Goal: Task Accomplishment & Management: Use online tool/utility

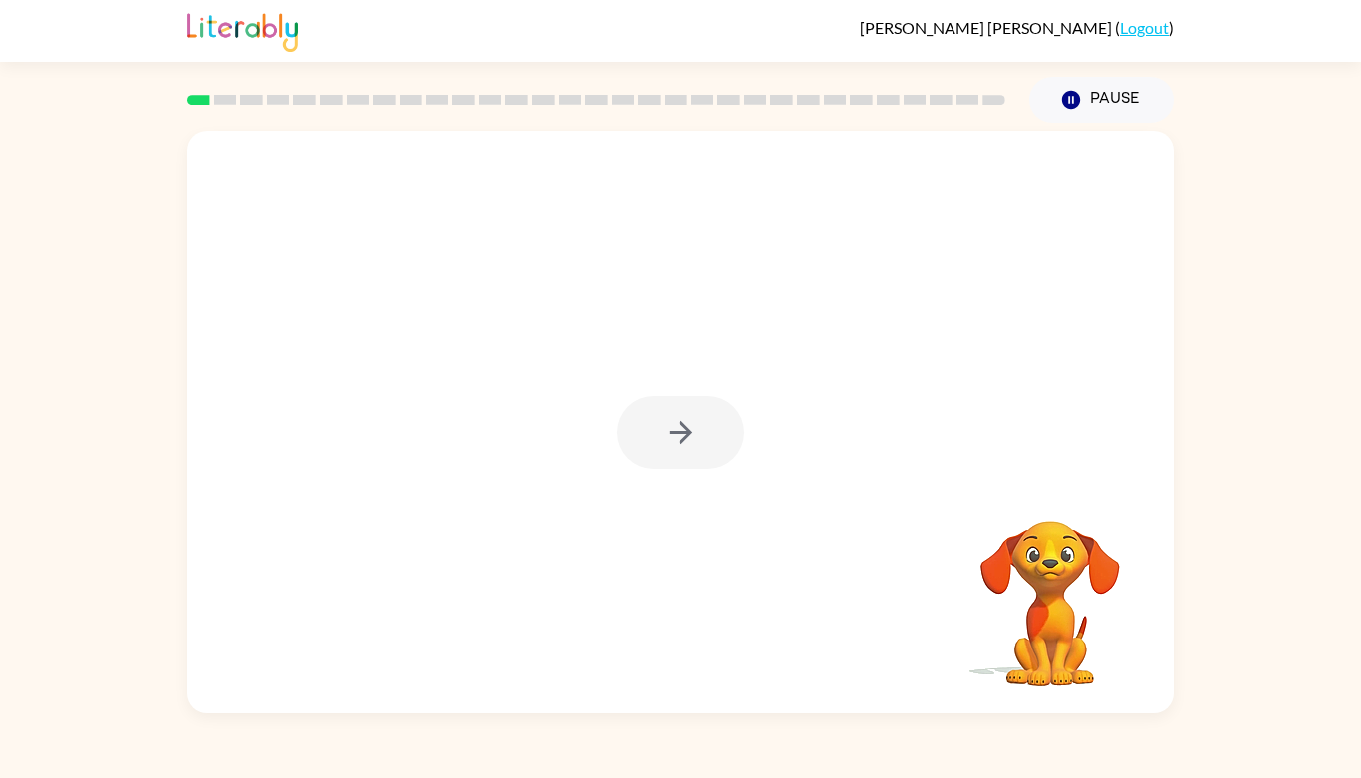
click at [697, 420] on div at bounding box center [680, 432] width 127 height 73
click at [677, 427] on div at bounding box center [680, 432] width 127 height 73
click at [676, 424] on icon "button" at bounding box center [680, 432] width 35 height 35
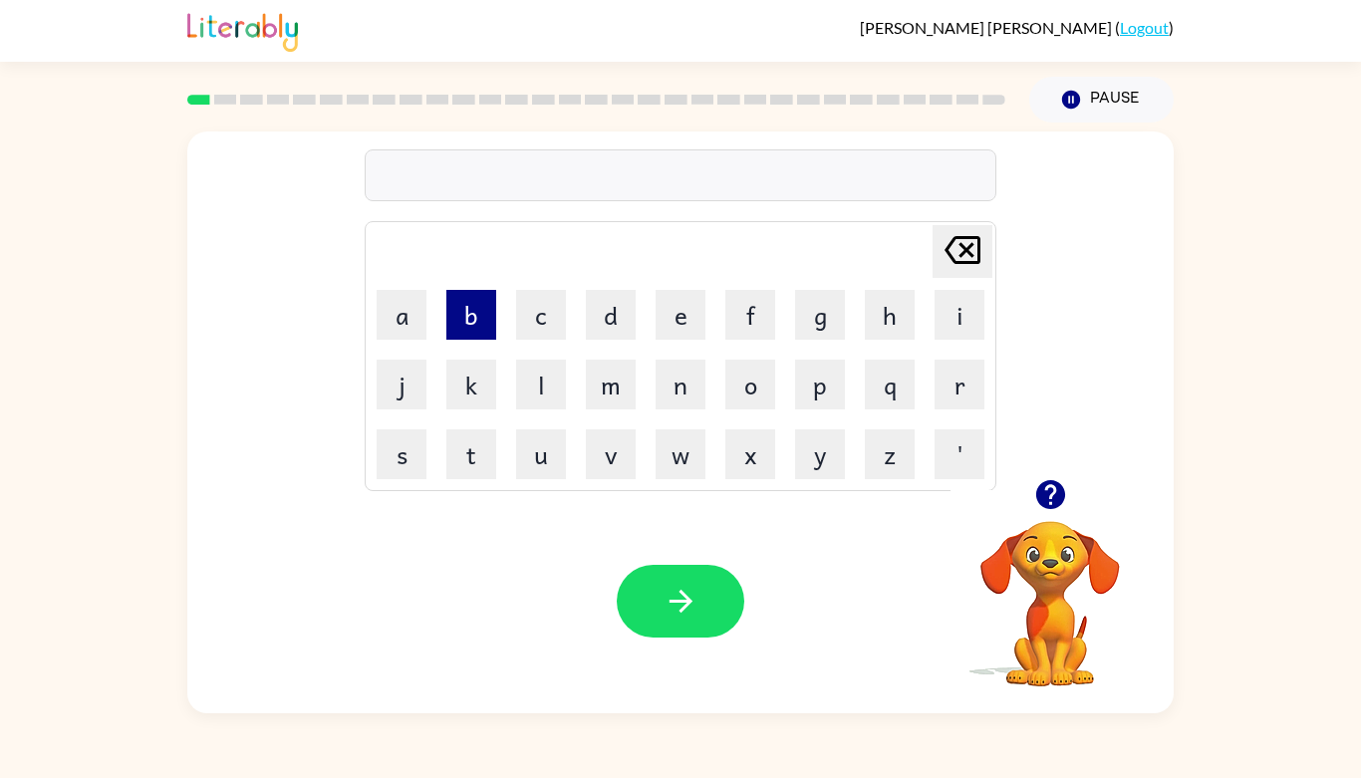
click at [451, 290] on button "b" at bounding box center [471, 315] width 50 height 50
click at [754, 395] on button "o" at bounding box center [750, 385] width 50 height 50
click at [949, 383] on button "r" at bounding box center [959, 385] width 50 height 50
click at [625, 327] on button "d" at bounding box center [611, 315] width 50 height 50
click at [752, 388] on button "o" at bounding box center [750, 385] width 50 height 50
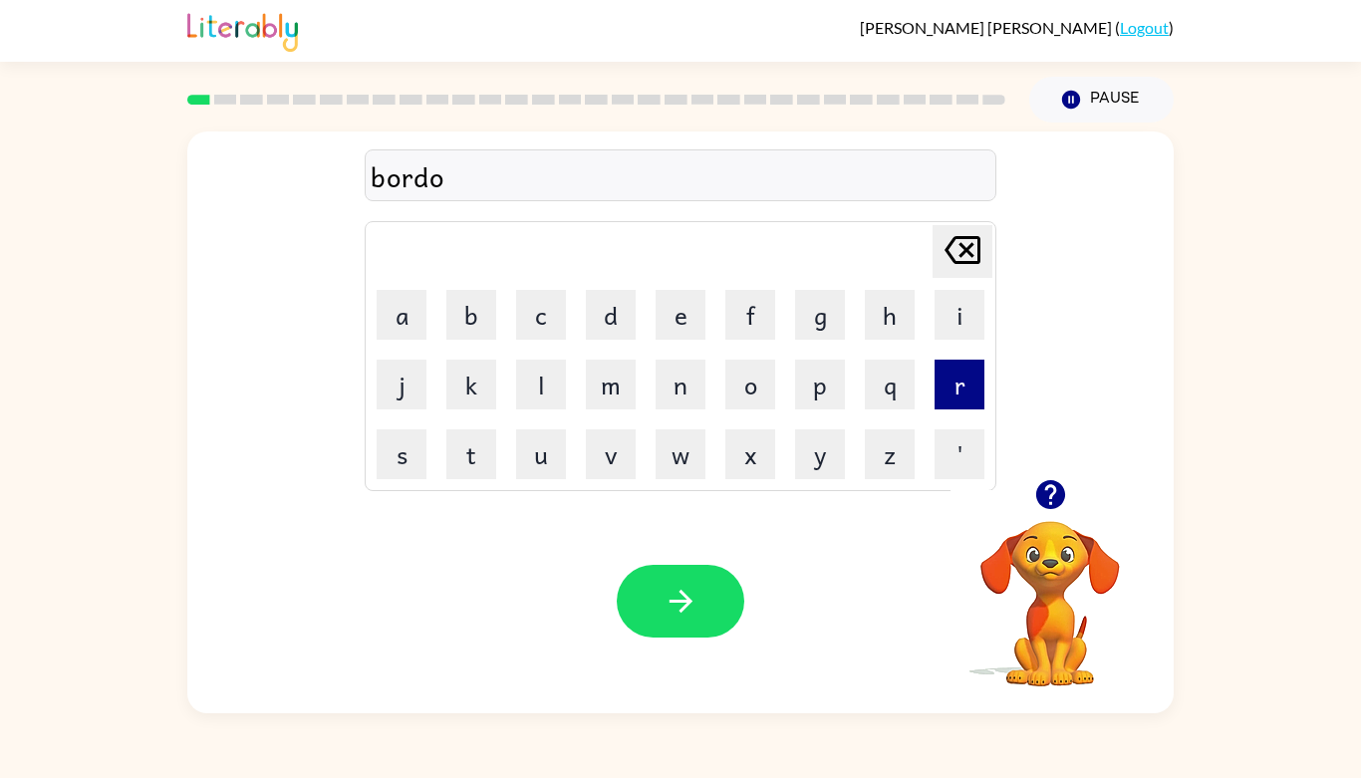
click at [952, 373] on button "r" at bounding box center [959, 385] width 50 height 50
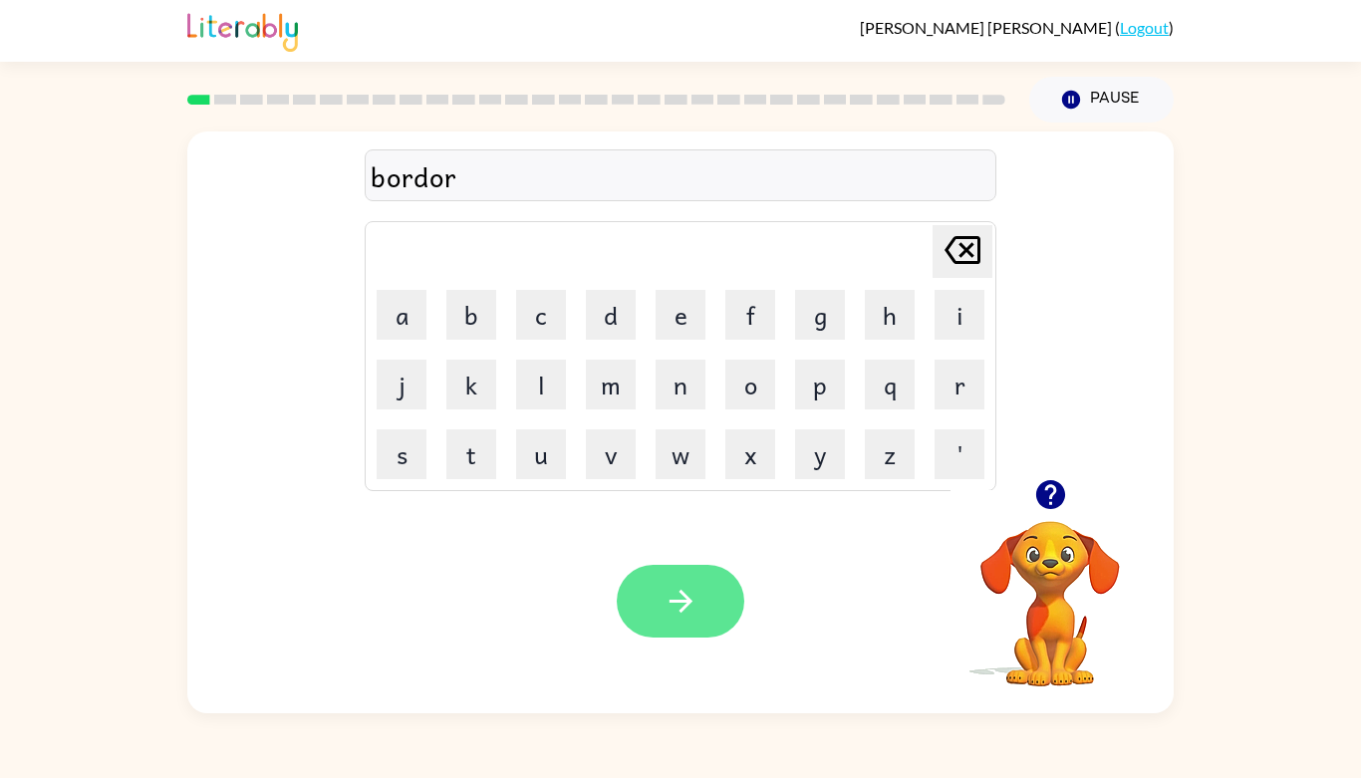
click at [691, 602] on icon "button" at bounding box center [679, 601] width 23 height 23
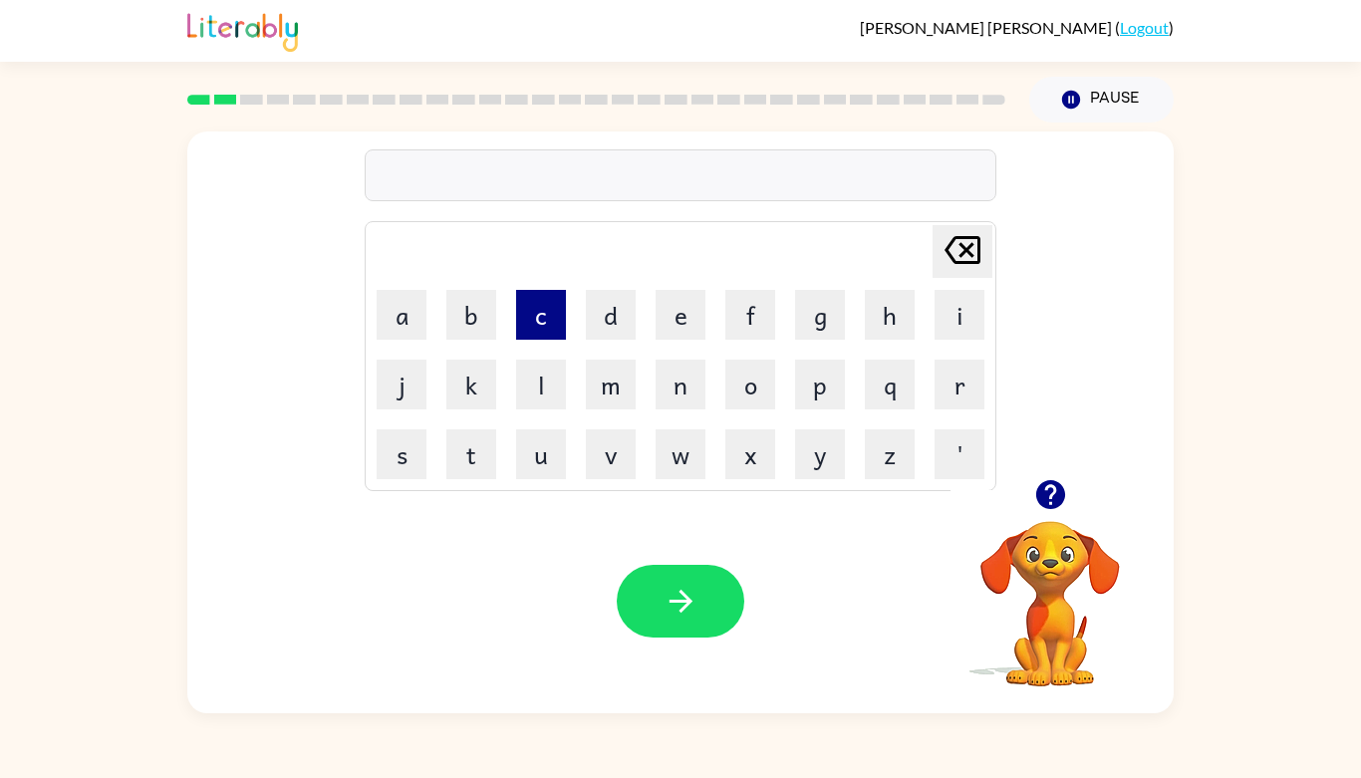
click at [536, 329] on button "c" at bounding box center [541, 315] width 50 height 50
click at [759, 367] on button "o" at bounding box center [750, 385] width 50 height 50
click at [560, 443] on button "u" at bounding box center [541, 454] width 50 height 50
click at [674, 383] on button "n" at bounding box center [680, 385] width 50 height 50
click at [476, 446] on button "t" at bounding box center [471, 454] width 50 height 50
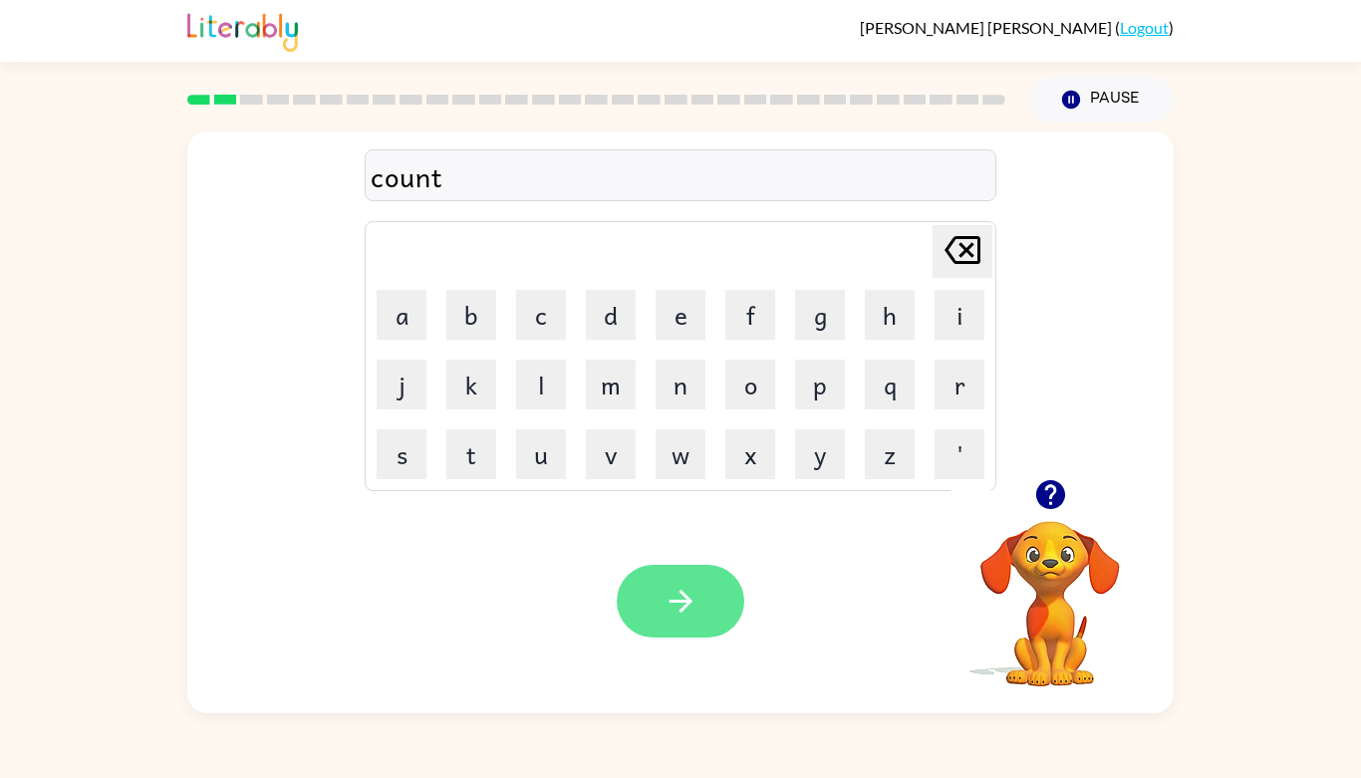
click at [700, 623] on button "button" at bounding box center [680, 601] width 127 height 73
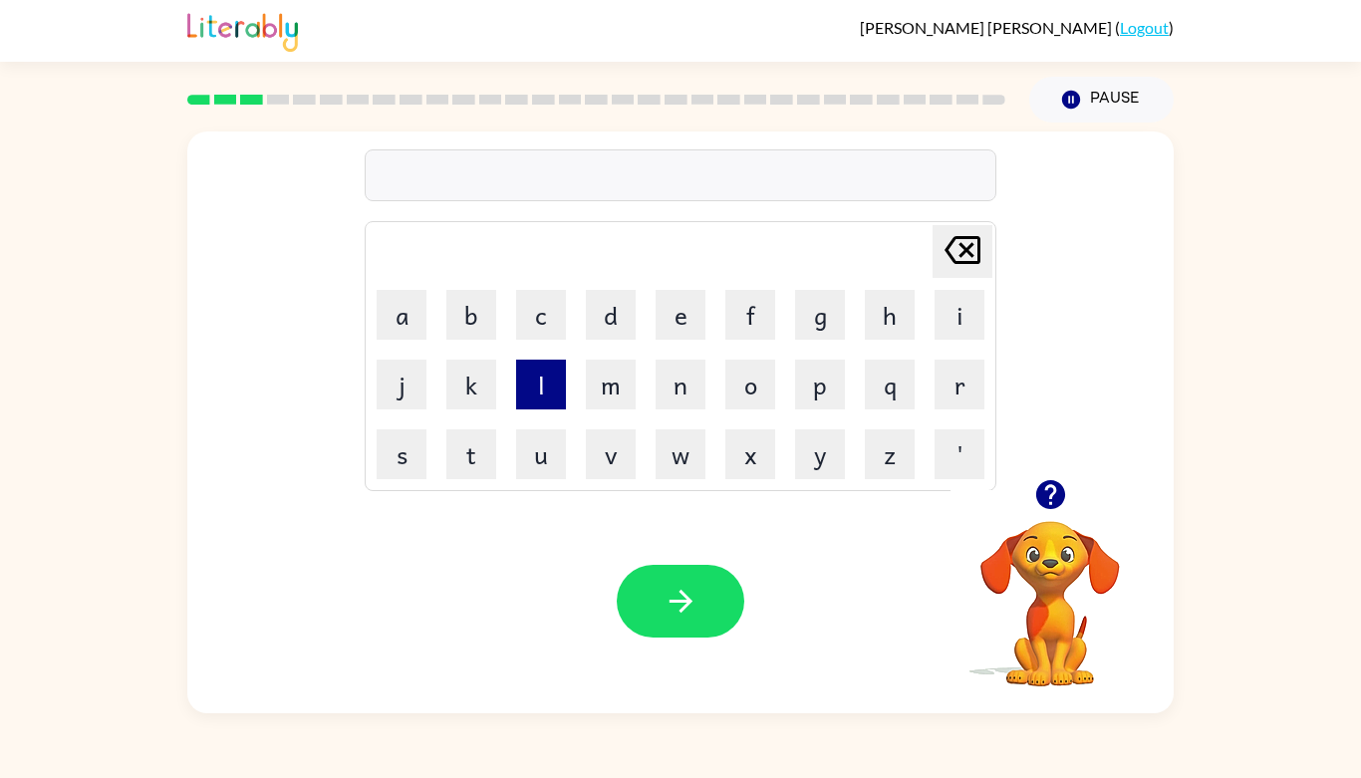
click at [527, 375] on button "l" at bounding box center [541, 385] width 50 height 50
click at [758, 386] on button "o" at bounding box center [750, 385] width 50 height 50
click at [549, 322] on button "c" at bounding box center [541, 315] width 50 height 50
click at [388, 322] on button "a" at bounding box center [401, 315] width 50 height 50
click at [955, 314] on button "i" at bounding box center [959, 315] width 50 height 50
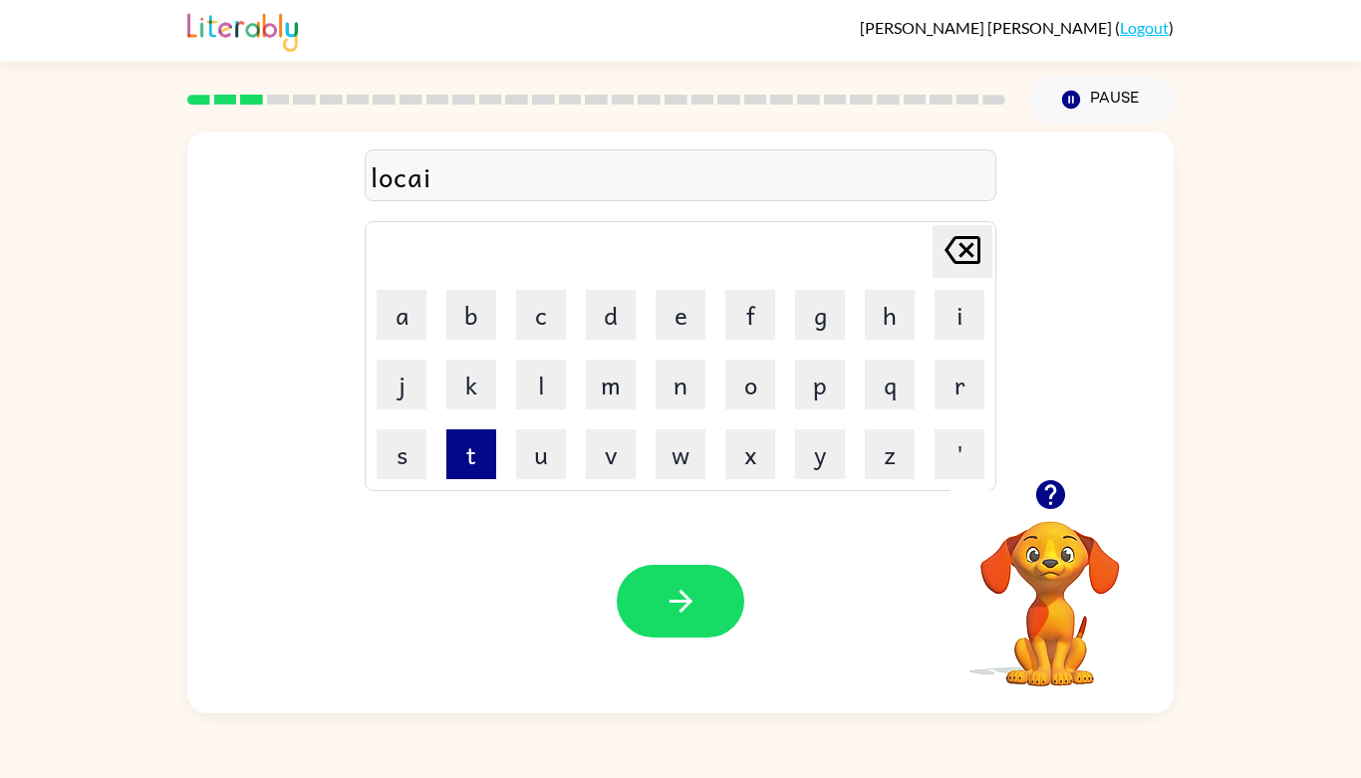
click at [465, 443] on button "t" at bounding box center [471, 454] width 50 height 50
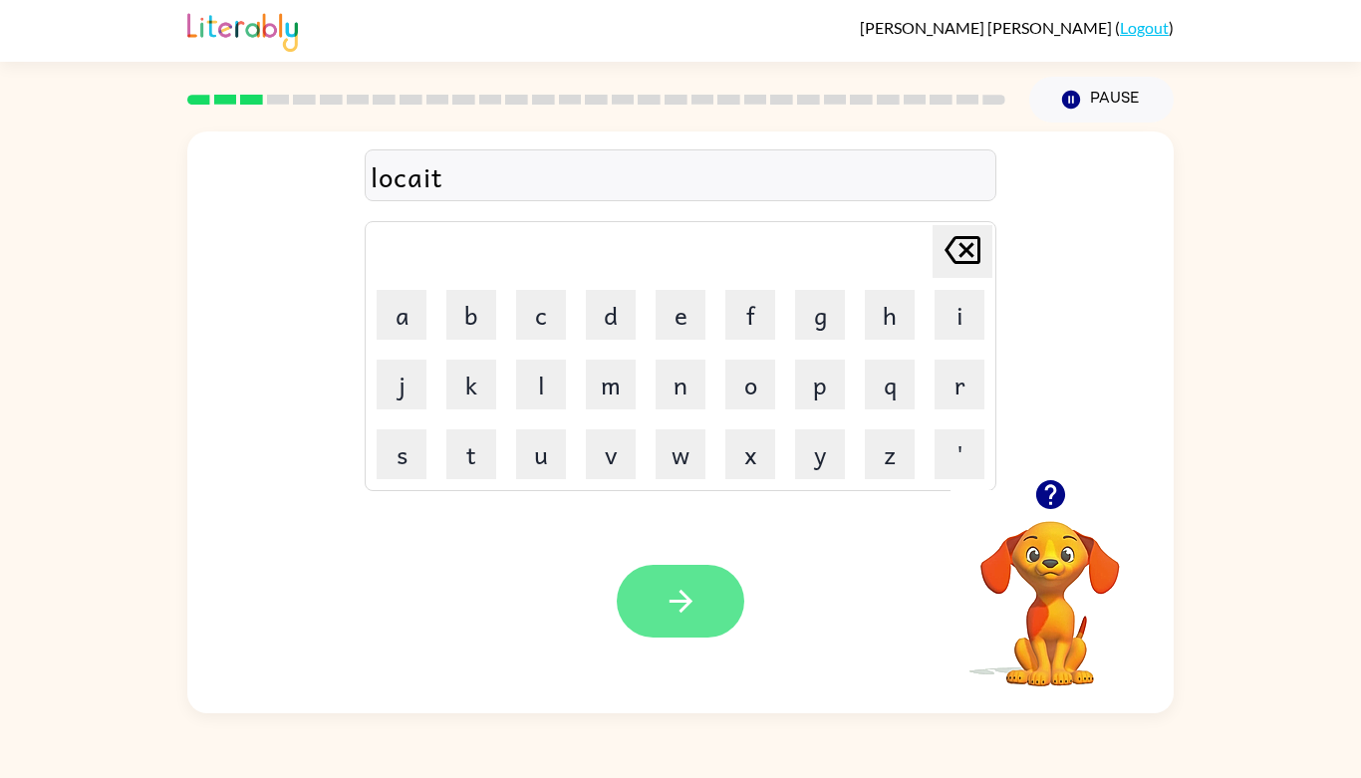
click at [693, 598] on icon "button" at bounding box center [680, 601] width 35 height 35
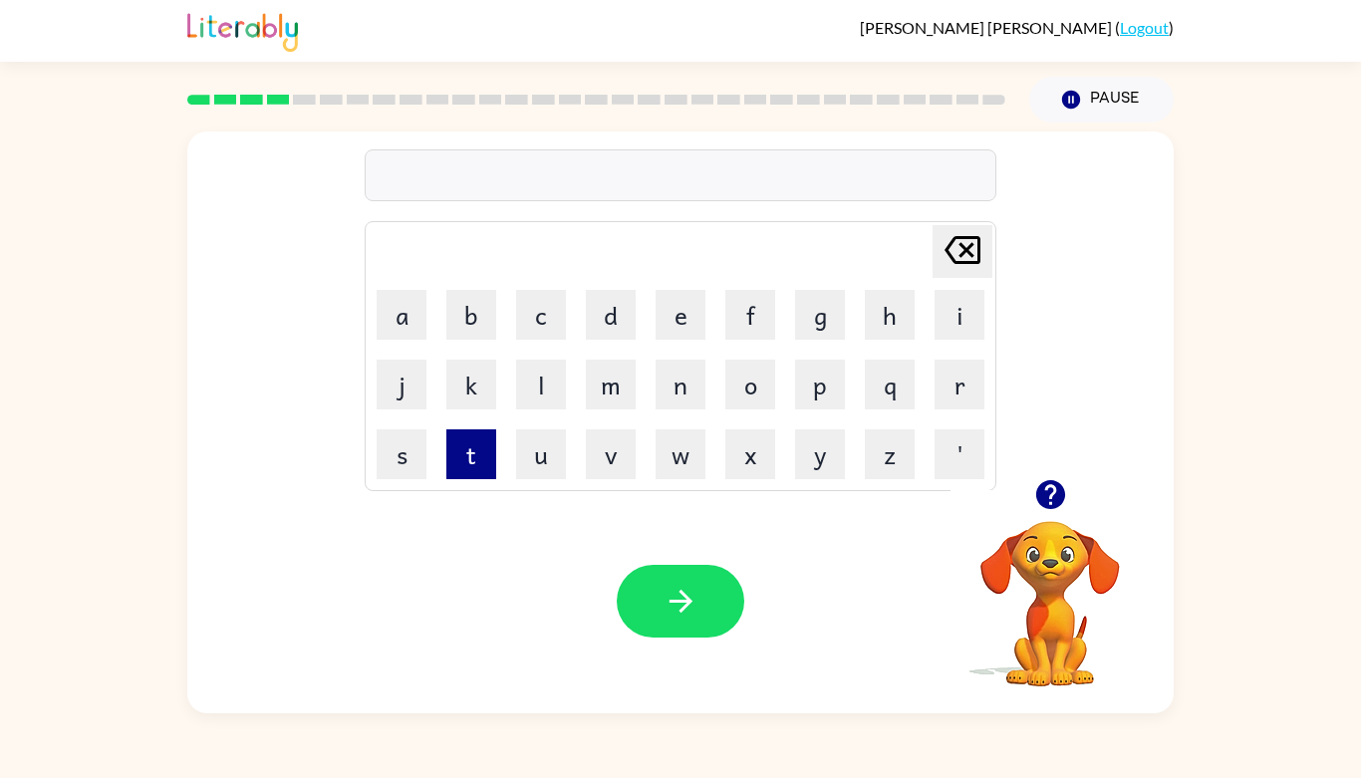
click at [463, 447] on button "t" at bounding box center [471, 454] width 50 height 50
click at [672, 440] on button "w" at bounding box center [680, 454] width 50 height 50
click at [942, 311] on button "i" at bounding box center [959, 315] width 50 height 50
click at [687, 383] on button "n" at bounding box center [680, 385] width 50 height 50
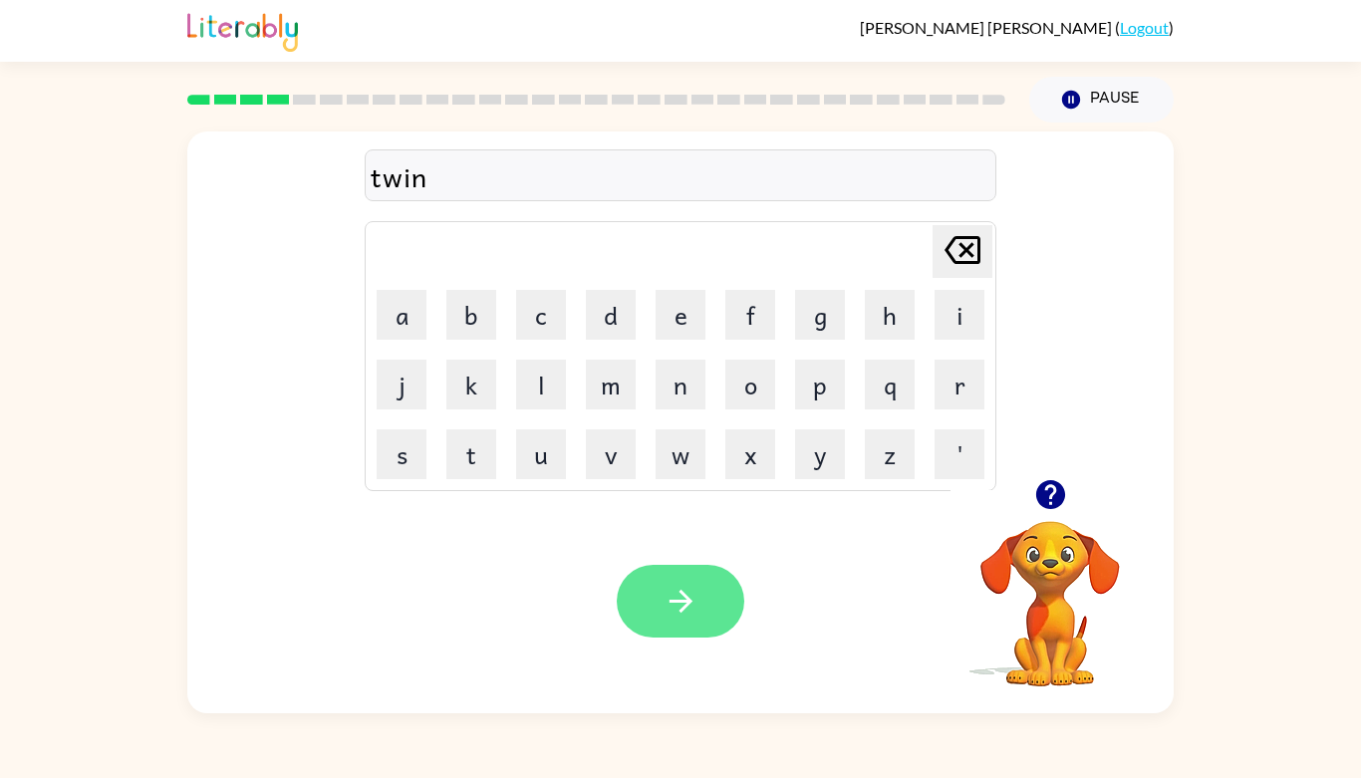
click at [707, 612] on button "button" at bounding box center [680, 601] width 127 height 73
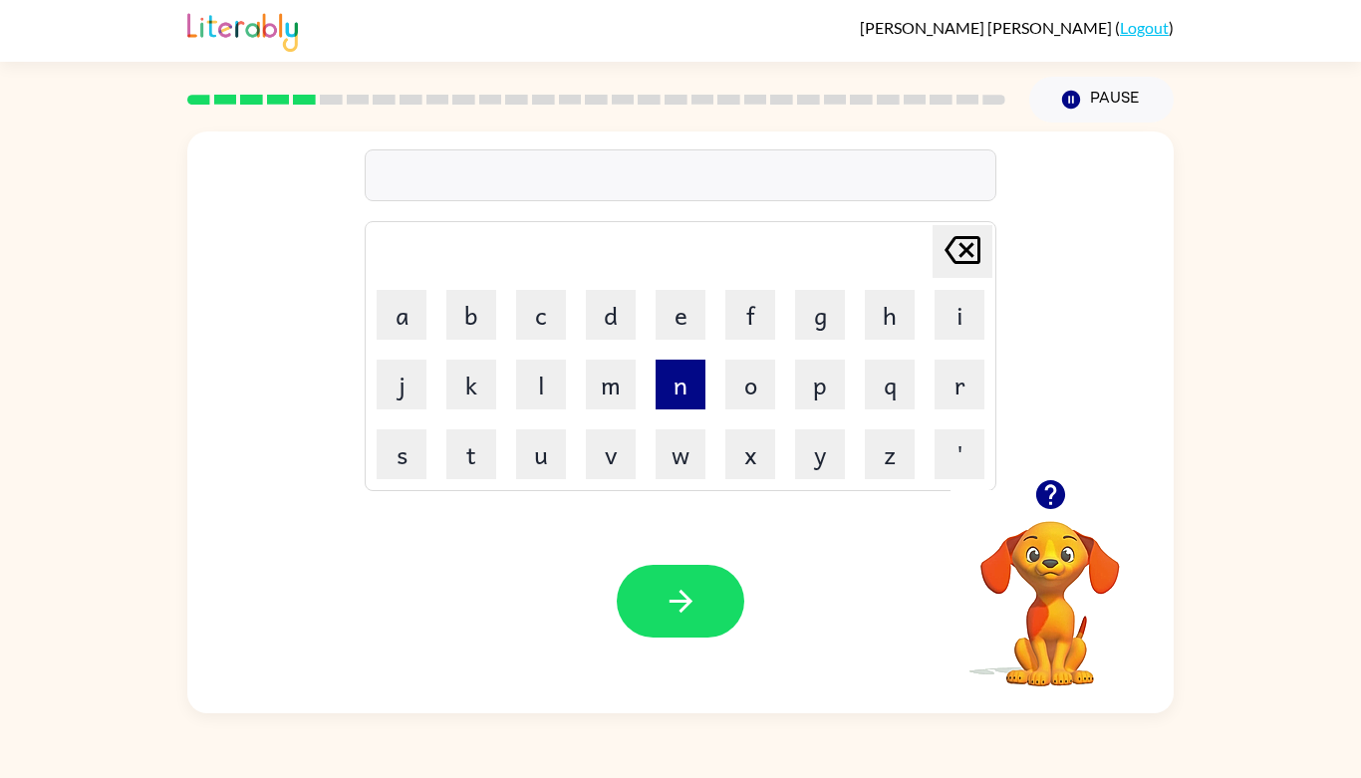
click at [669, 398] on button "n" at bounding box center [680, 385] width 50 height 50
click at [397, 312] on button "a" at bounding box center [401, 315] width 50 height 50
click at [957, 386] on button "r" at bounding box center [959, 385] width 50 height 50
click at [755, 377] on button "o" at bounding box center [750, 385] width 50 height 50
click at [679, 471] on button "w" at bounding box center [680, 454] width 50 height 50
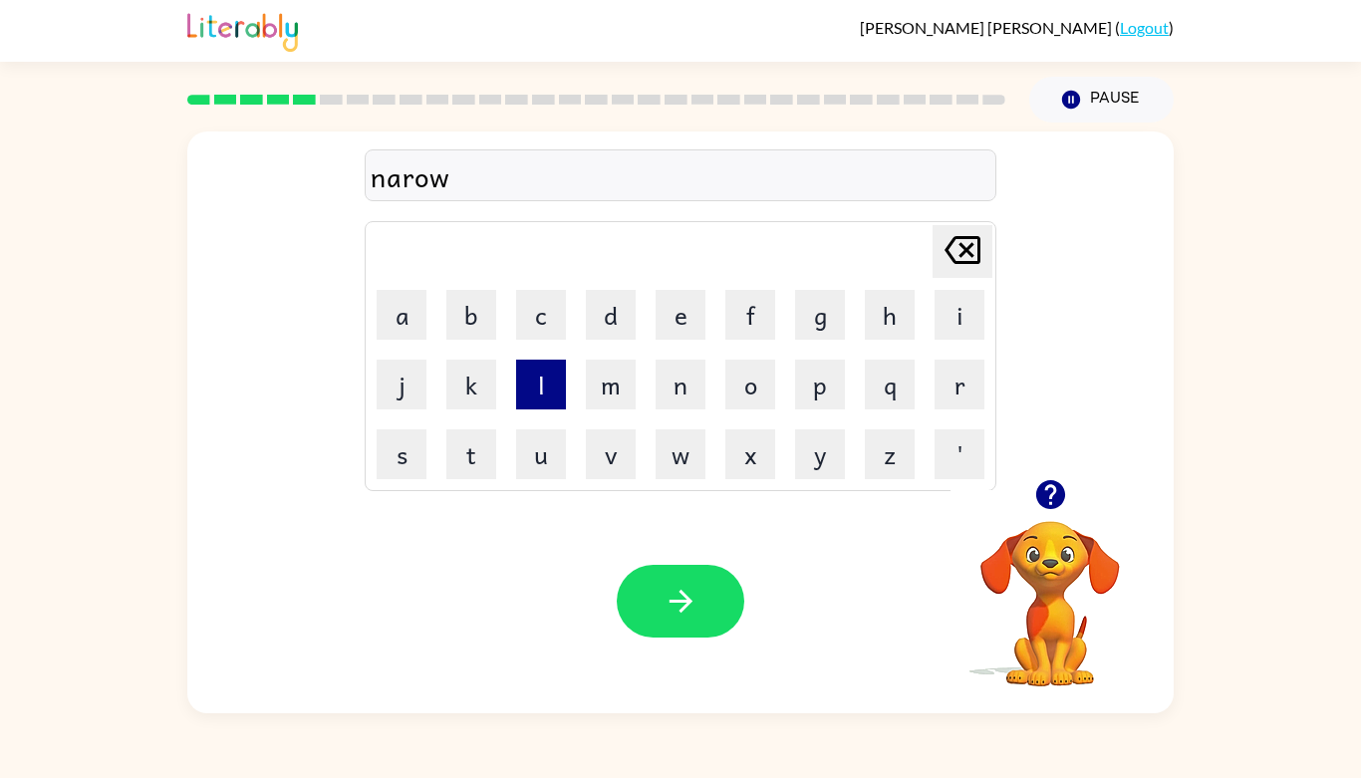
click at [543, 385] on button "l" at bounding box center [541, 385] width 50 height 50
click at [671, 323] on button "e" at bounding box center [680, 315] width 50 height 50
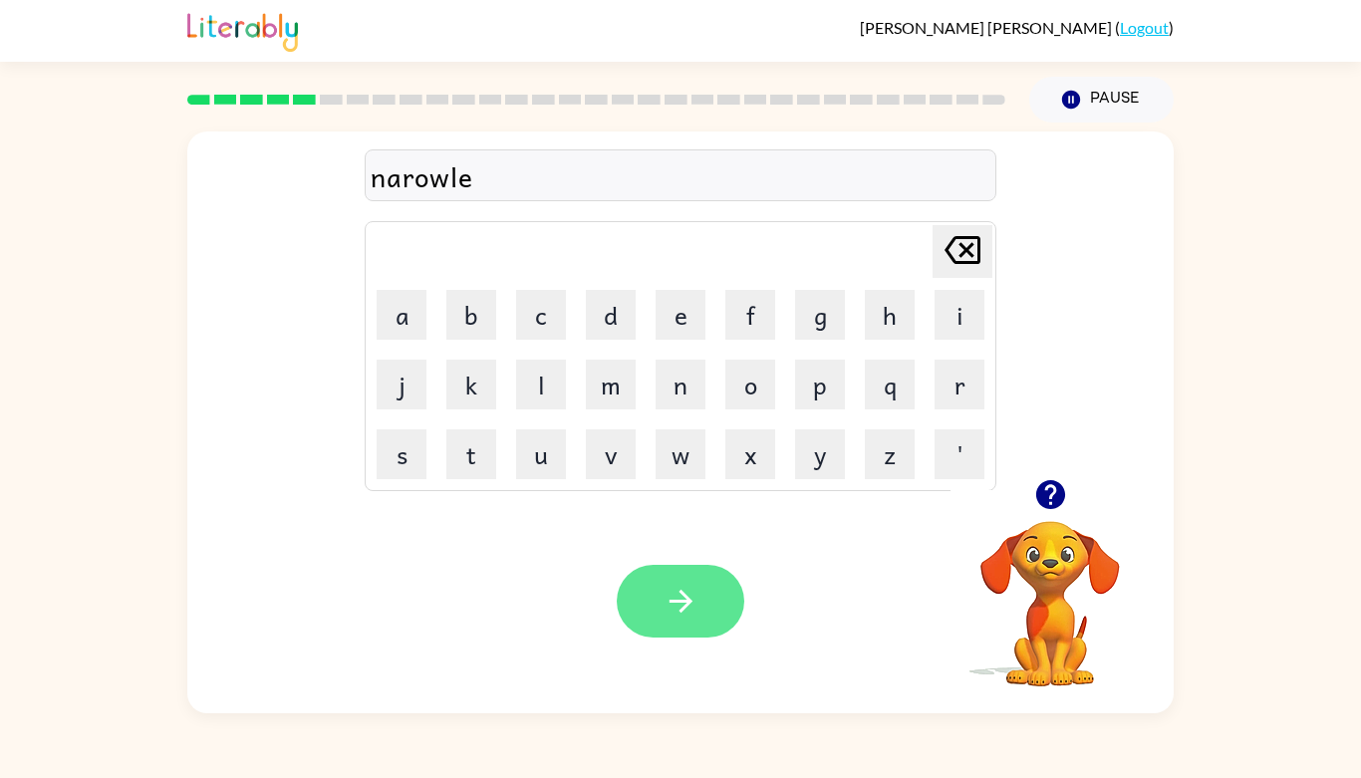
click at [675, 606] on icon "button" at bounding box center [680, 601] width 35 height 35
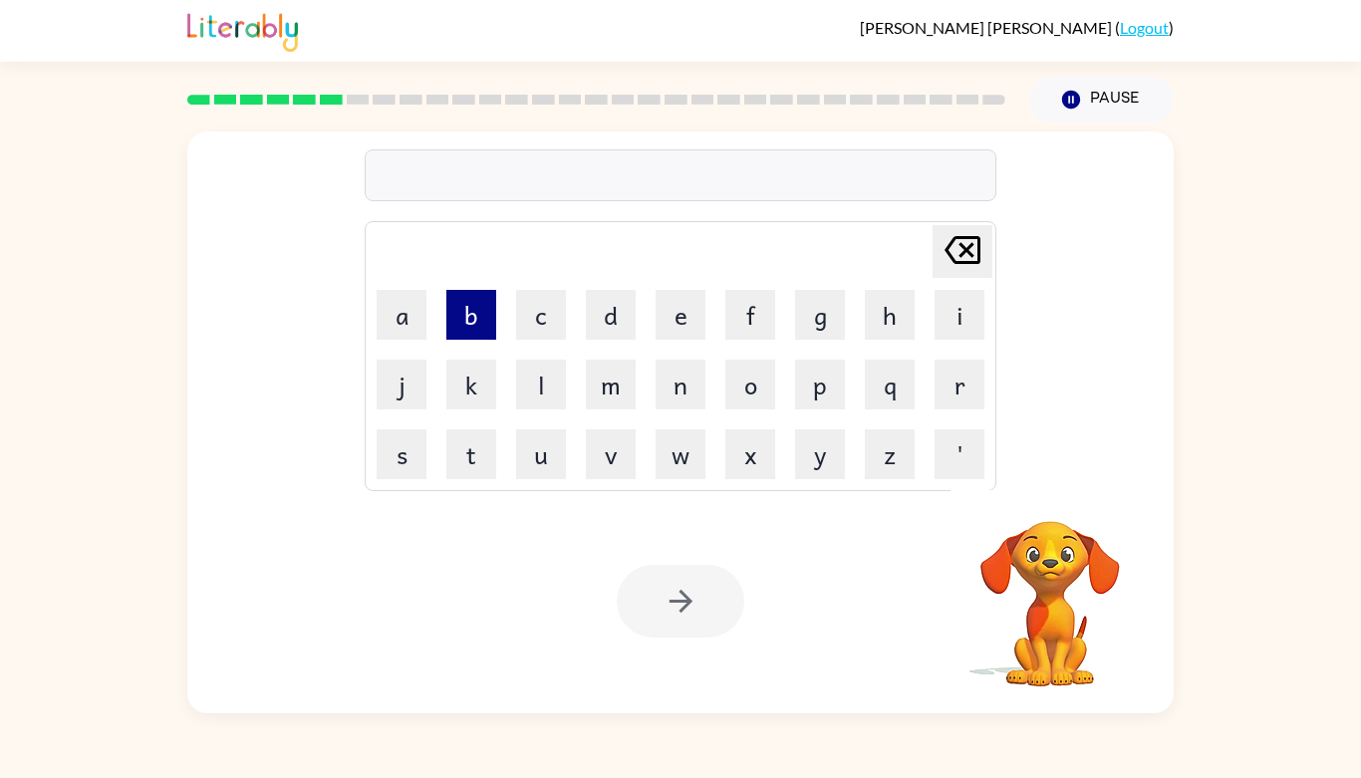
click at [464, 317] on button "b" at bounding box center [471, 315] width 50 height 50
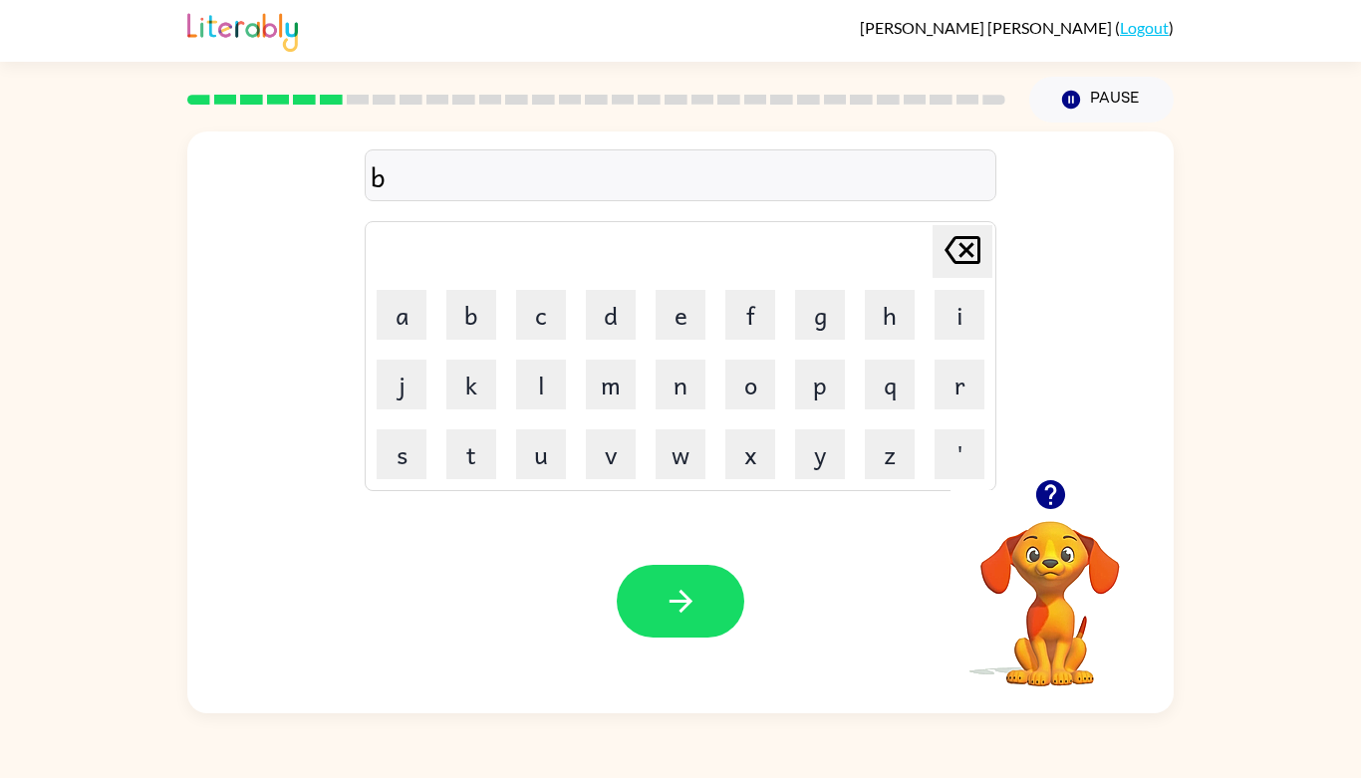
click at [188, 350] on div "b [PERSON_NAME] last character input a b c d e f g h i j k l m n o p q r s t u …" at bounding box center [680, 305] width 986 height 348
click at [665, 322] on button "e" at bounding box center [680, 315] width 50 height 50
click at [896, 303] on button "h" at bounding box center [890, 315] width 50 height 50
click at [971, 333] on button "i" at bounding box center [959, 315] width 50 height 50
click at [672, 387] on button "n" at bounding box center [680, 385] width 50 height 50
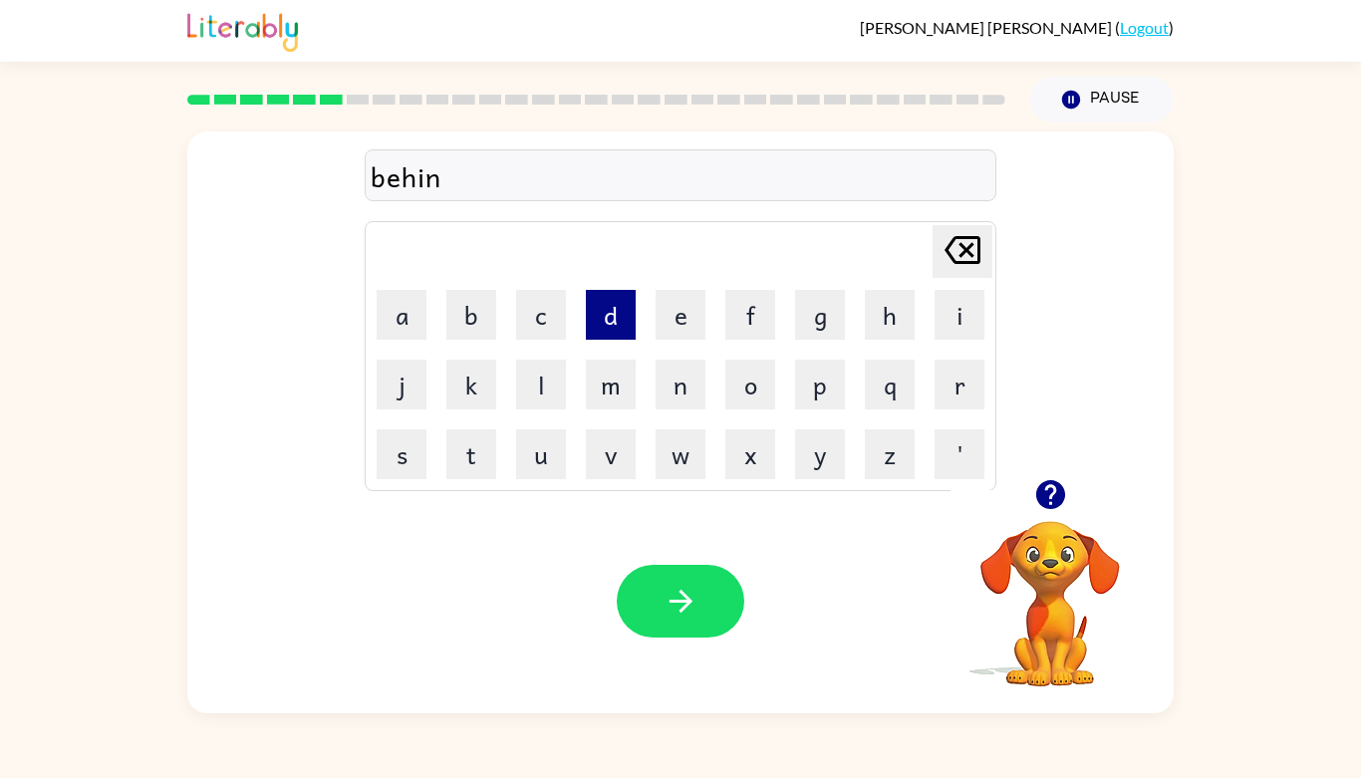
click at [612, 323] on button "d" at bounding box center [611, 315] width 50 height 50
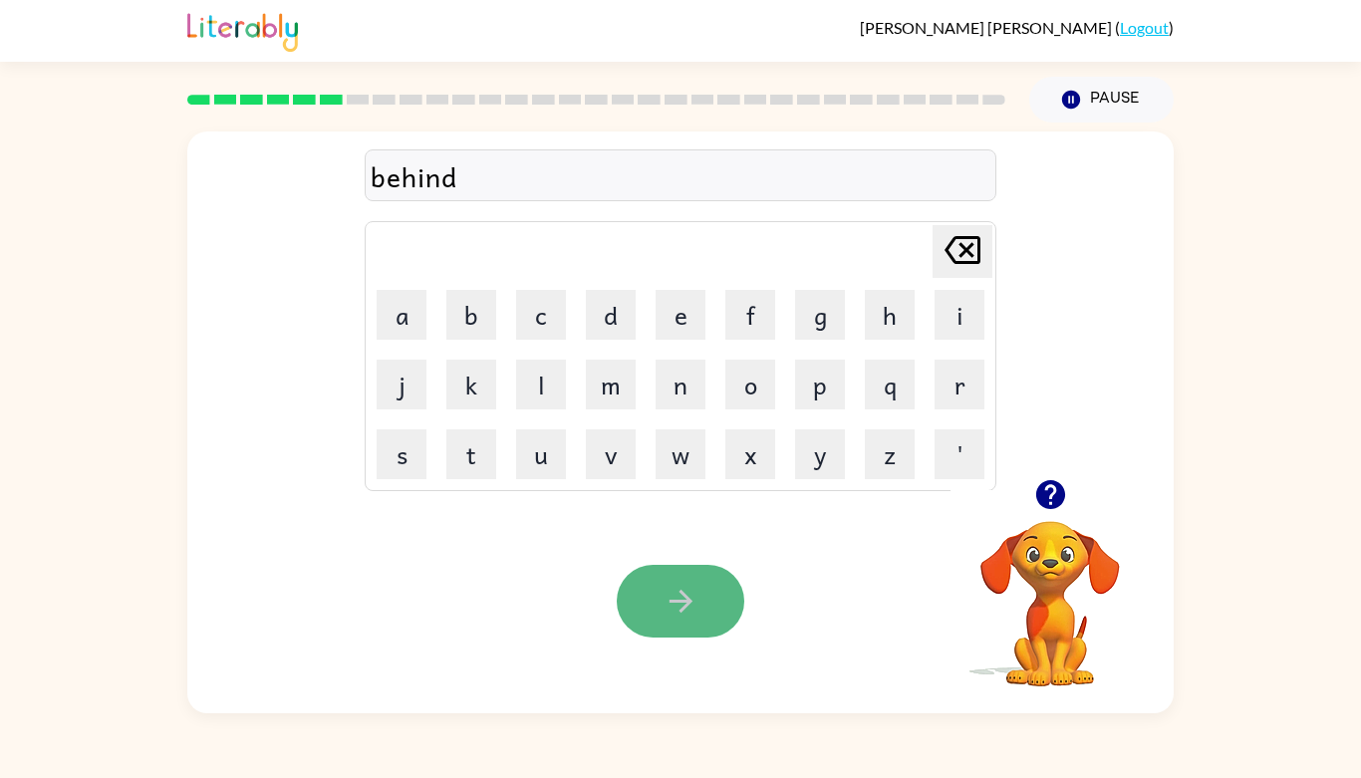
click at [661, 602] on button "button" at bounding box center [680, 601] width 127 height 73
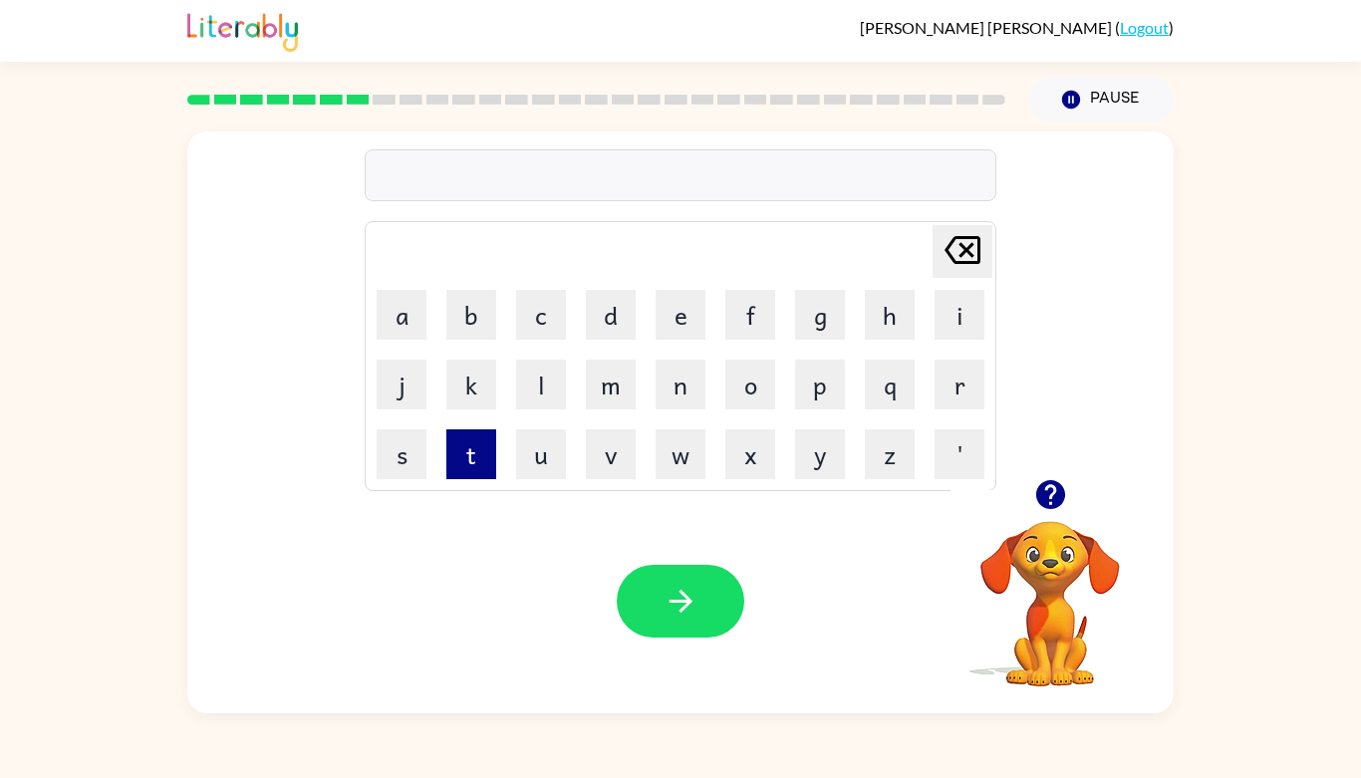
click at [464, 459] on button "t" at bounding box center [471, 454] width 50 height 50
click at [963, 380] on button "r" at bounding box center [959, 385] width 50 height 50
click at [955, 301] on button "i" at bounding box center [959, 315] width 50 height 50
click at [470, 396] on button "k" at bounding box center [471, 385] width 50 height 50
click at [948, 327] on button "i" at bounding box center [959, 315] width 50 height 50
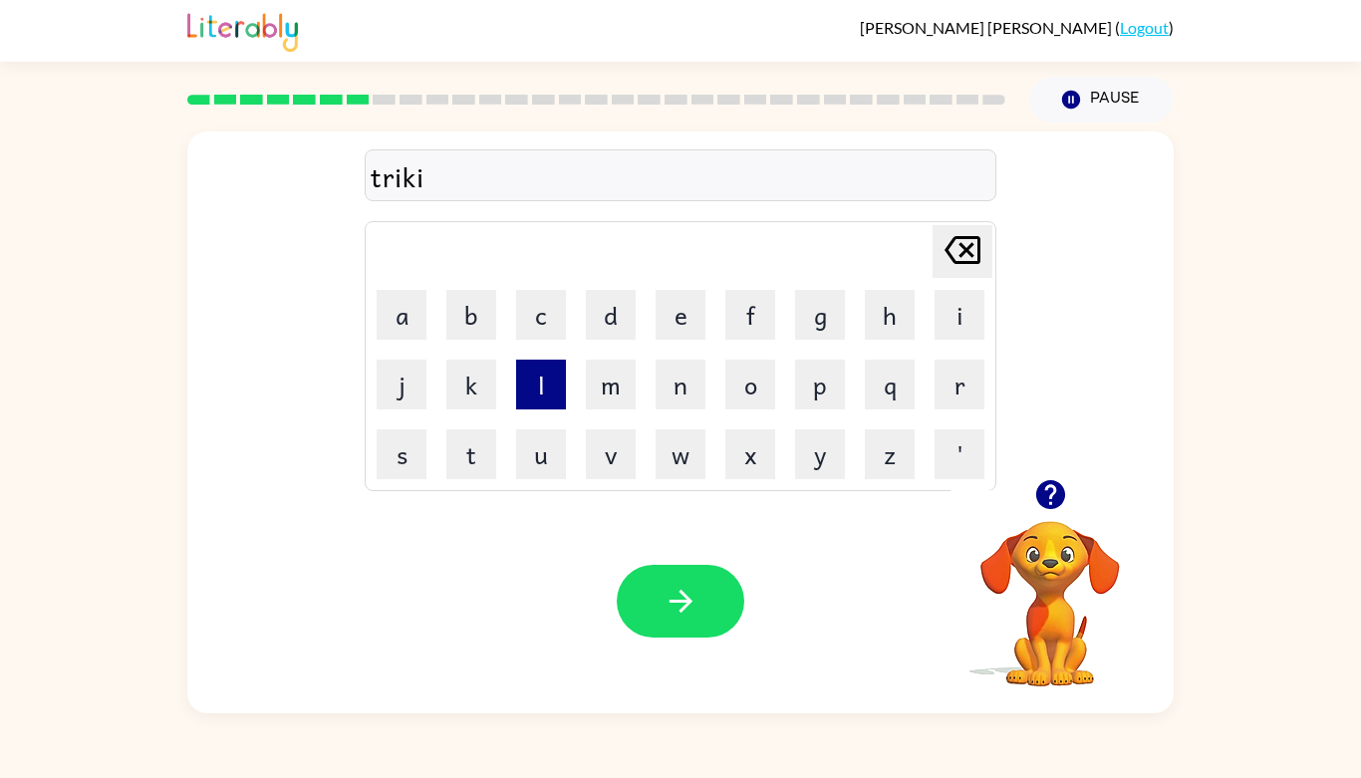
click at [554, 379] on button "l" at bounding box center [541, 385] width 50 height 50
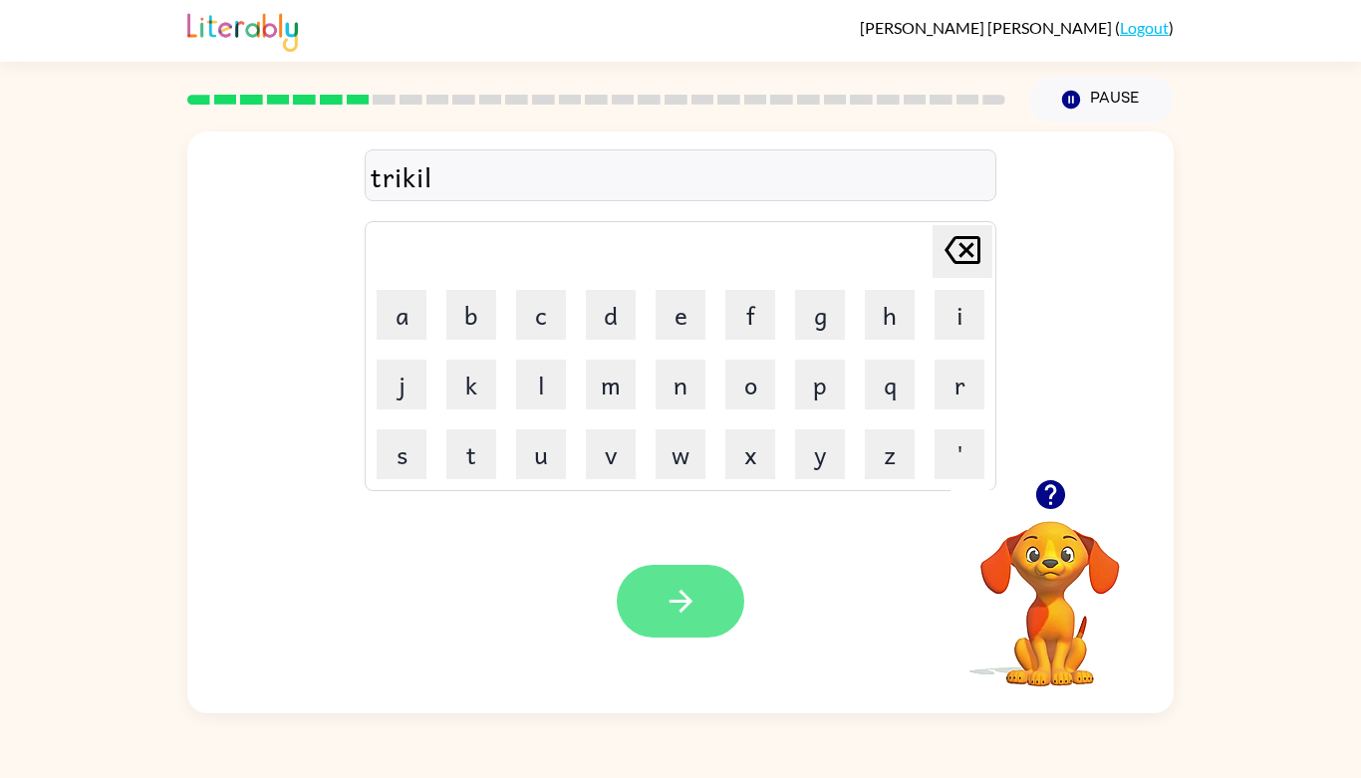
click at [642, 615] on button "button" at bounding box center [680, 601] width 127 height 73
drag, startPoint x: 1021, startPoint y: 551, endPoint x: 915, endPoint y: 747, distance: 222.8
click at [915, 747] on div "[PERSON_NAME] ( Logout ) Pause Pause Delete Delete last character input a b c d…" at bounding box center [680, 389] width 1361 height 778
click at [1045, 494] on icon "button" at bounding box center [1049, 494] width 29 height 29
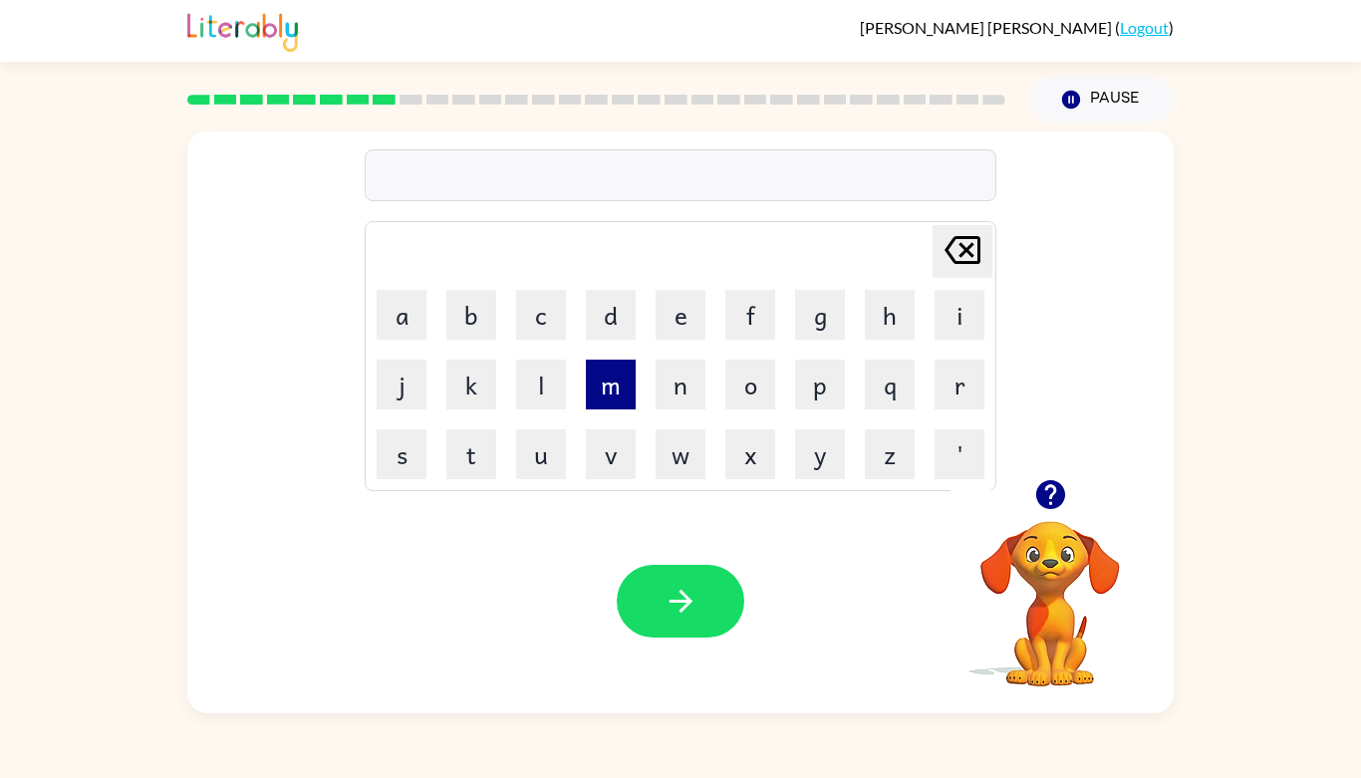
click at [608, 389] on button "m" at bounding box center [611, 385] width 50 height 50
click at [958, 306] on button "i" at bounding box center [959, 315] width 50 height 50
click at [952, 381] on button "r" at bounding box center [959, 385] width 50 height 50
click at [543, 334] on button "c" at bounding box center [541, 315] width 50 height 50
click at [971, 322] on button "i" at bounding box center [959, 315] width 50 height 50
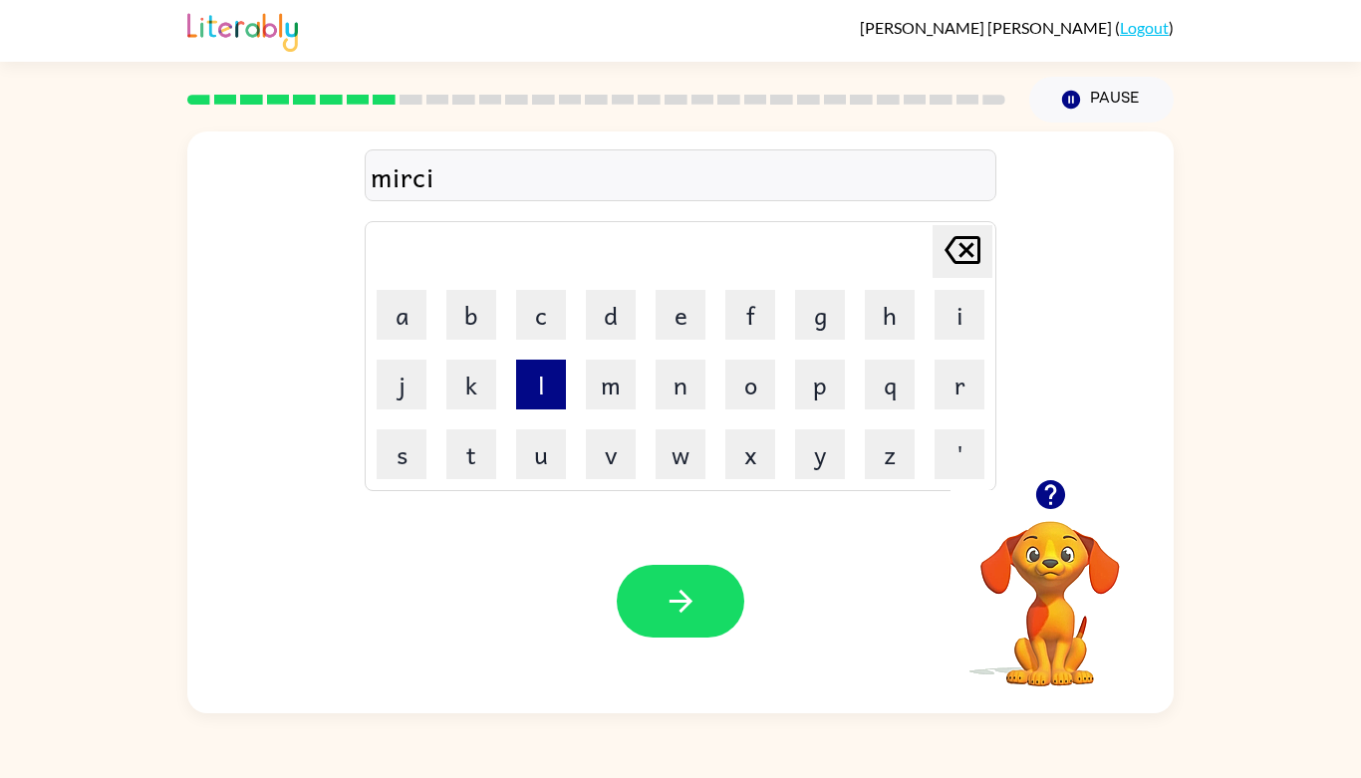
click at [554, 377] on button "l" at bounding box center [541, 385] width 50 height 50
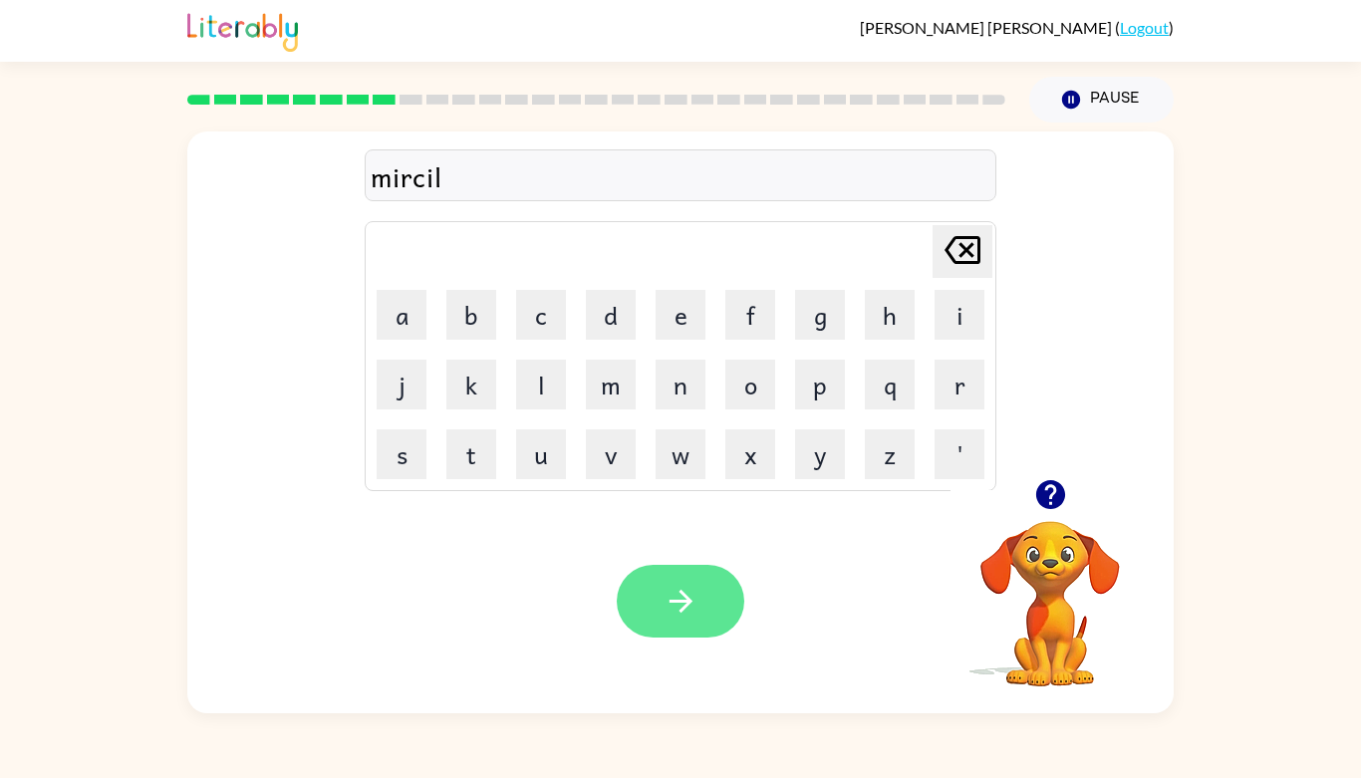
click at [690, 629] on button "button" at bounding box center [680, 601] width 127 height 73
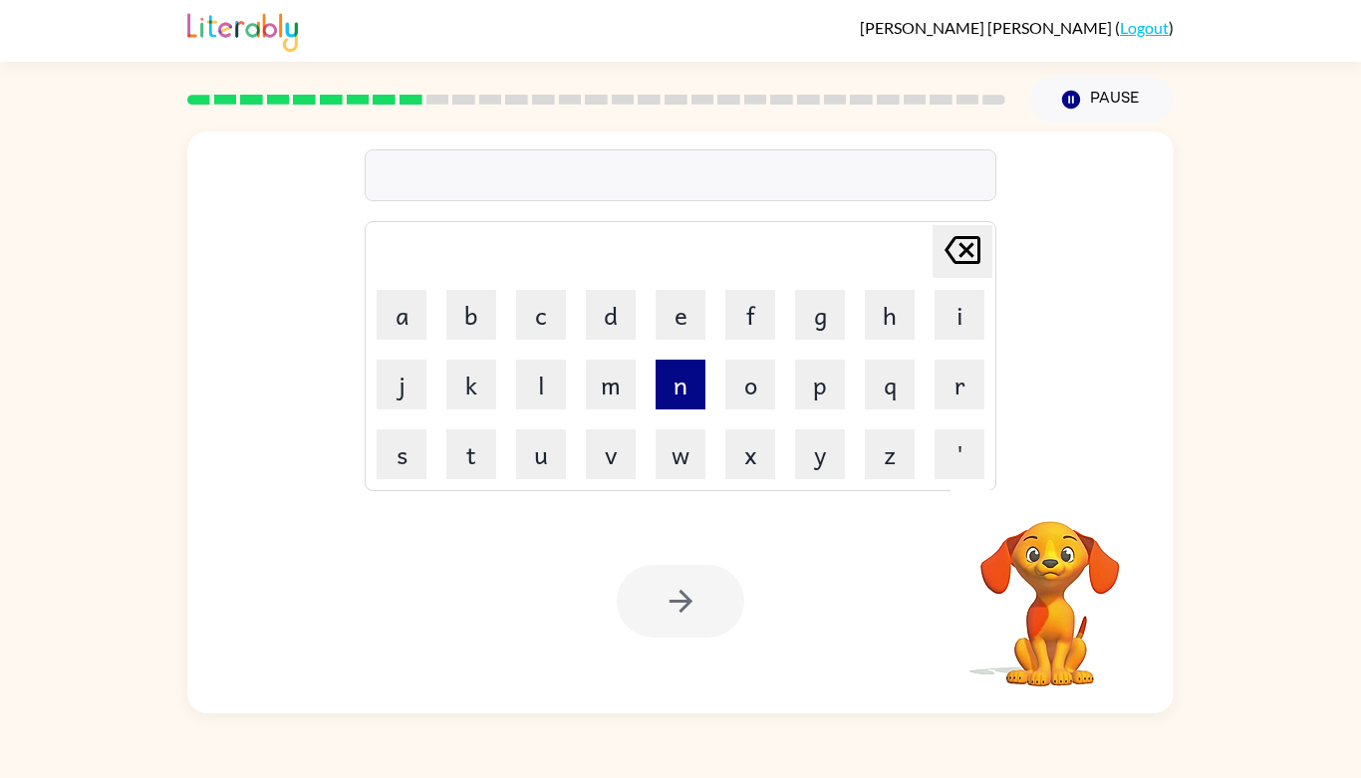
click at [671, 380] on button "n" at bounding box center [680, 385] width 50 height 50
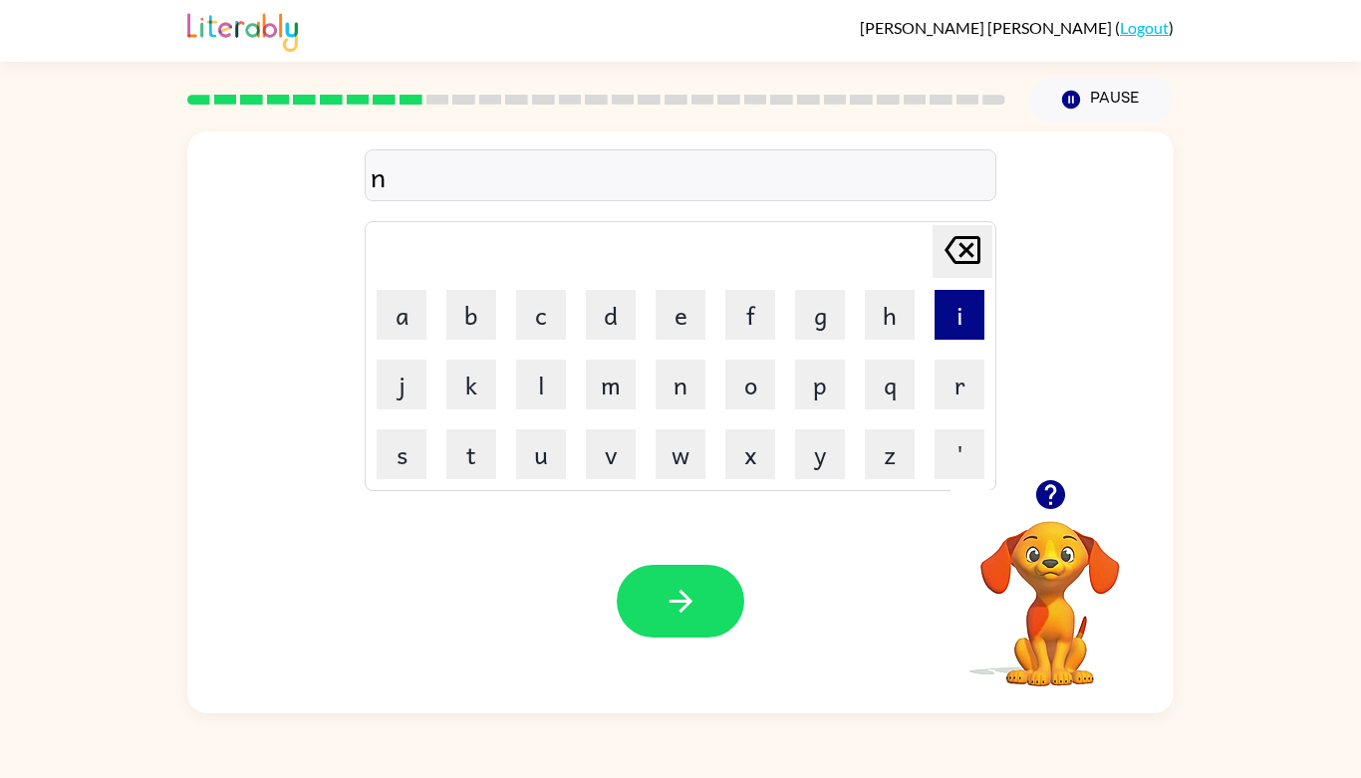
click at [952, 306] on button "i" at bounding box center [959, 315] width 50 height 50
click at [604, 394] on button "m" at bounding box center [611, 385] width 50 height 50
click at [465, 311] on button "b" at bounding box center [471, 315] width 50 height 50
click at [952, 315] on button "i" at bounding box center [959, 315] width 50 height 50
click at [520, 391] on button "l" at bounding box center [541, 385] width 50 height 50
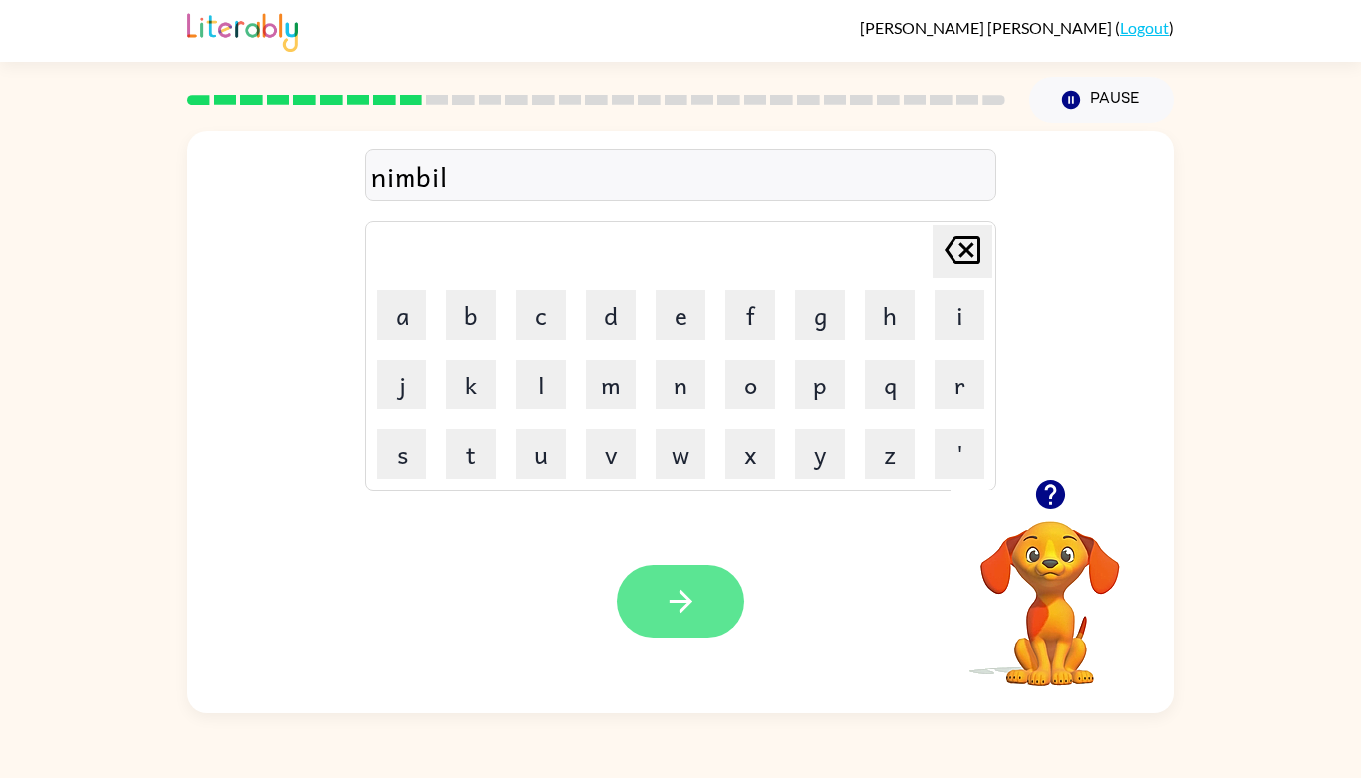
click at [666, 612] on icon "button" at bounding box center [680, 601] width 35 height 35
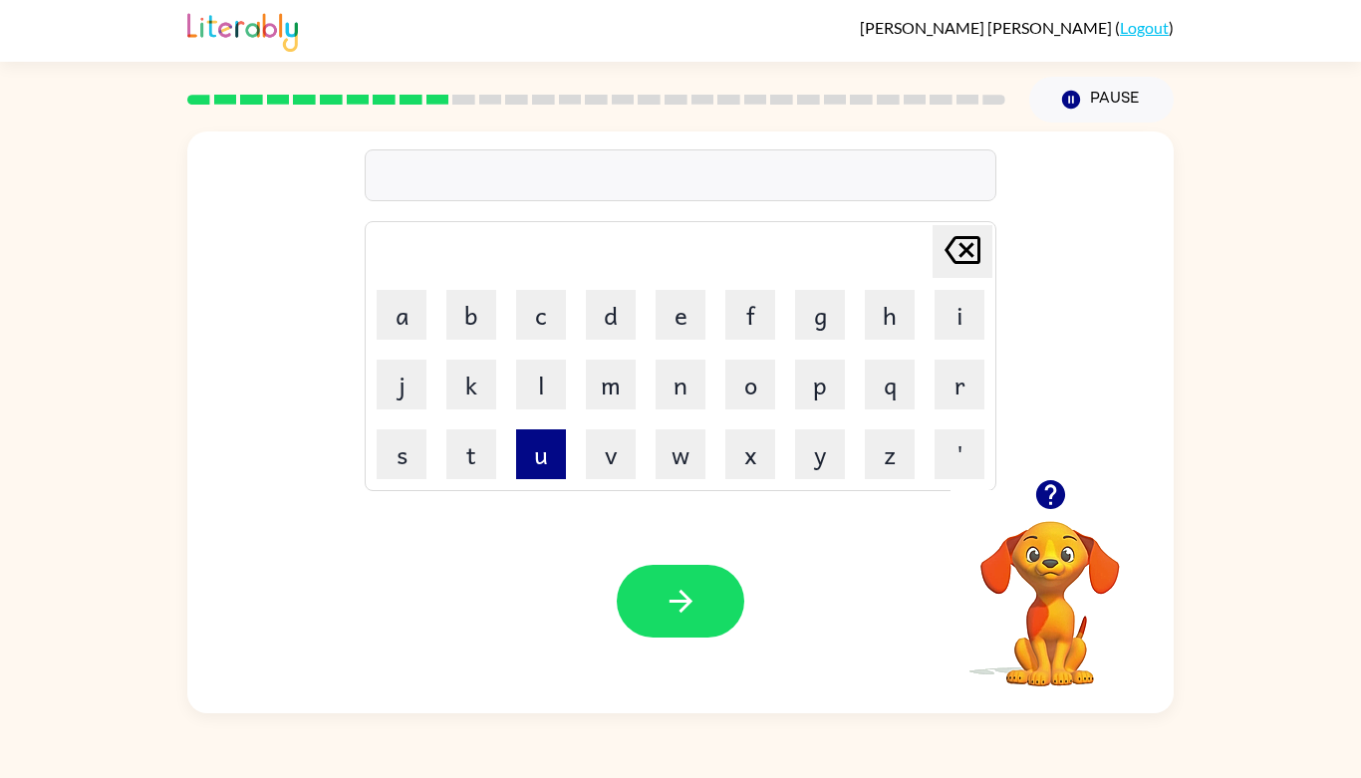
click at [548, 452] on button "u" at bounding box center [541, 454] width 50 height 50
click at [683, 379] on button "n" at bounding box center [680, 385] width 50 height 50
click at [741, 315] on button "f" at bounding box center [750, 315] width 50 height 50
click at [749, 376] on button "o" at bounding box center [750, 385] width 50 height 50
click at [551, 378] on button "l" at bounding box center [541, 385] width 50 height 50
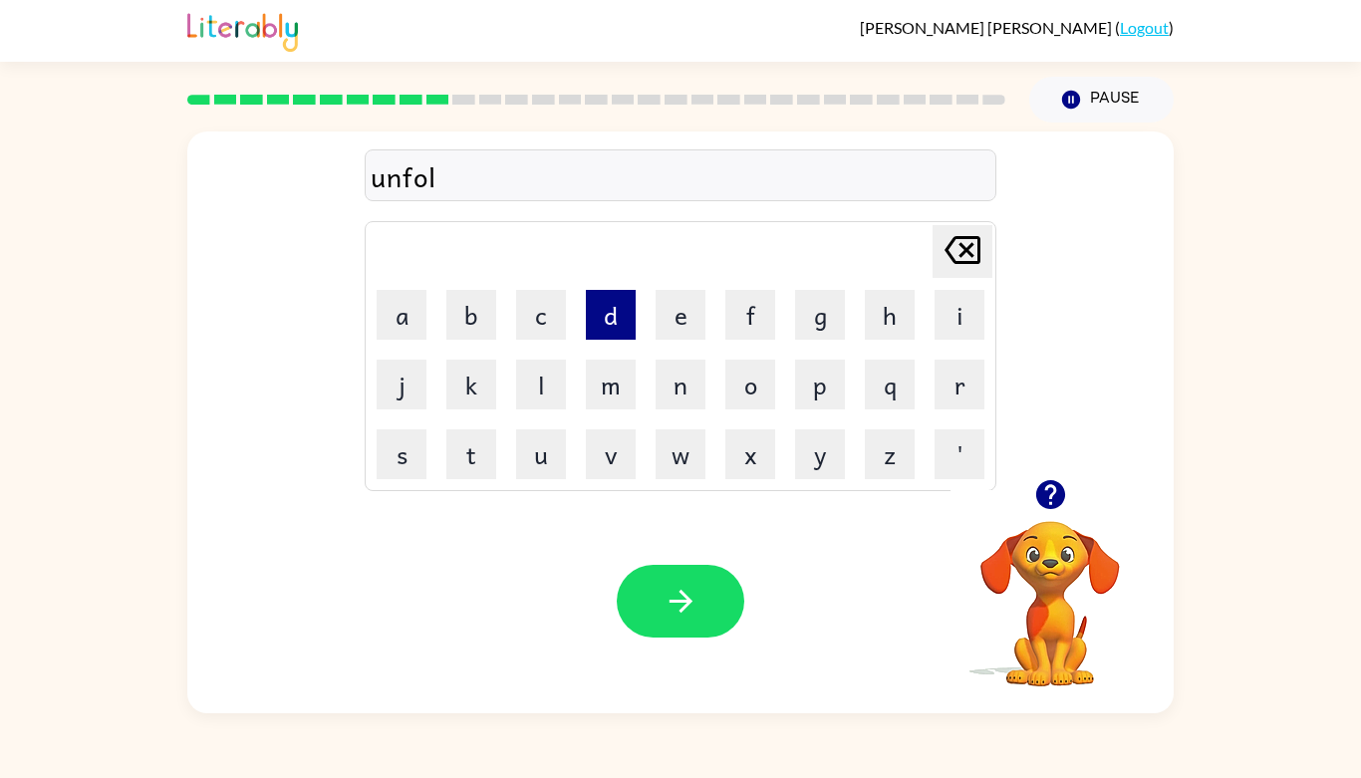
click at [622, 313] on button "d" at bounding box center [611, 315] width 50 height 50
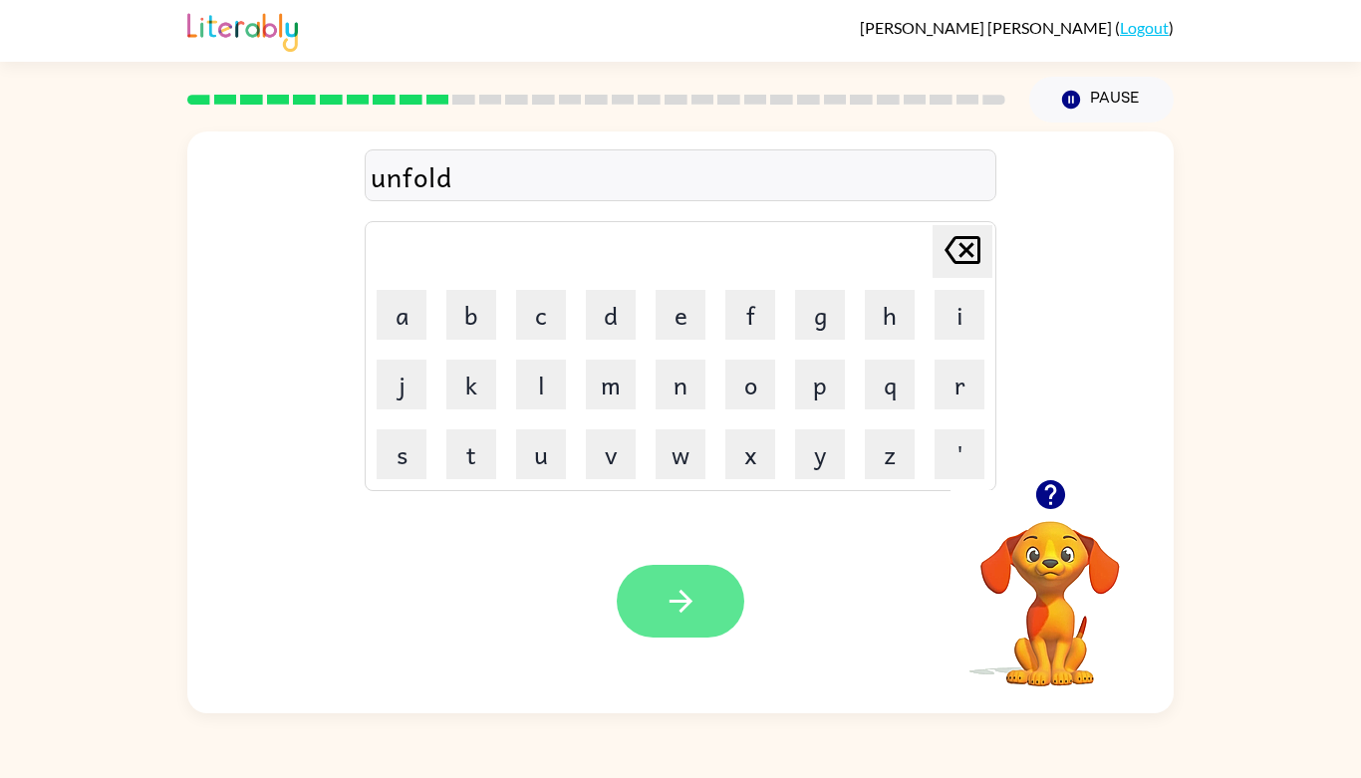
click at [672, 579] on button "button" at bounding box center [680, 601] width 127 height 73
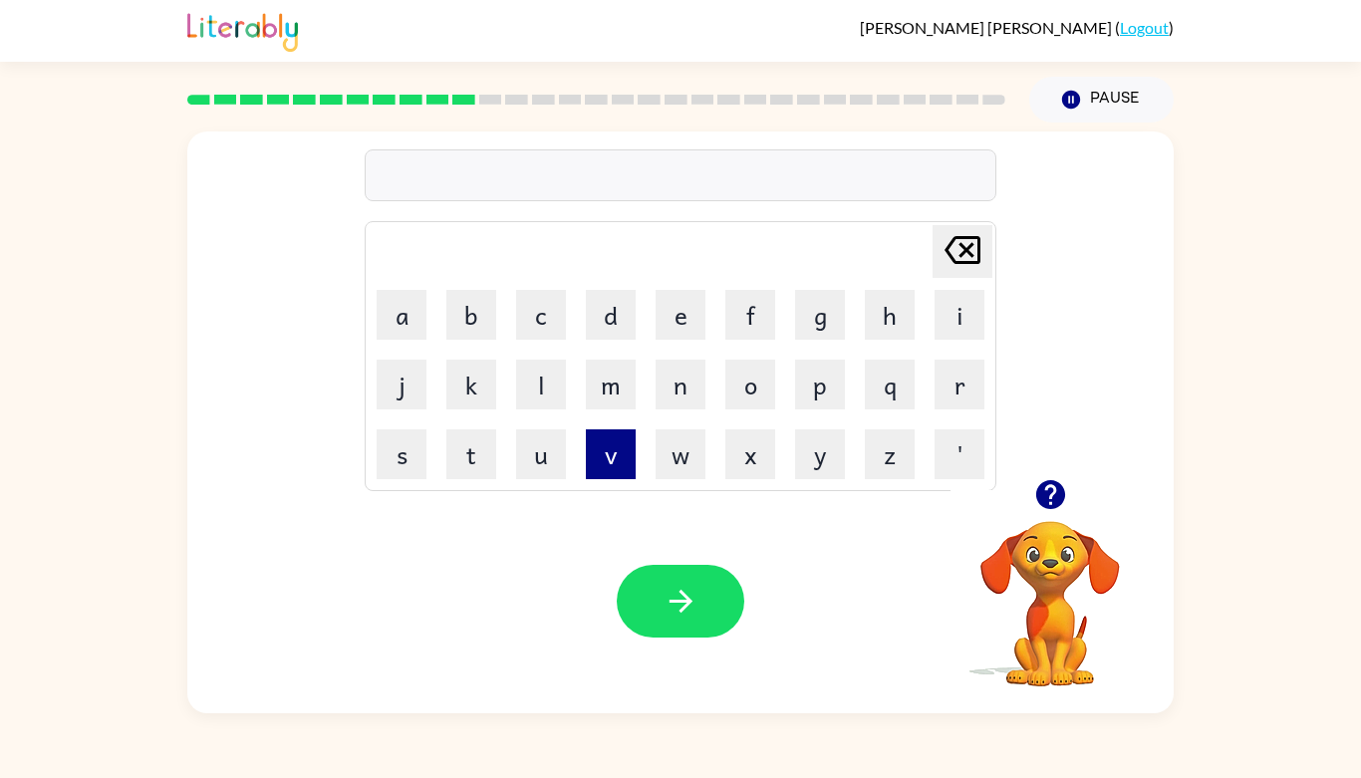
click at [613, 454] on button "v" at bounding box center [611, 454] width 50 height 50
click at [743, 384] on button "o" at bounding box center [750, 385] width 50 height 50
click at [455, 460] on button "t" at bounding box center [471, 454] width 50 height 50
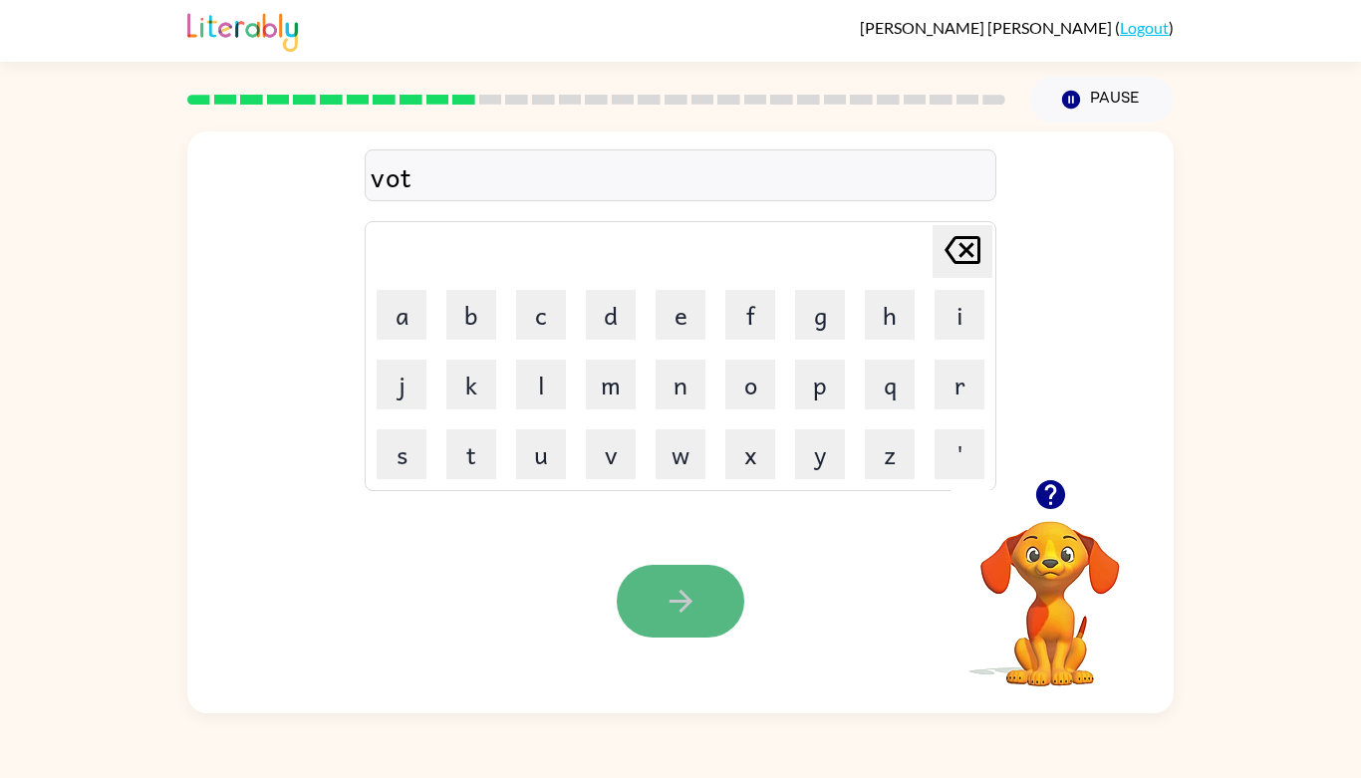
click at [623, 583] on button "button" at bounding box center [680, 601] width 127 height 73
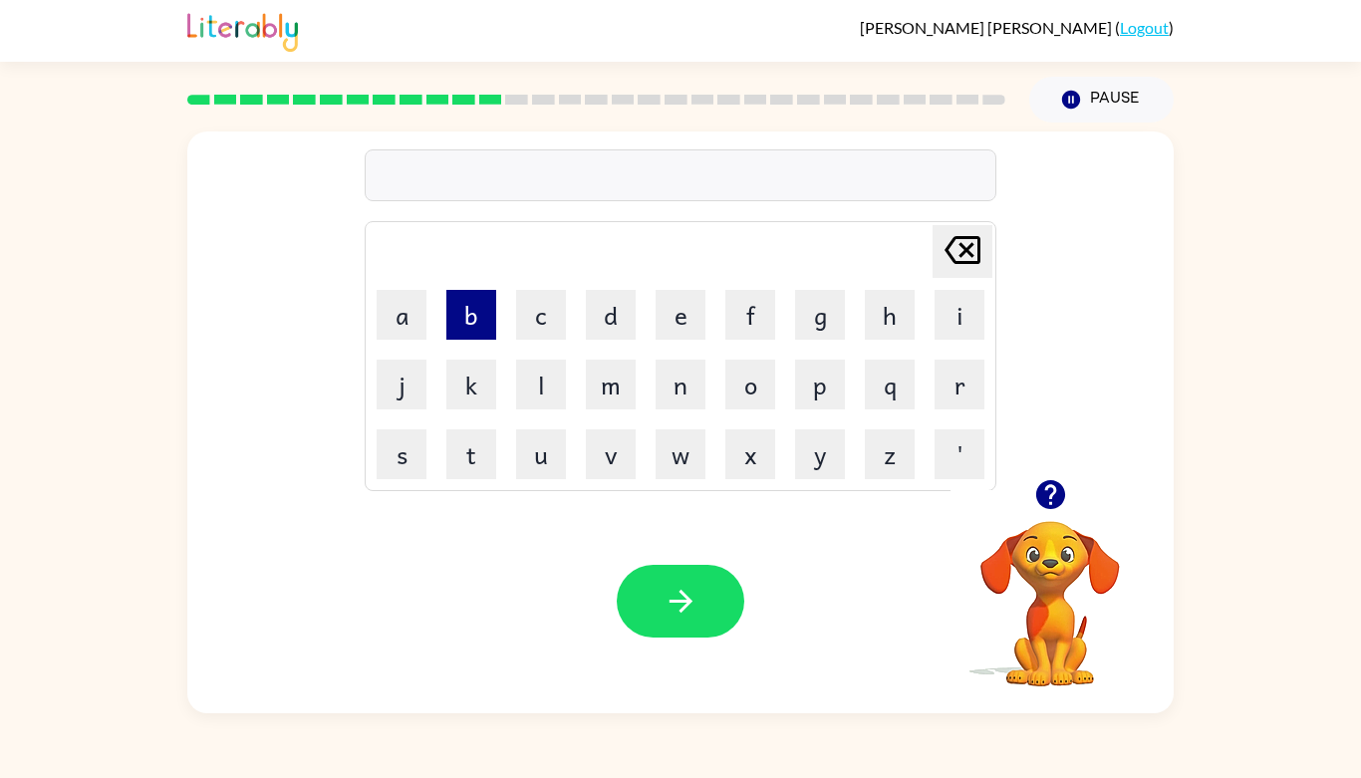
click at [453, 306] on button "b" at bounding box center [471, 315] width 50 height 50
click at [684, 320] on button "e" at bounding box center [680, 315] width 50 height 50
click at [619, 322] on button "d" at bounding box center [611, 315] width 50 height 50
click at [480, 449] on button "t" at bounding box center [471, 454] width 50 height 50
click at [969, 296] on button "i" at bounding box center [959, 315] width 50 height 50
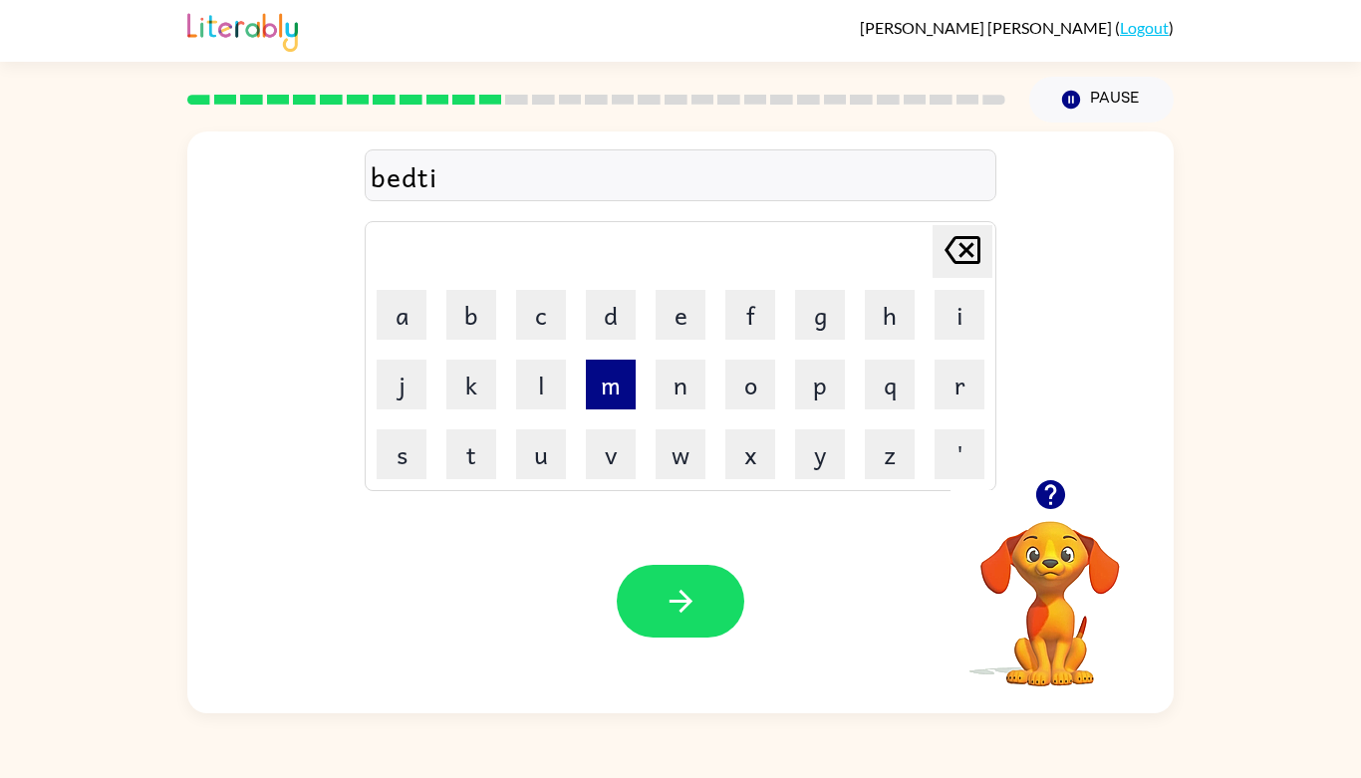
click at [628, 362] on button "m" at bounding box center [611, 385] width 50 height 50
click at [686, 319] on button "e" at bounding box center [680, 315] width 50 height 50
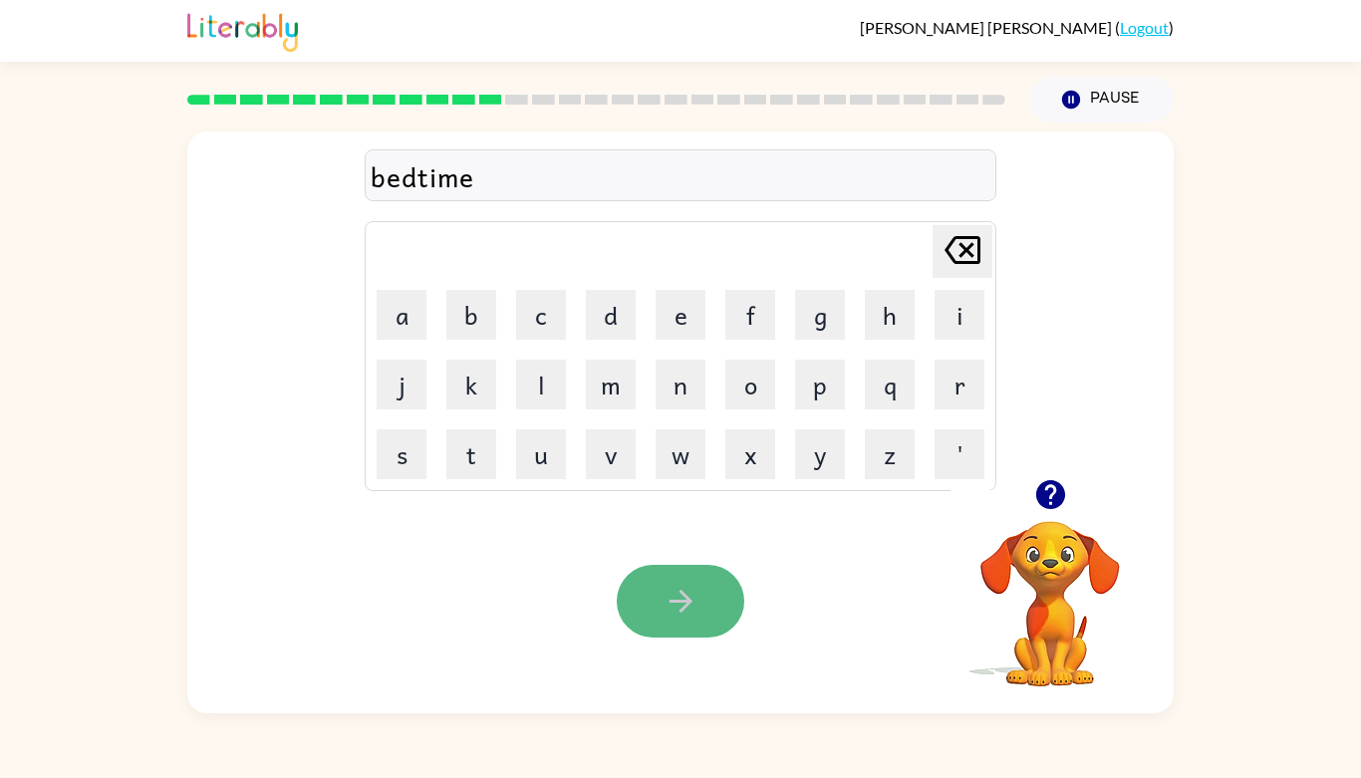
click at [666, 590] on icon "button" at bounding box center [680, 601] width 35 height 35
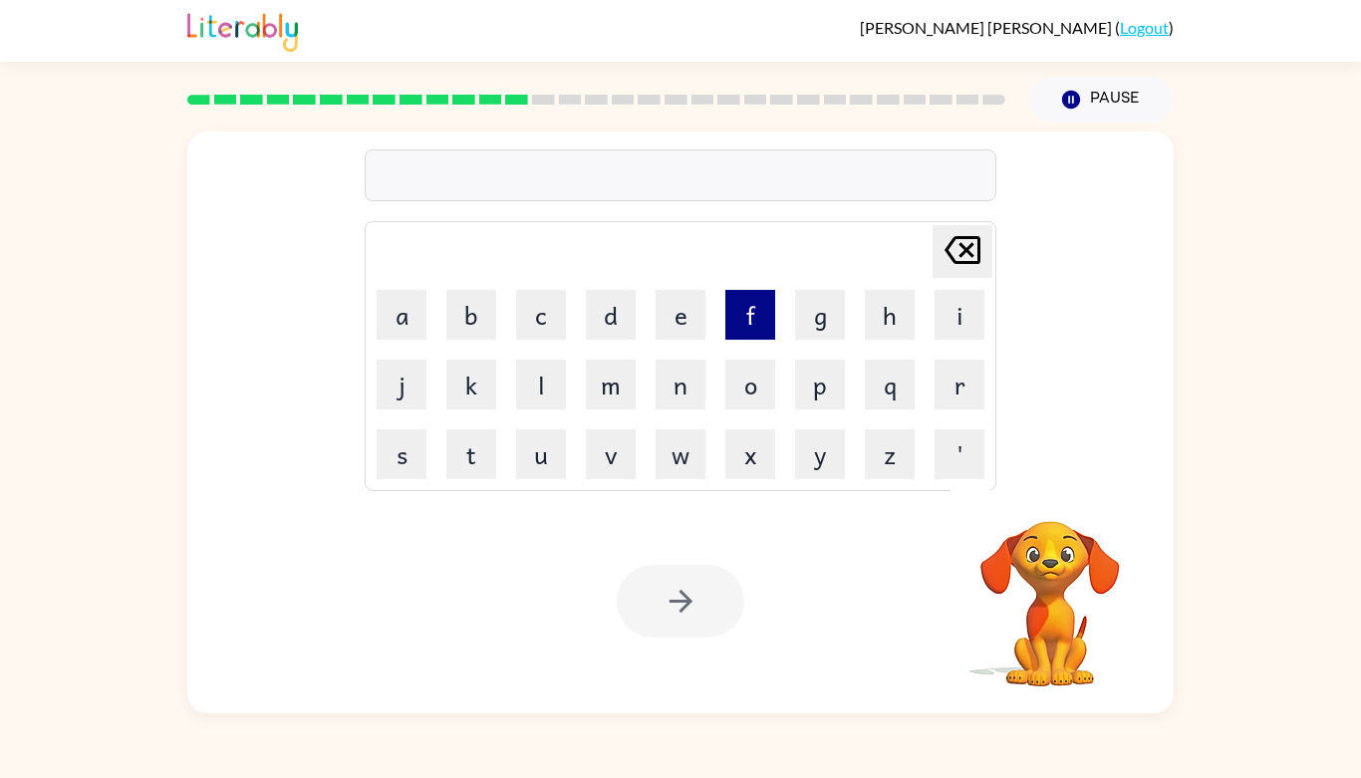
click at [757, 294] on button "f" at bounding box center [750, 315] width 50 height 50
click at [675, 313] on button "e" at bounding box center [680, 315] width 50 height 50
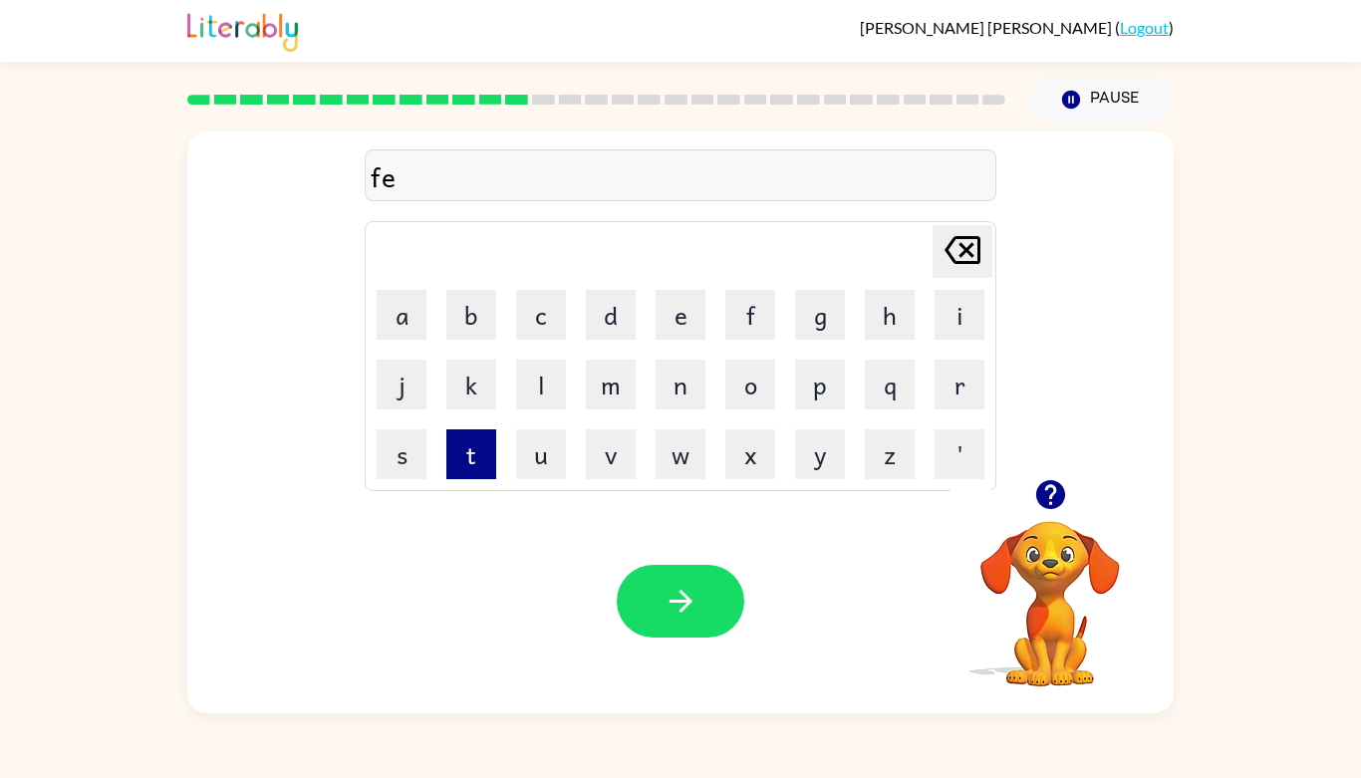
click at [477, 447] on button "t" at bounding box center [471, 454] width 50 height 50
click at [680, 390] on button "n" at bounding box center [680, 385] width 50 height 50
click at [676, 332] on button "e" at bounding box center [680, 315] width 50 height 50
click at [399, 452] on button "s" at bounding box center [401, 454] width 50 height 50
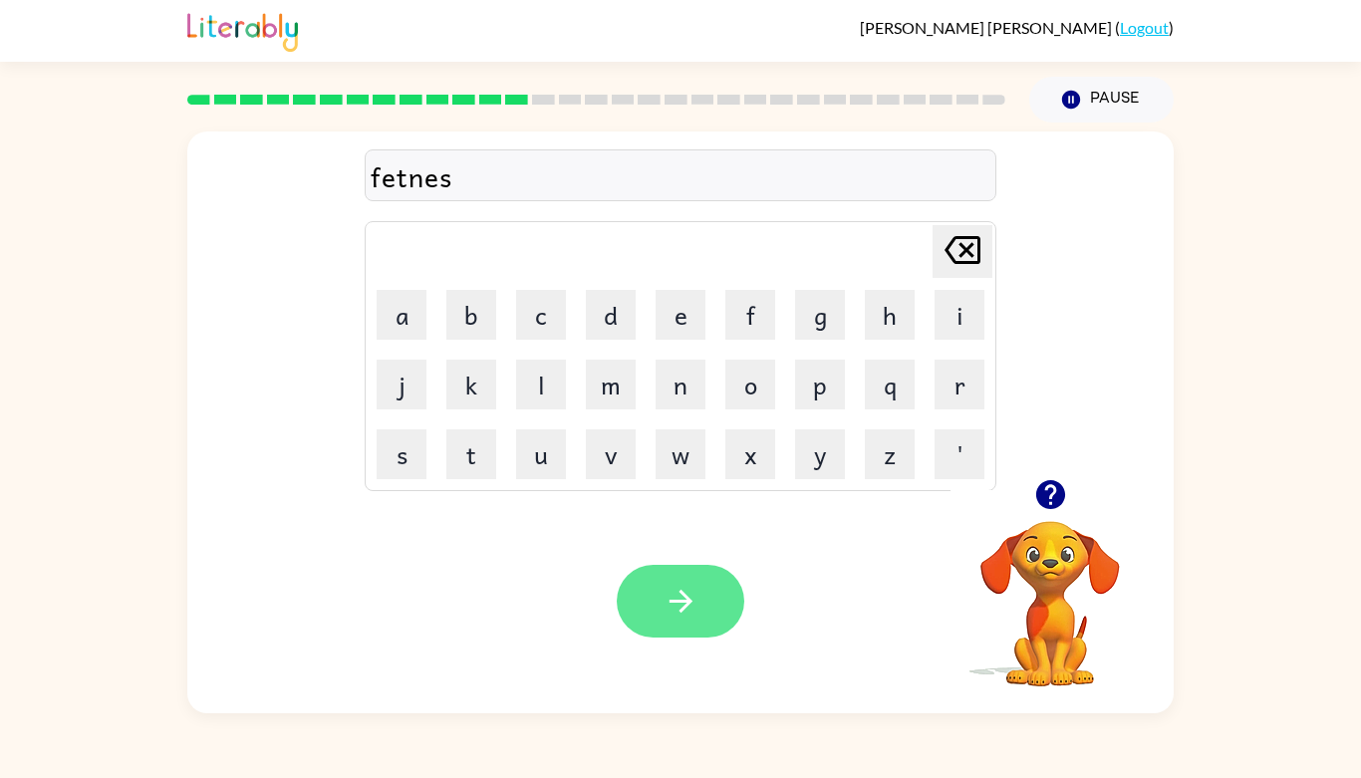
click at [687, 587] on icon "button" at bounding box center [680, 601] width 35 height 35
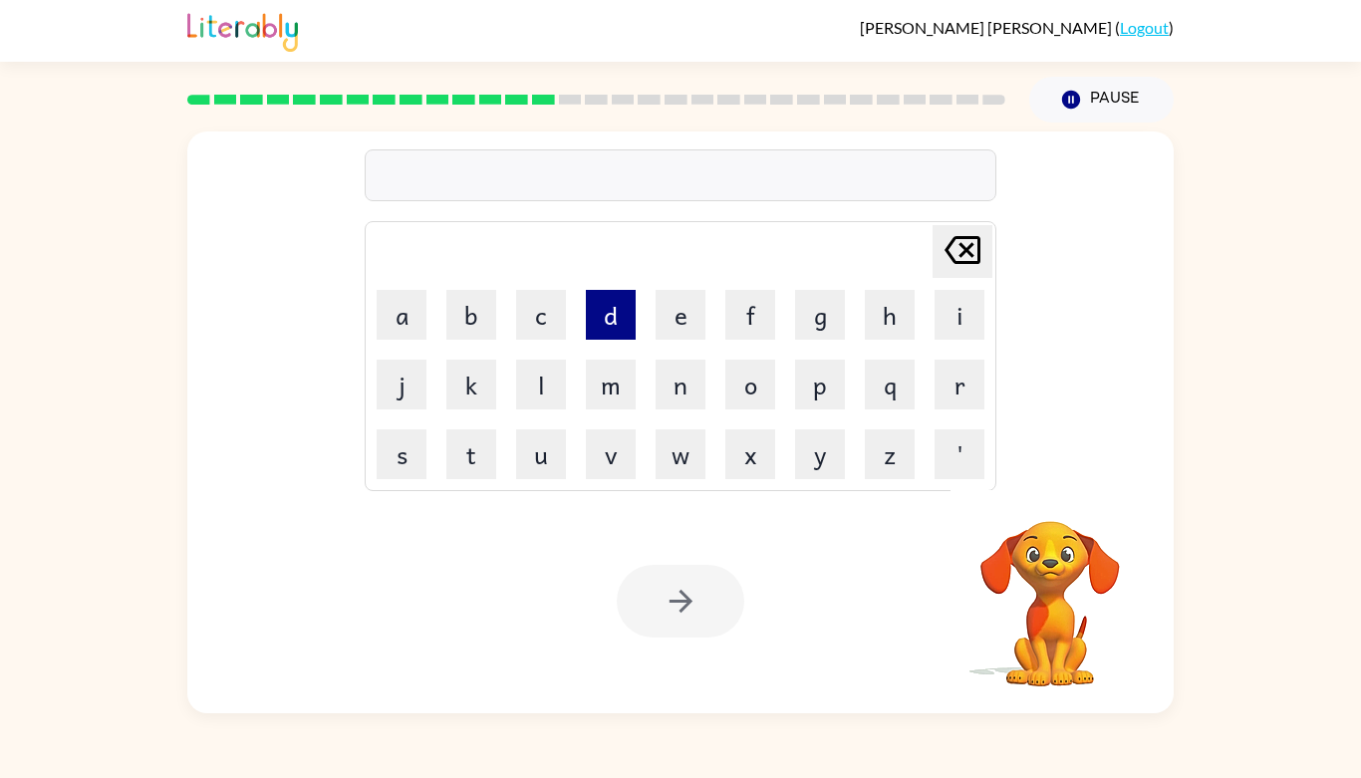
click at [603, 310] on button "d" at bounding box center [611, 315] width 50 height 50
click at [687, 317] on button "e" at bounding box center [680, 315] width 50 height 50
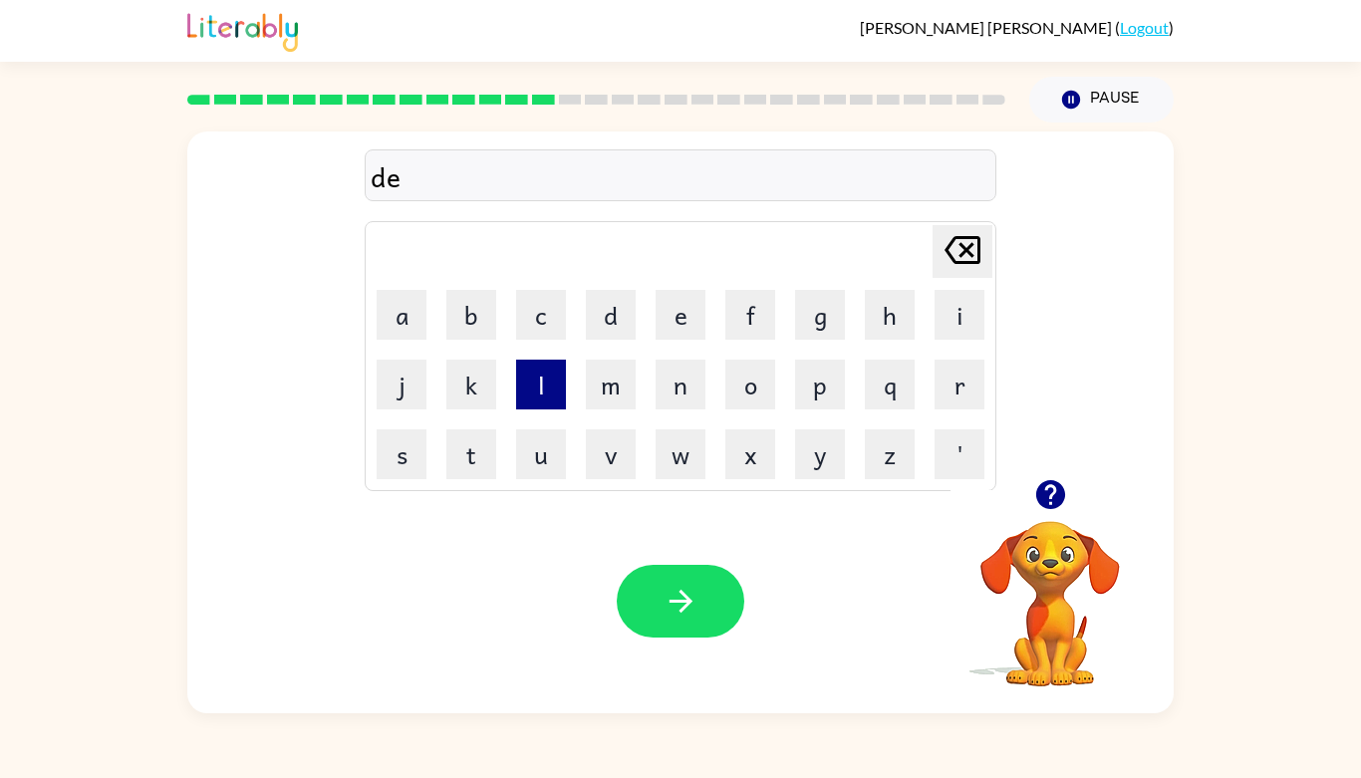
click at [533, 383] on button "l" at bounding box center [541, 385] width 50 height 50
click at [394, 325] on button "a" at bounding box center [401, 315] width 50 height 50
click at [813, 454] on button "y" at bounding box center [820, 454] width 50 height 50
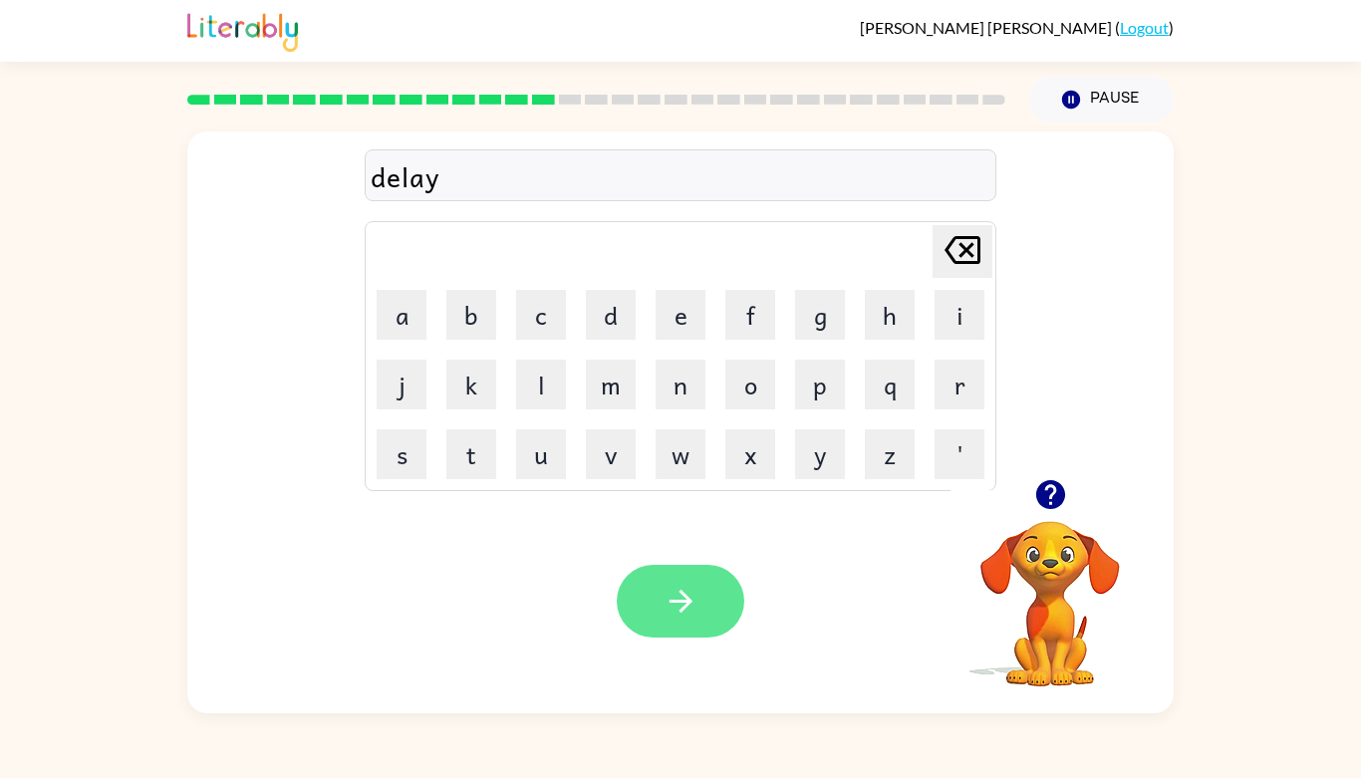
click at [673, 605] on icon "button" at bounding box center [680, 601] width 35 height 35
click at [673, 605] on div at bounding box center [680, 601] width 127 height 73
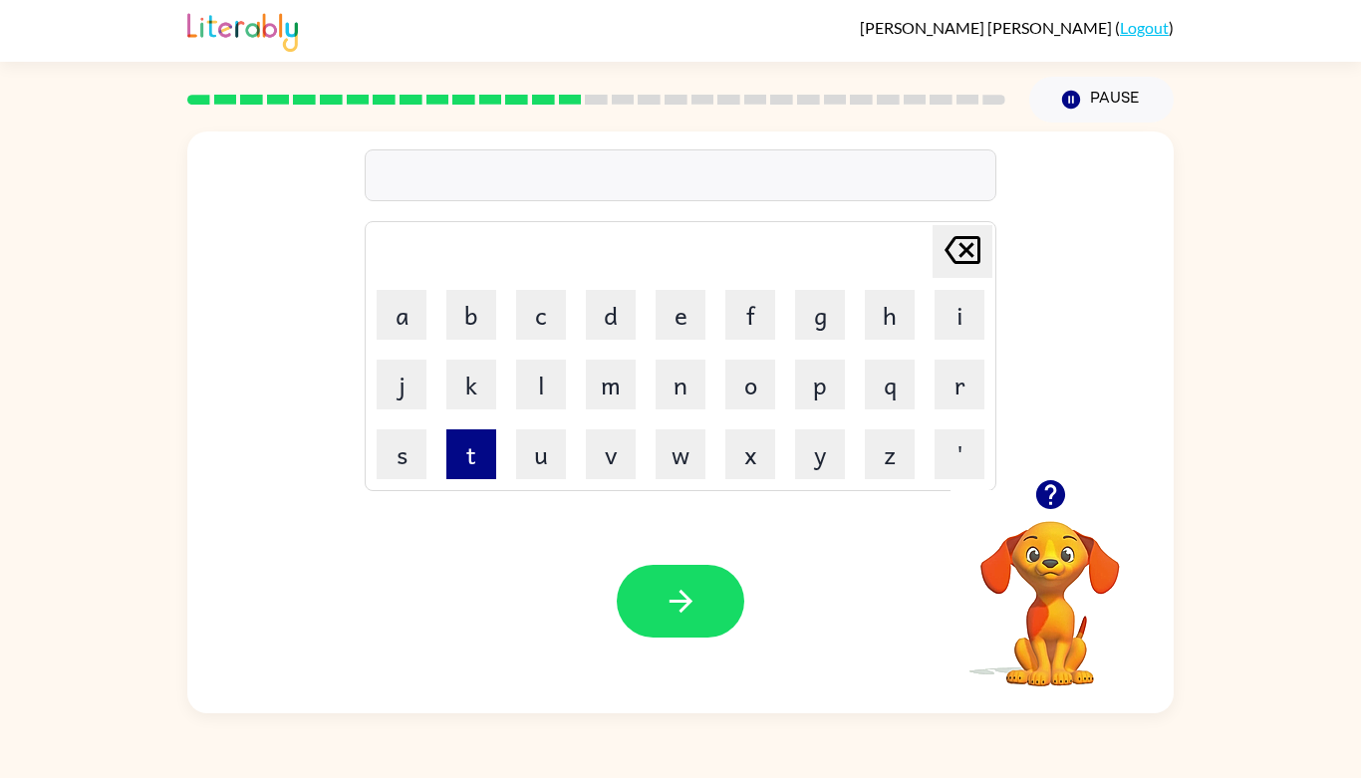
click at [455, 449] on button "t" at bounding box center [471, 454] width 50 height 50
click at [684, 324] on button "e" at bounding box center [680, 315] width 50 height 50
click at [944, 372] on button "r" at bounding box center [959, 385] width 50 height 50
click at [604, 369] on button "m" at bounding box center [611, 385] width 50 height 50
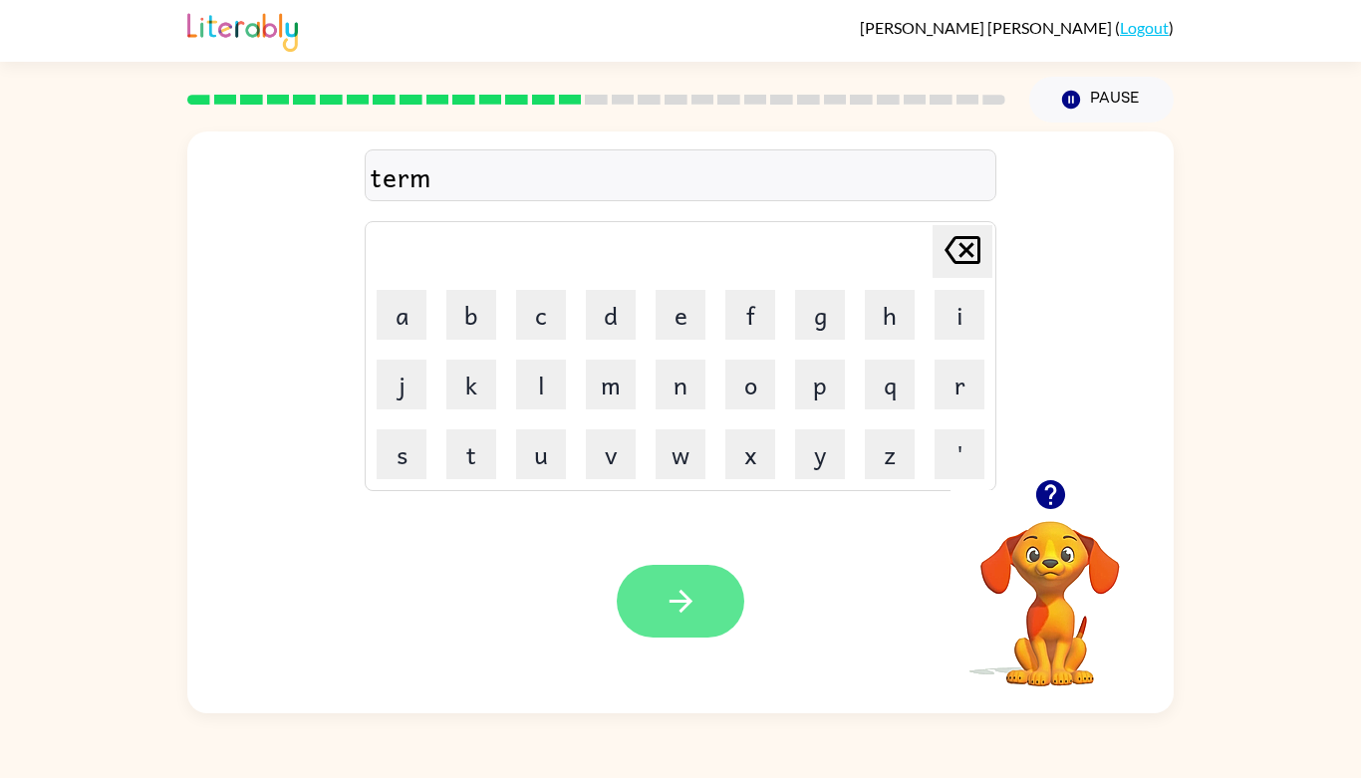
click at [667, 591] on icon "button" at bounding box center [680, 601] width 35 height 35
click at [396, 426] on td "s" at bounding box center [402, 454] width 68 height 68
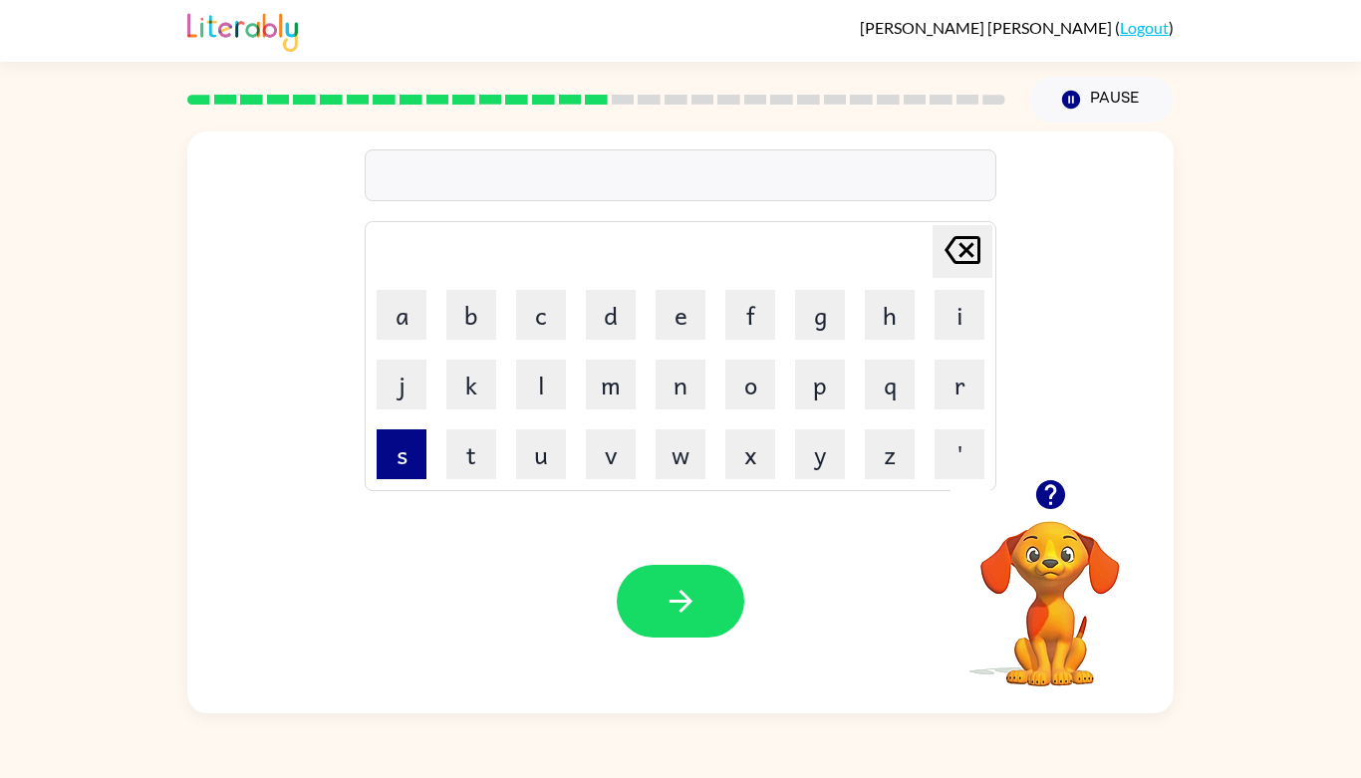
click at [393, 441] on button "s" at bounding box center [401, 454] width 50 height 50
click at [674, 319] on button "e" at bounding box center [680, 315] width 50 height 50
click at [677, 311] on button "e" at bounding box center [680, 315] width 50 height 50
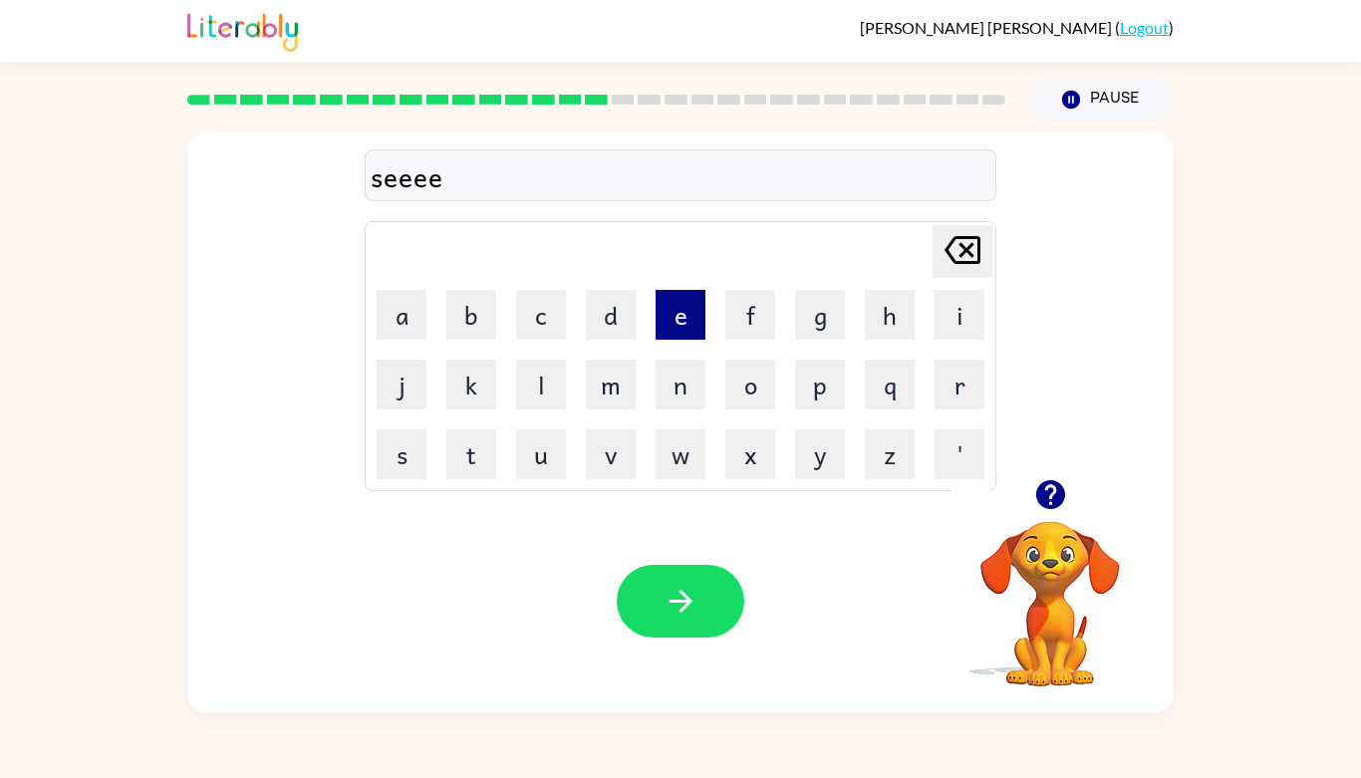
click at [677, 311] on button "e" at bounding box center [680, 315] width 50 height 50
click at [965, 251] on icon at bounding box center [962, 250] width 36 height 28
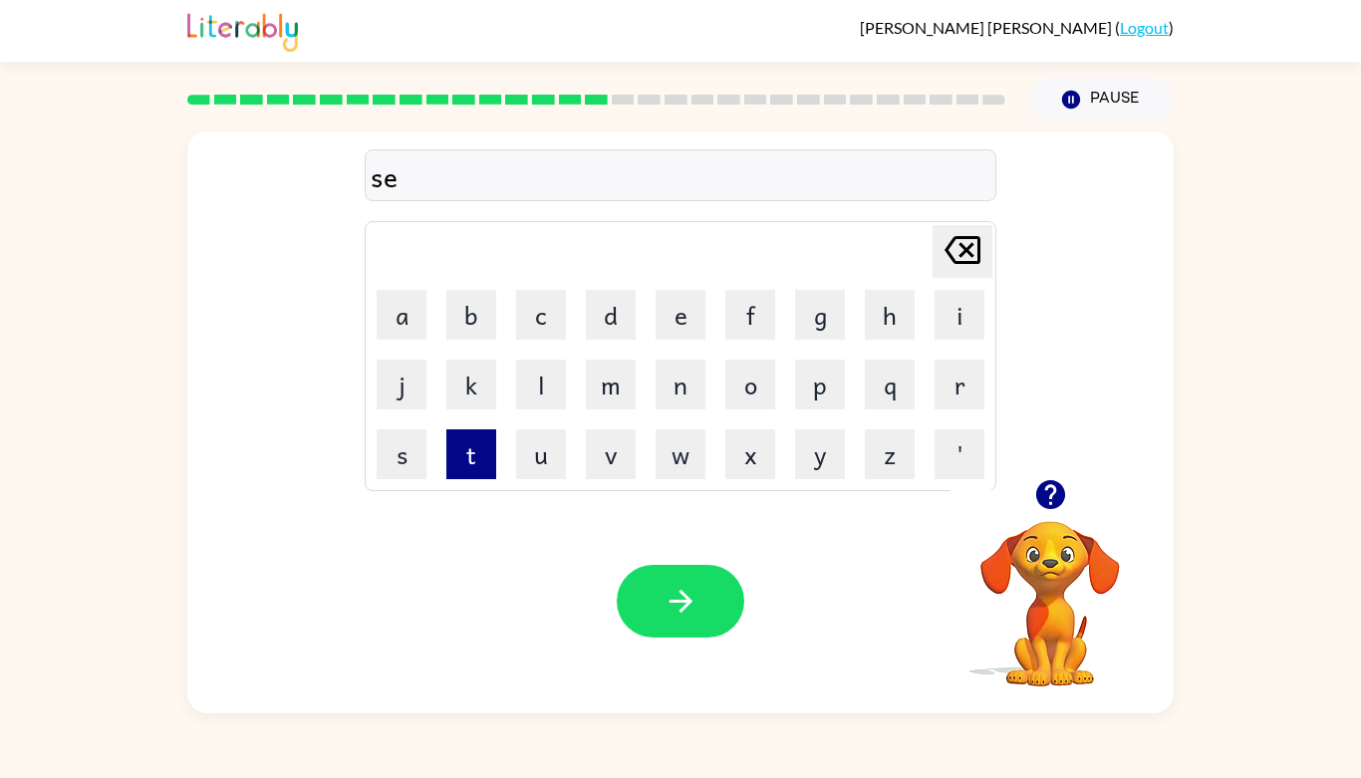
click at [466, 471] on button "t" at bounding box center [471, 454] width 50 height 50
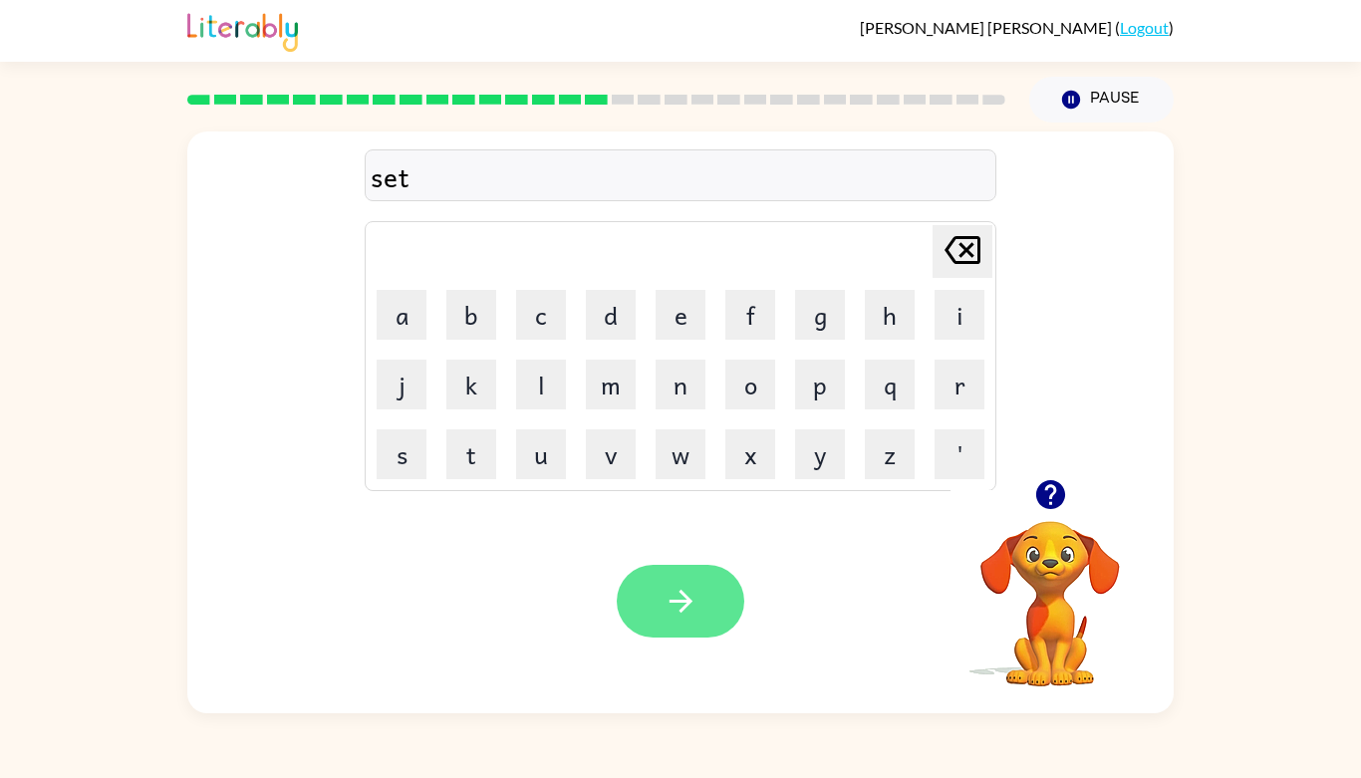
click at [644, 635] on button "button" at bounding box center [680, 601] width 127 height 73
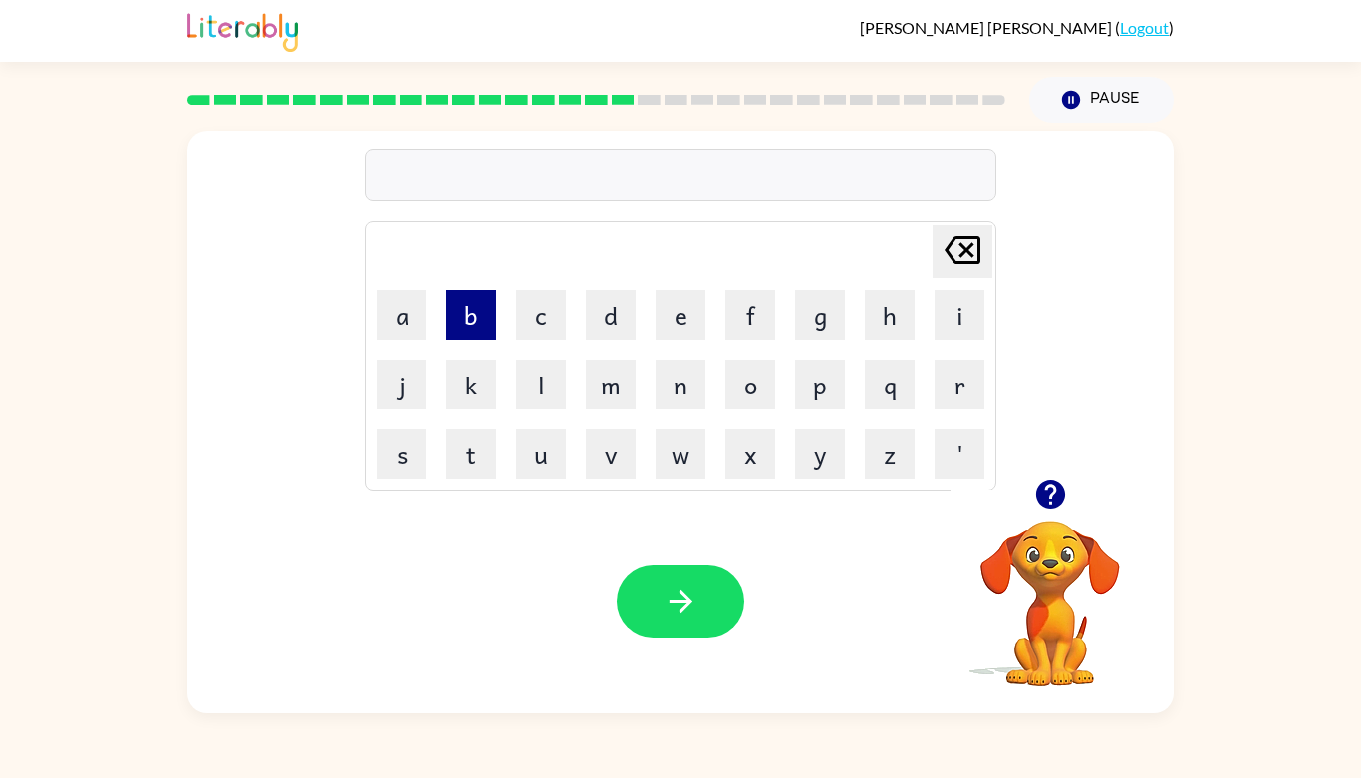
click at [466, 308] on button "b" at bounding box center [471, 315] width 50 height 50
click at [950, 378] on button "r" at bounding box center [959, 385] width 50 height 50
click at [955, 320] on button "i" at bounding box center [959, 315] width 50 height 50
click at [596, 384] on button "m" at bounding box center [611, 385] width 50 height 50
click at [946, 323] on button "i" at bounding box center [959, 315] width 50 height 50
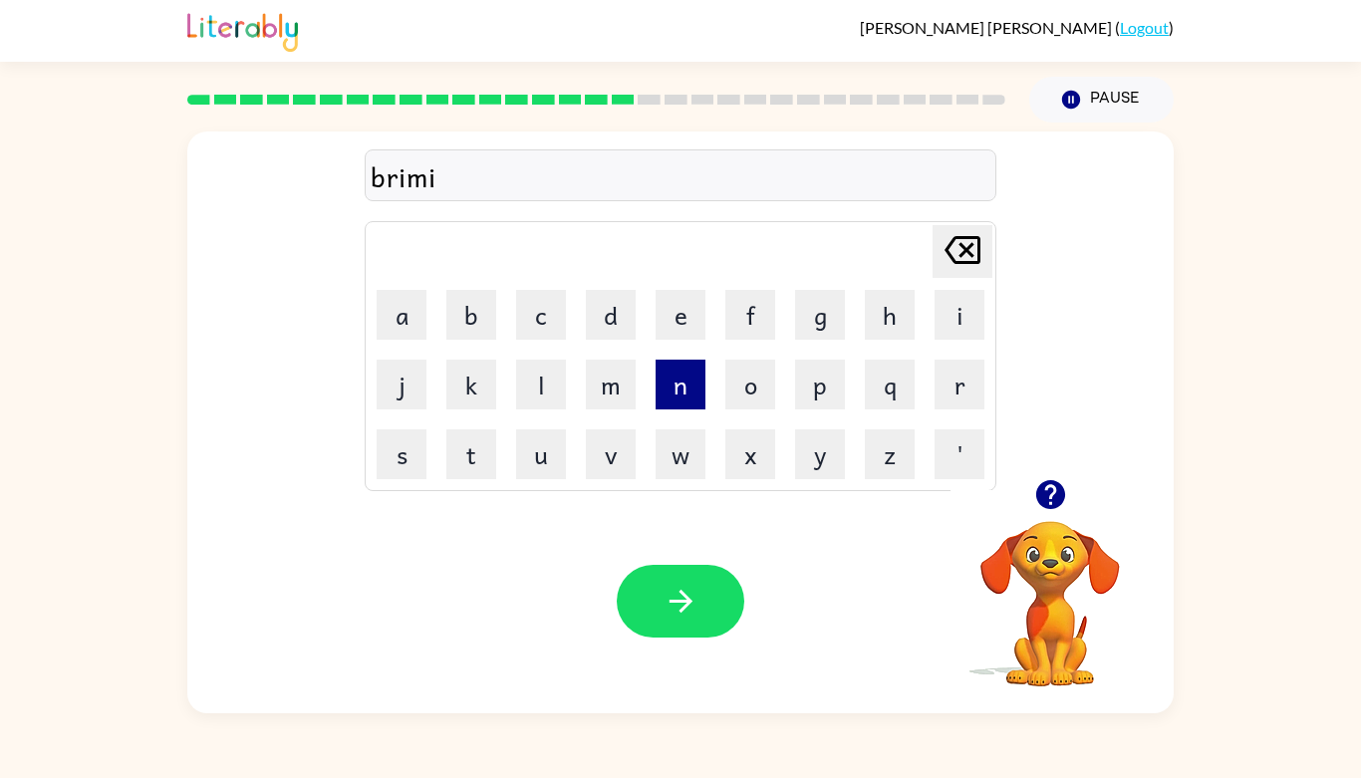
click at [686, 397] on button "n" at bounding box center [680, 385] width 50 height 50
click at [822, 326] on button "g" at bounding box center [820, 315] width 50 height 50
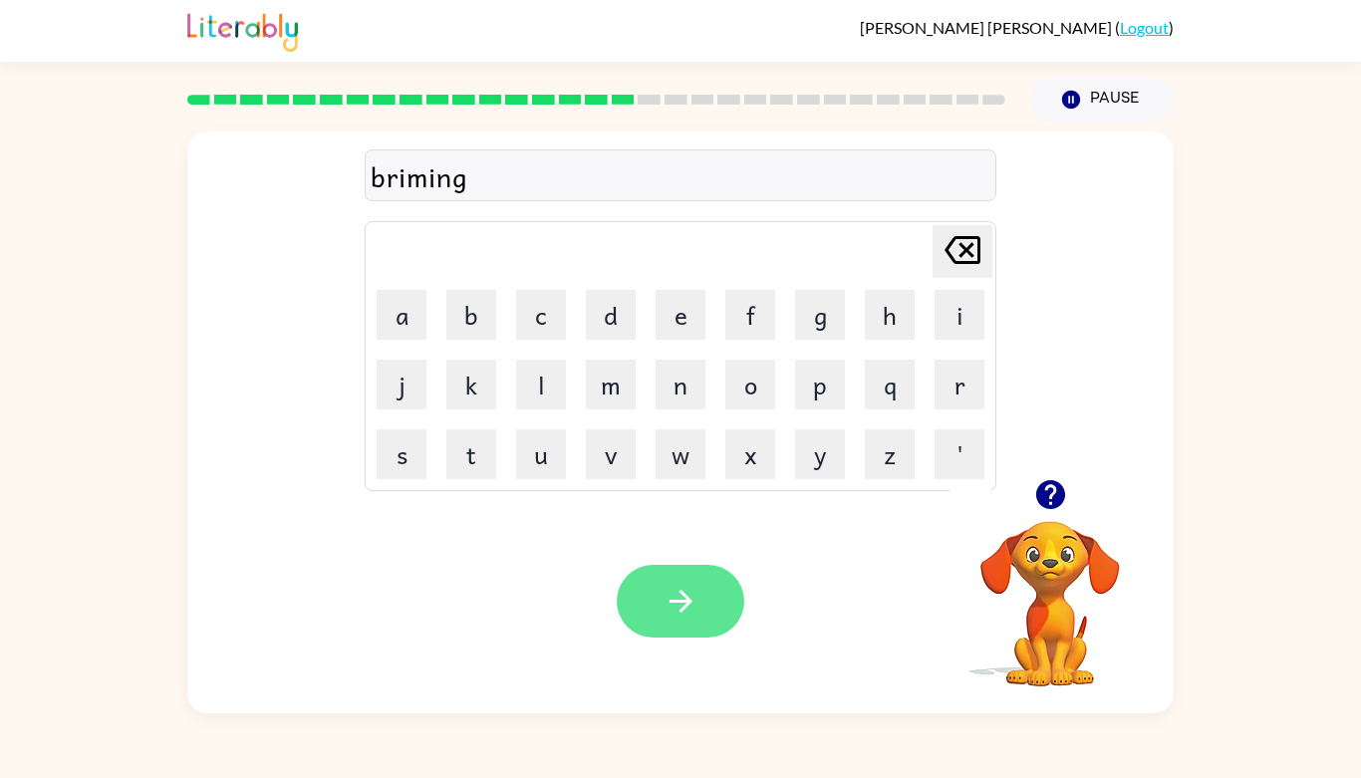
click at [705, 604] on button "button" at bounding box center [680, 601] width 127 height 73
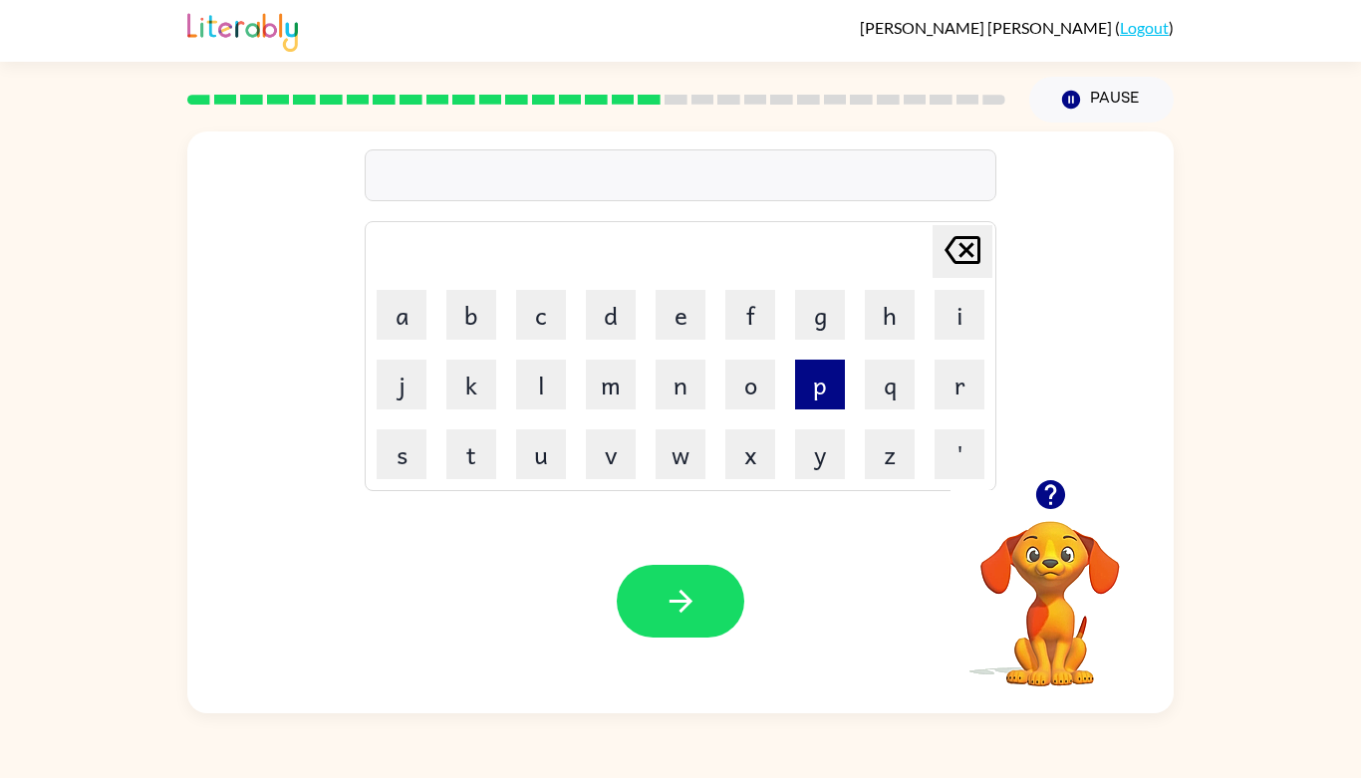
click at [830, 397] on button "p" at bounding box center [820, 385] width 50 height 50
click at [549, 387] on button "l" at bounding box center [541, 385] width 50 height 50
type button "l"
type button "a"
click at [404, 302] on button "a" at bounding box center [401, 315] width 50 height 50
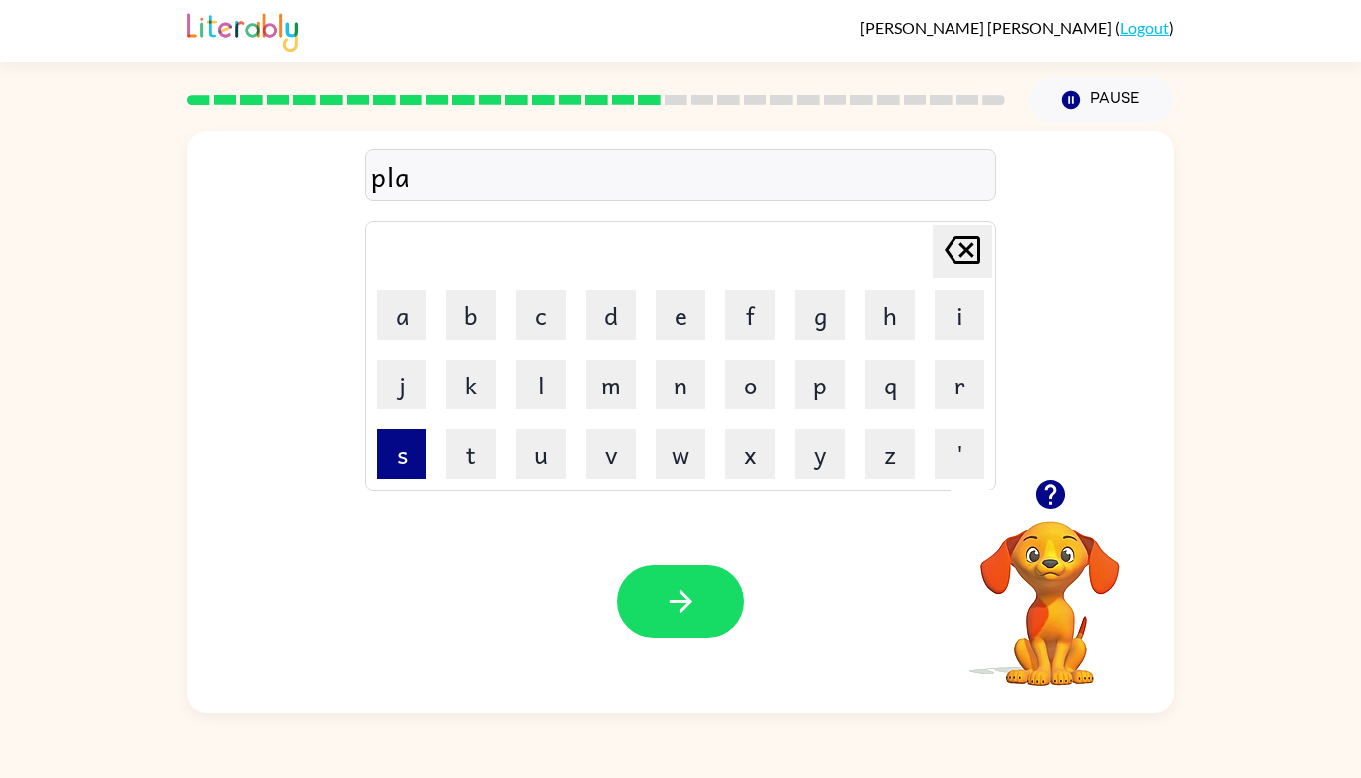
click at [397, 444] on button "s" at bounding box center [401, 454] width 50 height 50
click at [463, 453] on button "t" at bounding box center [471, 454] width 50 height 50
click at [943, 330] on button "i" at bounding box center [959, 315] width 50 height 50
click at [493, 375] on button "k" at bounding box center [471, 385] width 50 height 50
click at [982, 253] on icon "[PERSON_NAME] last character input" at bounding box center [962, 250] width 48 height 48
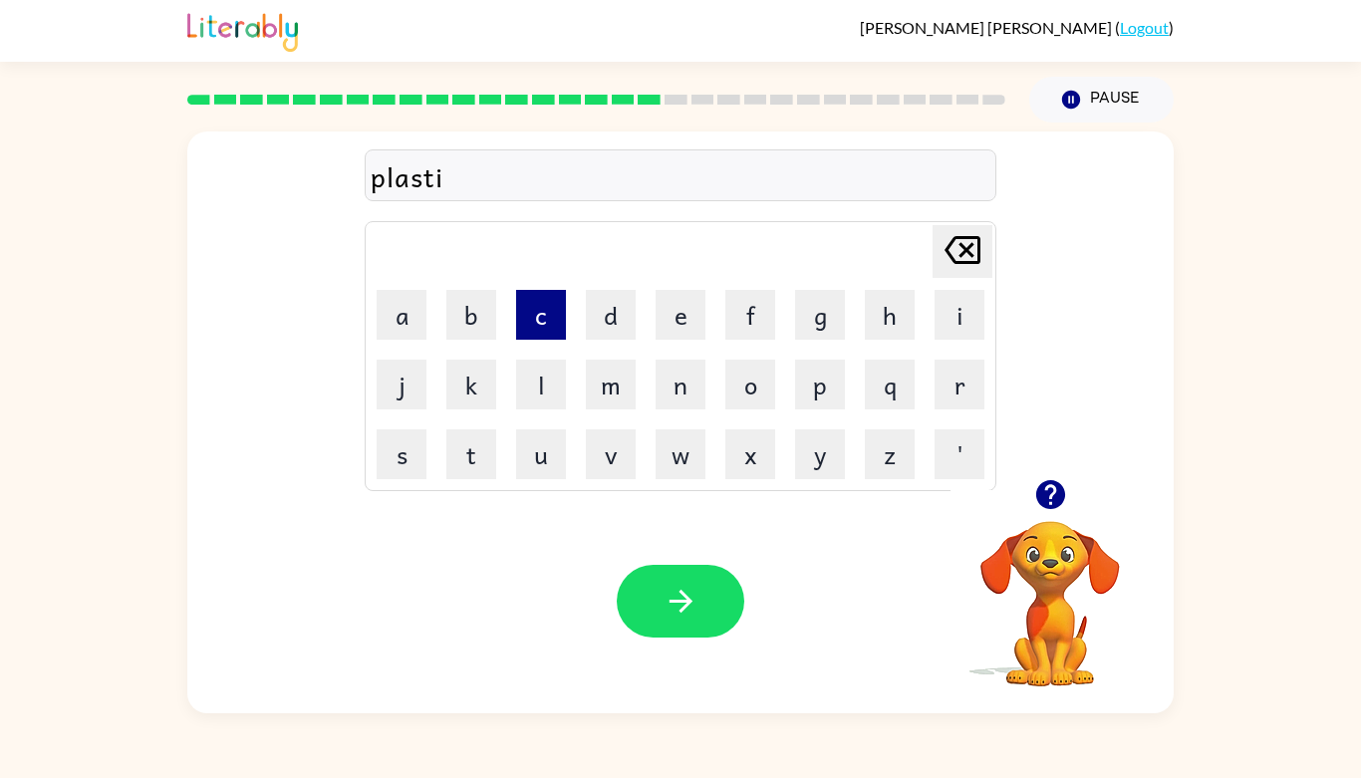
click at [540, 329] on button "c" at bounding box center [541, 315] width 50 height 50
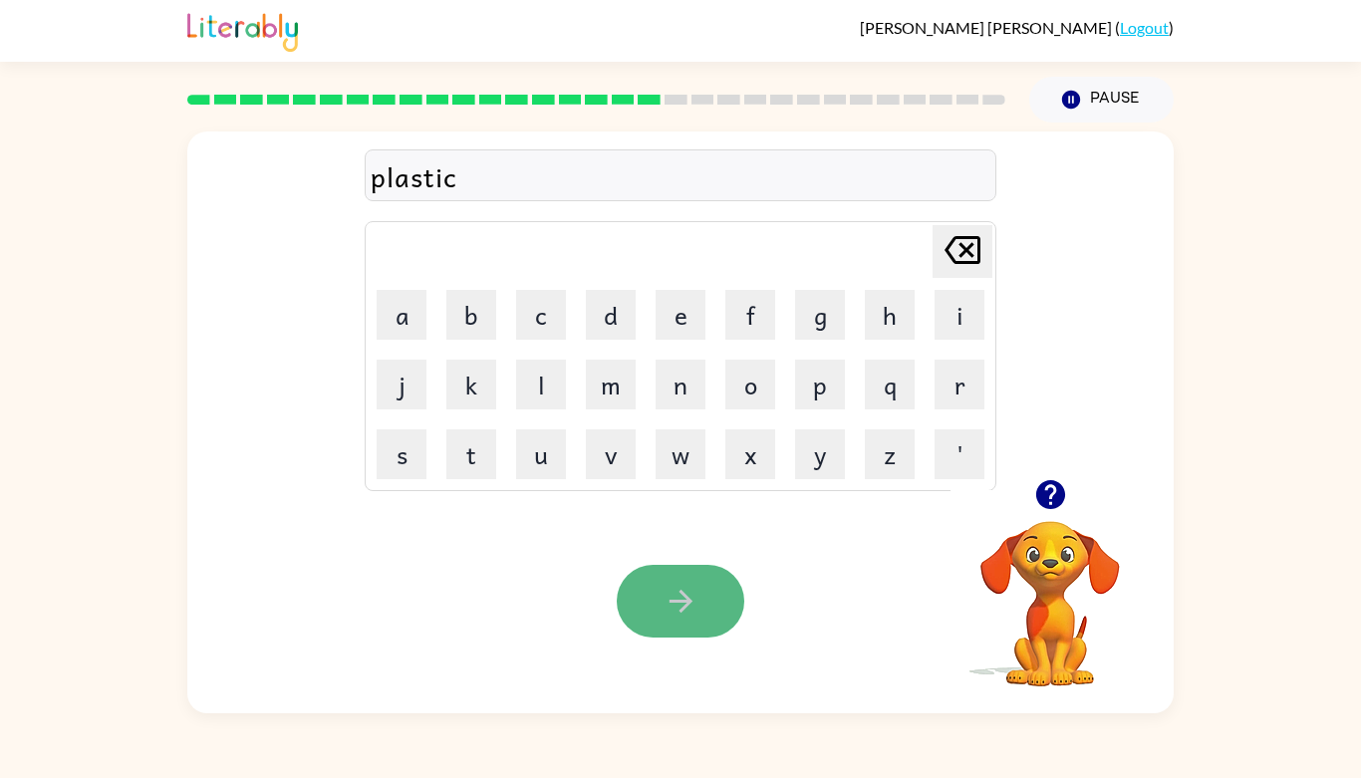
click at [684, 631] on button "button" at bounding box center [680, 601] width 127 height 73
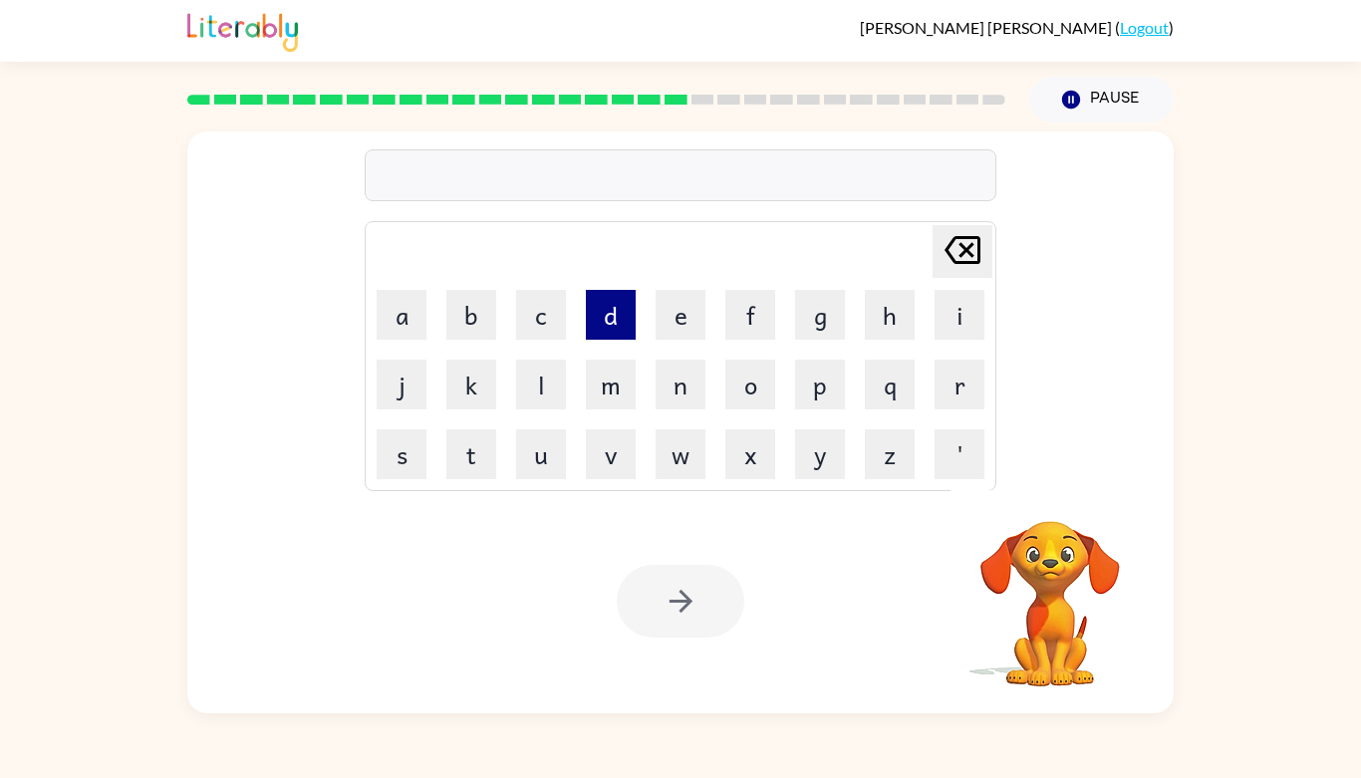
click at [603, 331] on button "d" at bounding box center [611, 315] width 50 height 50
click at [673, 316] on button "e" at bounding box center [680, 315] width 50 height 50
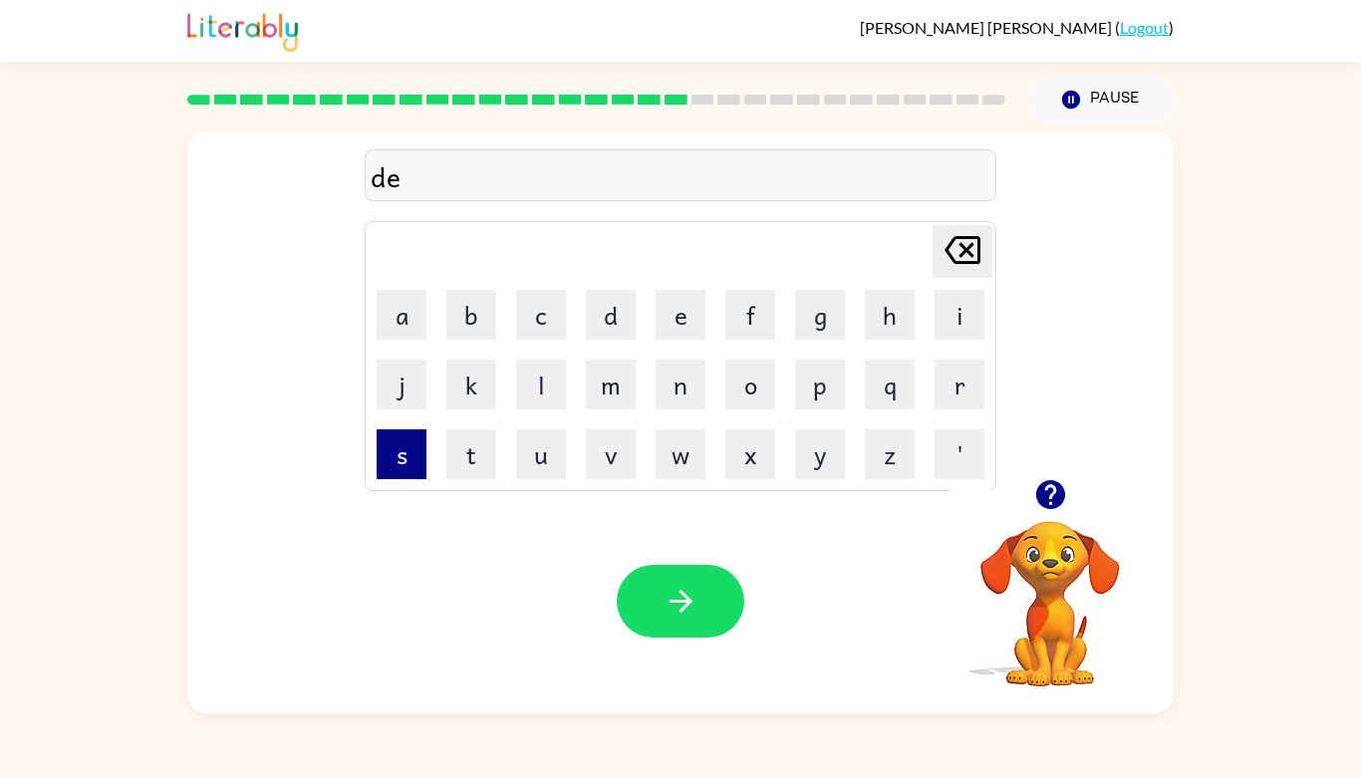
click at [402, 443] on button "s" at bounding box center [401, 454] width 50 height 50
click at [825, 393] on button "p" at bounding box center [820, 385] width 50 height 50
click at [549, 389] on button "l" at bounding box center [541, 385] width 50 height 50
click at [408, 329] on button "a" at bounding box center [401, 315] width 50 height 50
click at [829, 444] on button "y" at bounding box center [820, 454] width 50 height 50
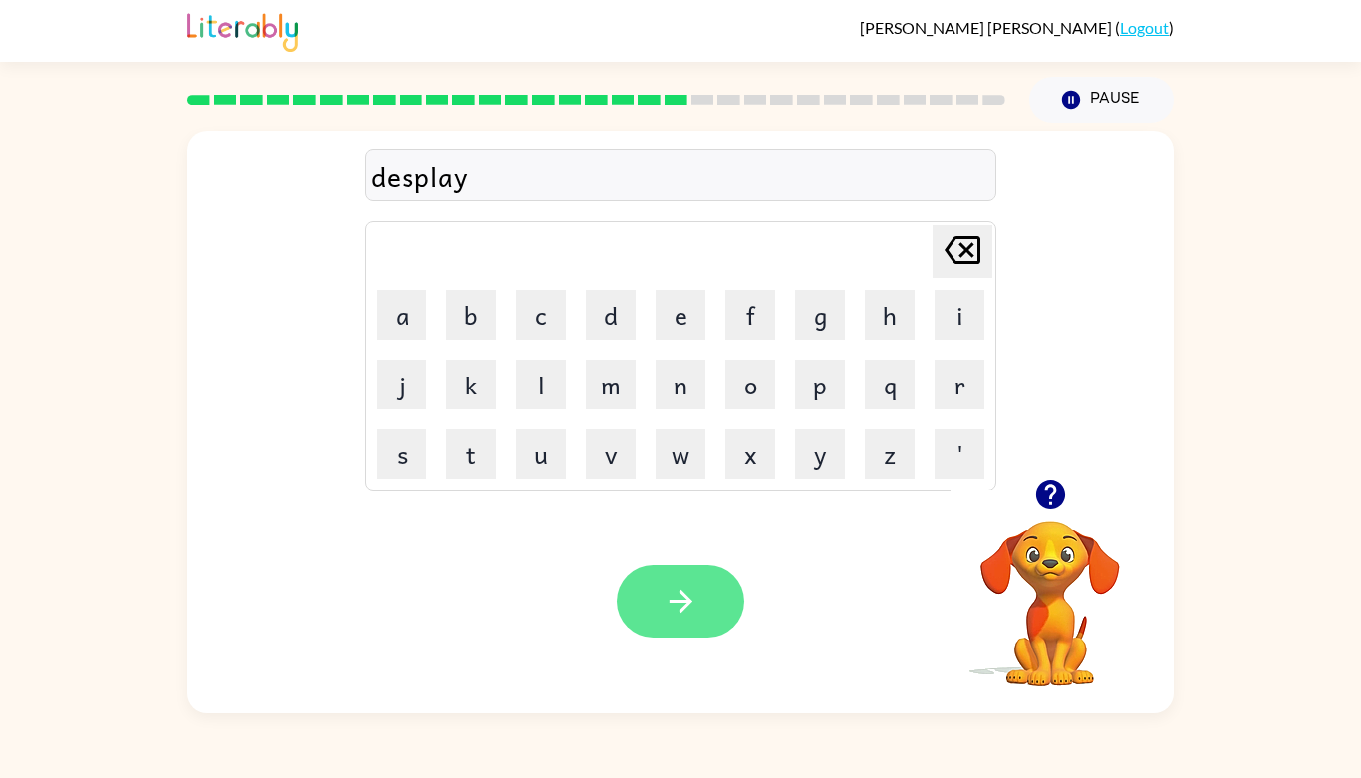
click at [710, 597] on button "button" at bounding box center [680, 601] width 127 height 73
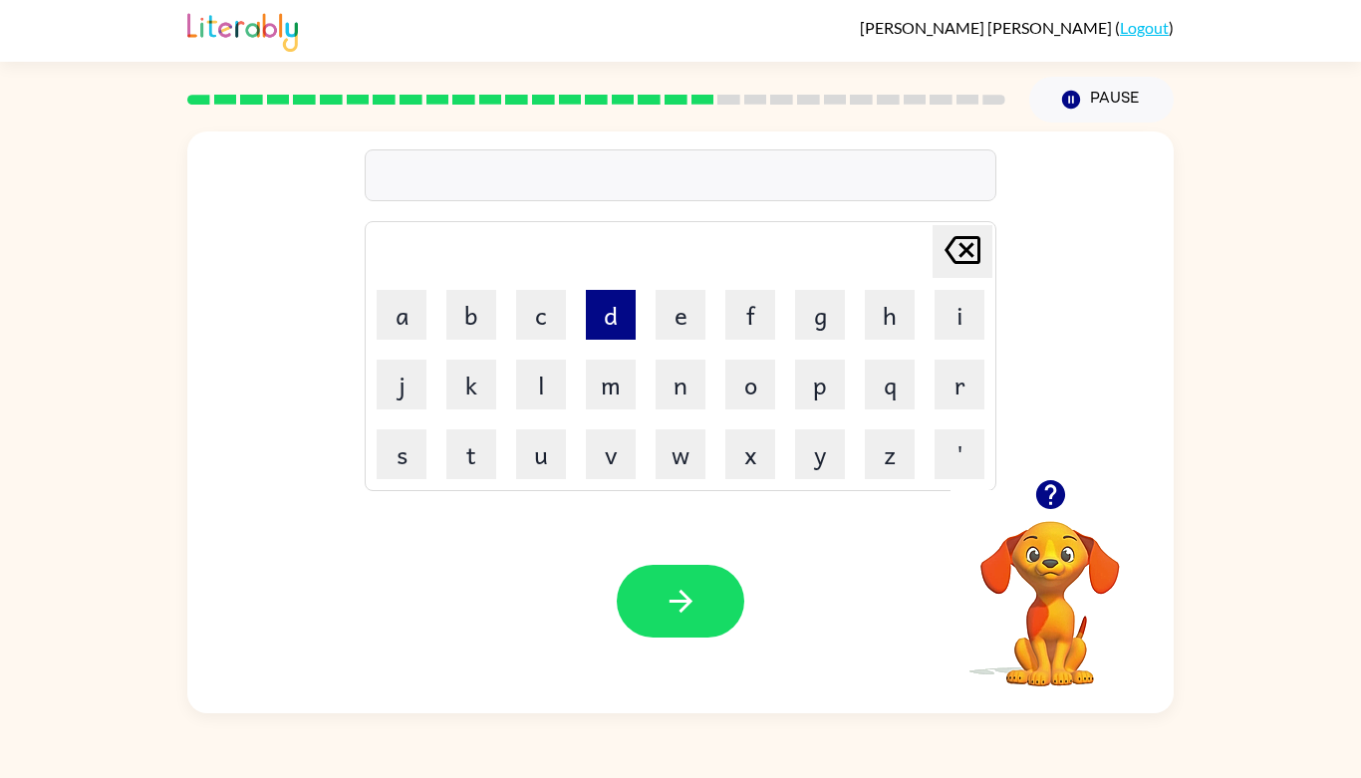
click at [617, 310] on button "d" at bounding box center [611, 315] width 50 height 50
click at [528, 446] on button "u" at bounding box center [541, 454] width 50 height 50
click at [392, 453] on button "s" at bounding box center [401, 454] width 50 height 50
click at [474, 475] on button "t" at bounding box center [471, 454] width 50 height 50
click at [685, 310] on button "e" at bounding box center [680, 315] width 50 height 50
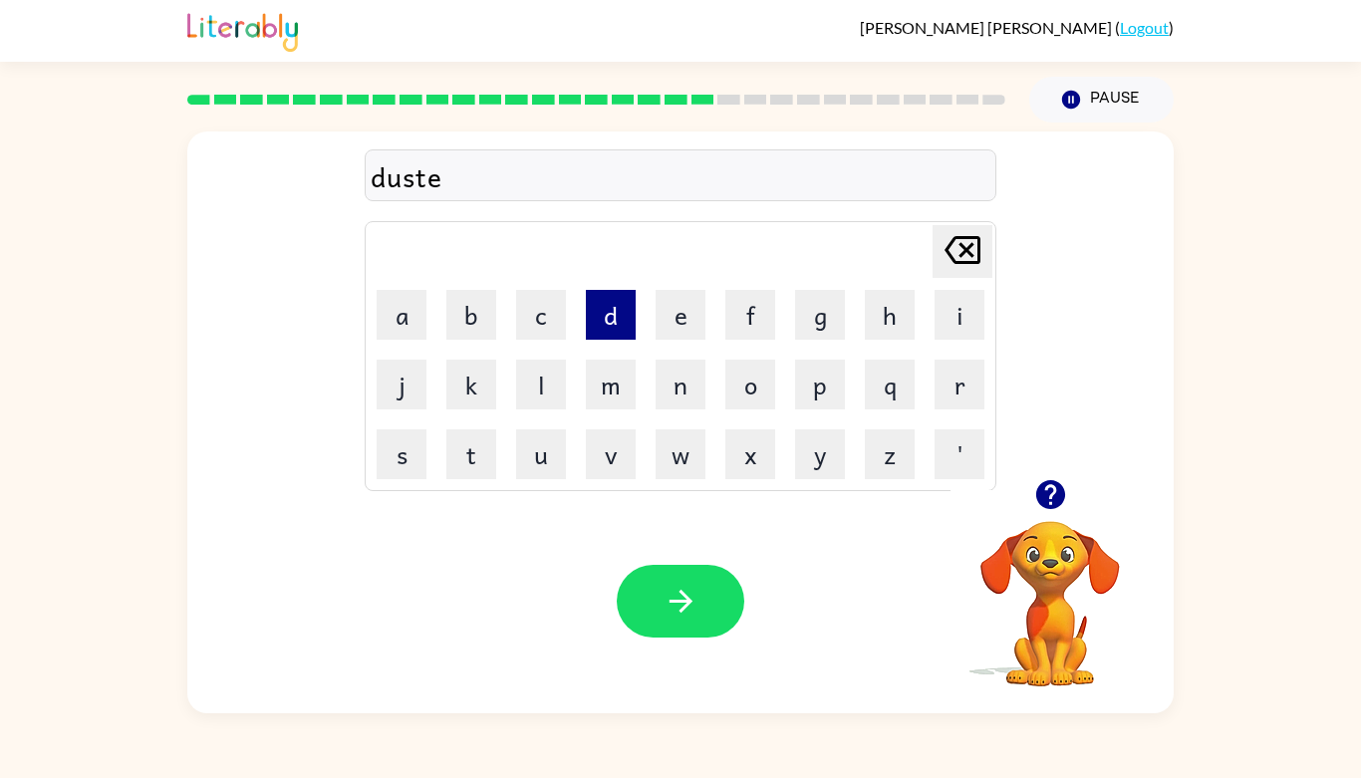
click at [608, 327] on button "d" at bounding box center [611, 315] width 50 height 50
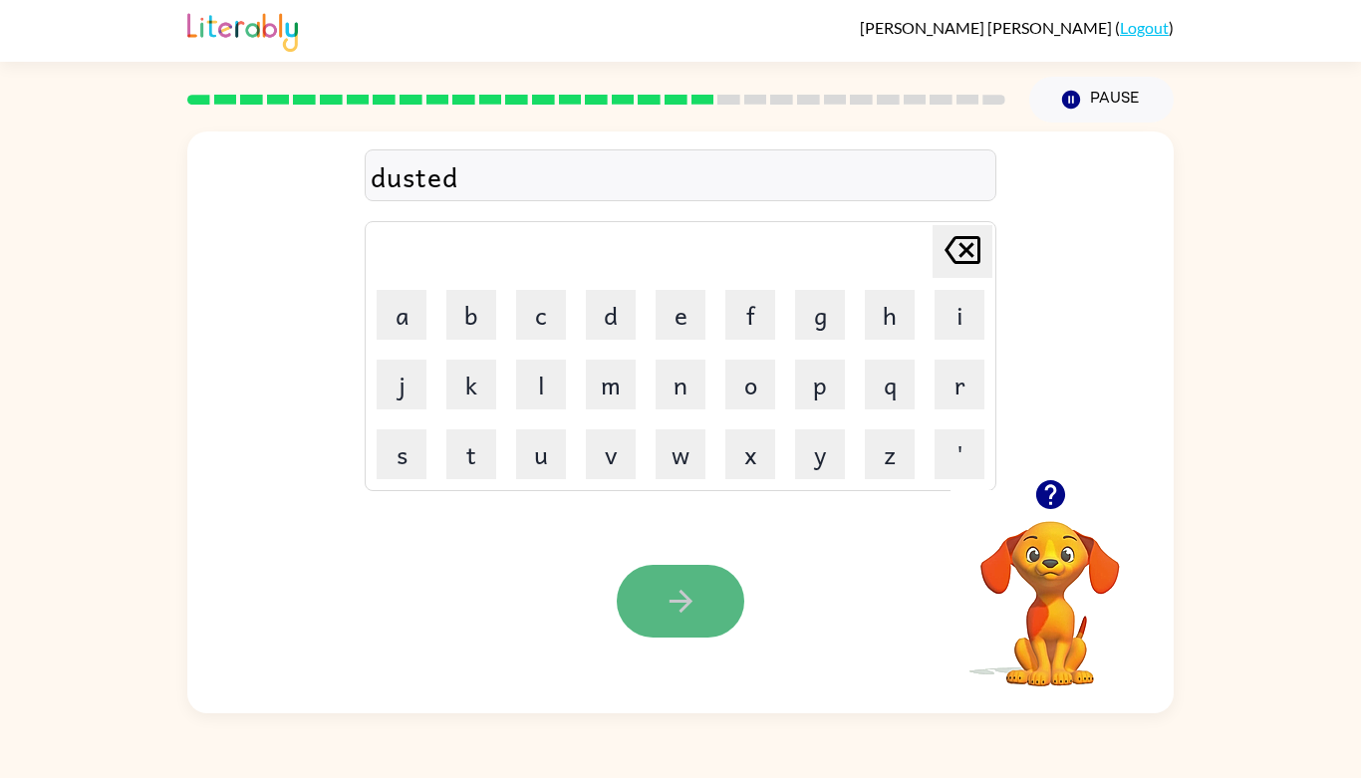
click at [693, 602] on icon "button" at bounding box center [680, 601] width 35 height 35
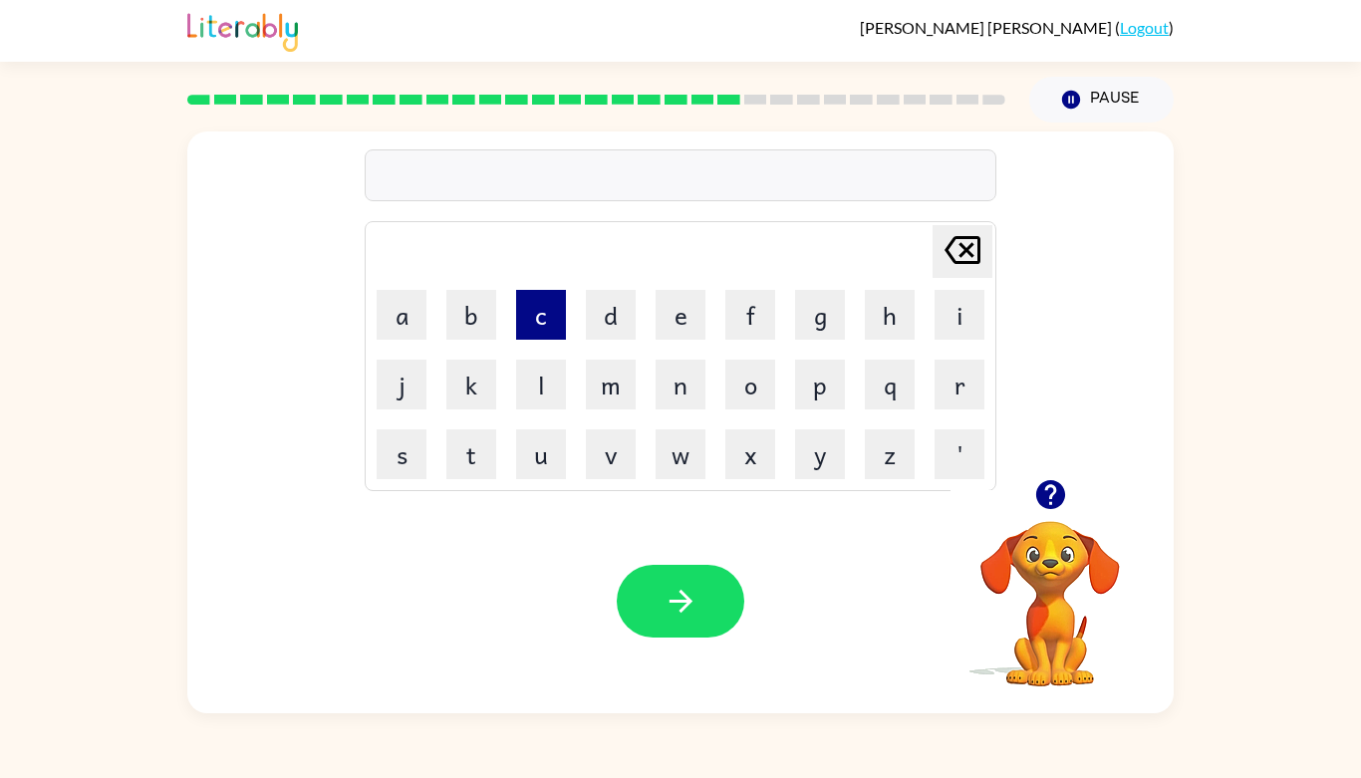
click at [546, 329] on button "c" at bounding box center [541, 315] width 50 height 50
click at [666, 320] on button "e" at bounding box center [680, 315] width 50 height 50
click at [674, 372] on button "n" at bounding box center [680, 385] width 50 height 50
click at [457, 461] on button "t" at bounding box center [471, 454] width 50 height 50
click at [403, 314] on button "a" at bounding box center [401, 315] width 50 height 50
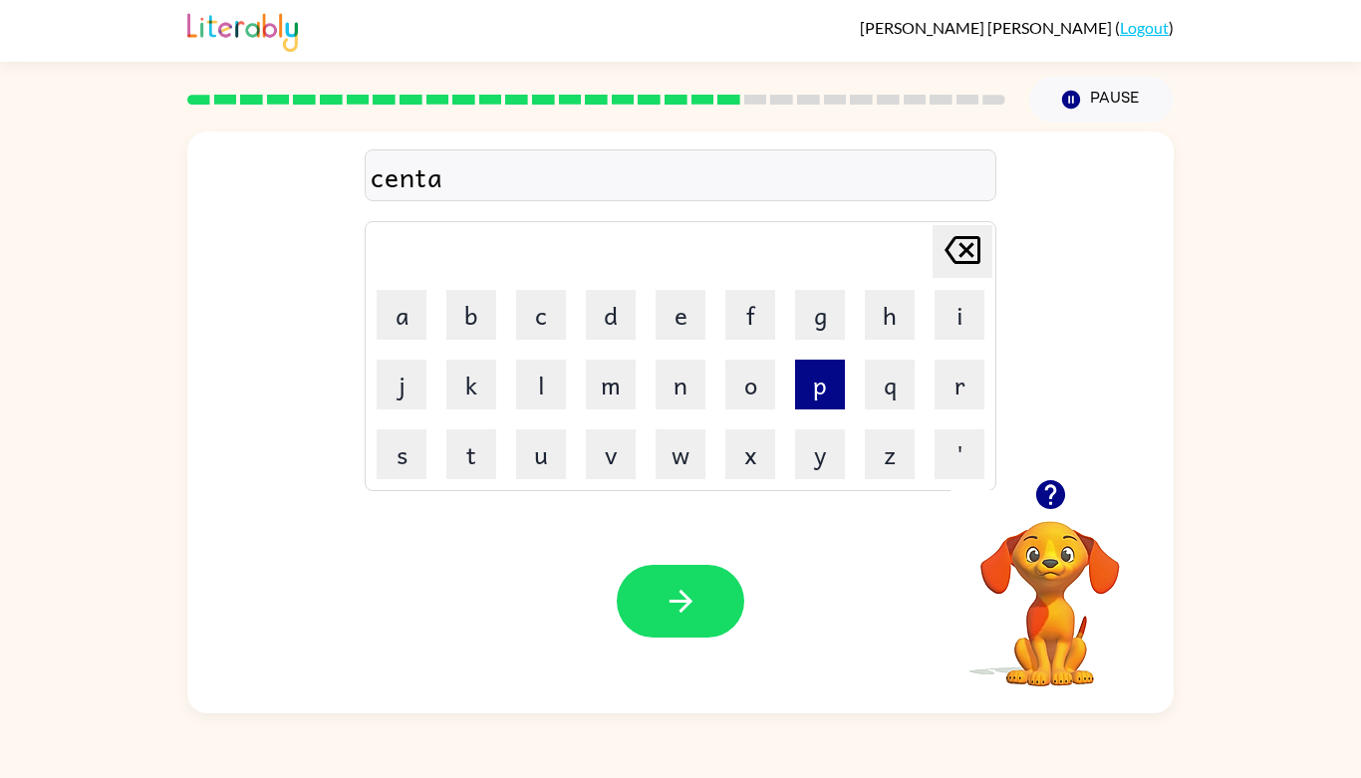
click at [803, 400] on button "p" at bounding box center [820, 385] width 50 height 50
click at [679, 301] on button "e" at bounding box center [680, 315] width 50 height 50
click at [596, 325] on button "d" at bounding box center [611, 315] width 50 height 50
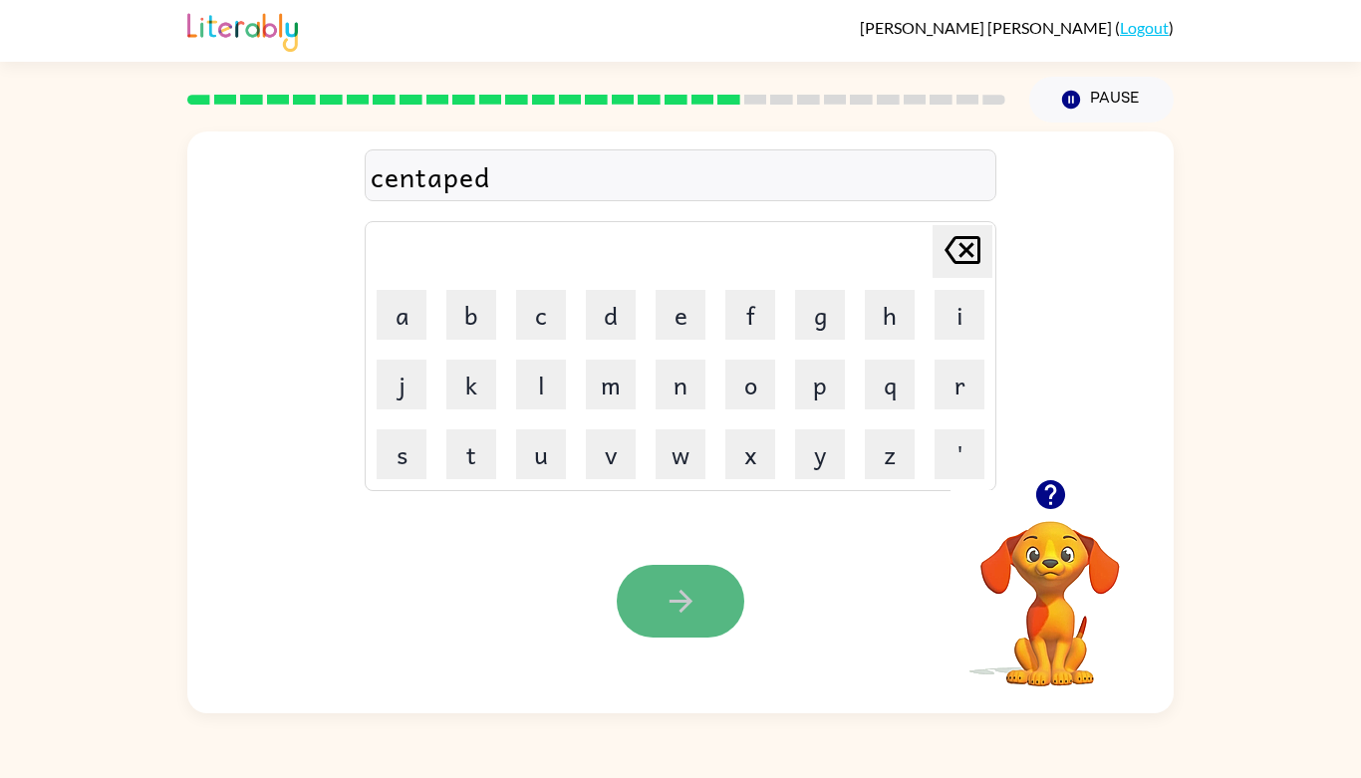
click at [668, 587] on icon "button" at bounding box center [680, 601] width 35 height 35
click at [665, 584] on icon "button" at bounding box center [680, 601] width 35 height 35
click at [666, 610] on icon "button" at bounding box center [680, 601] width 35 height 35
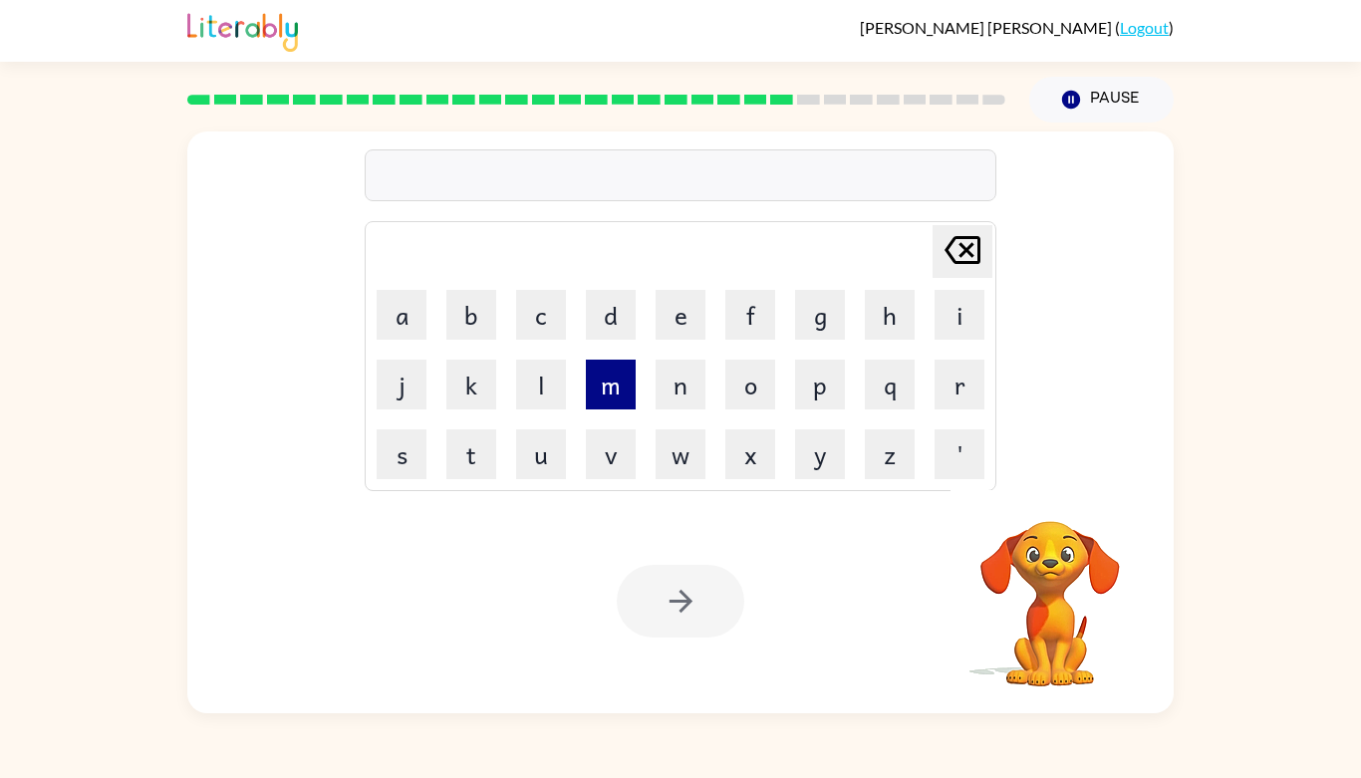
click at [609, 394] on button "m" at bounding box center [611, 385] width 50 height 50
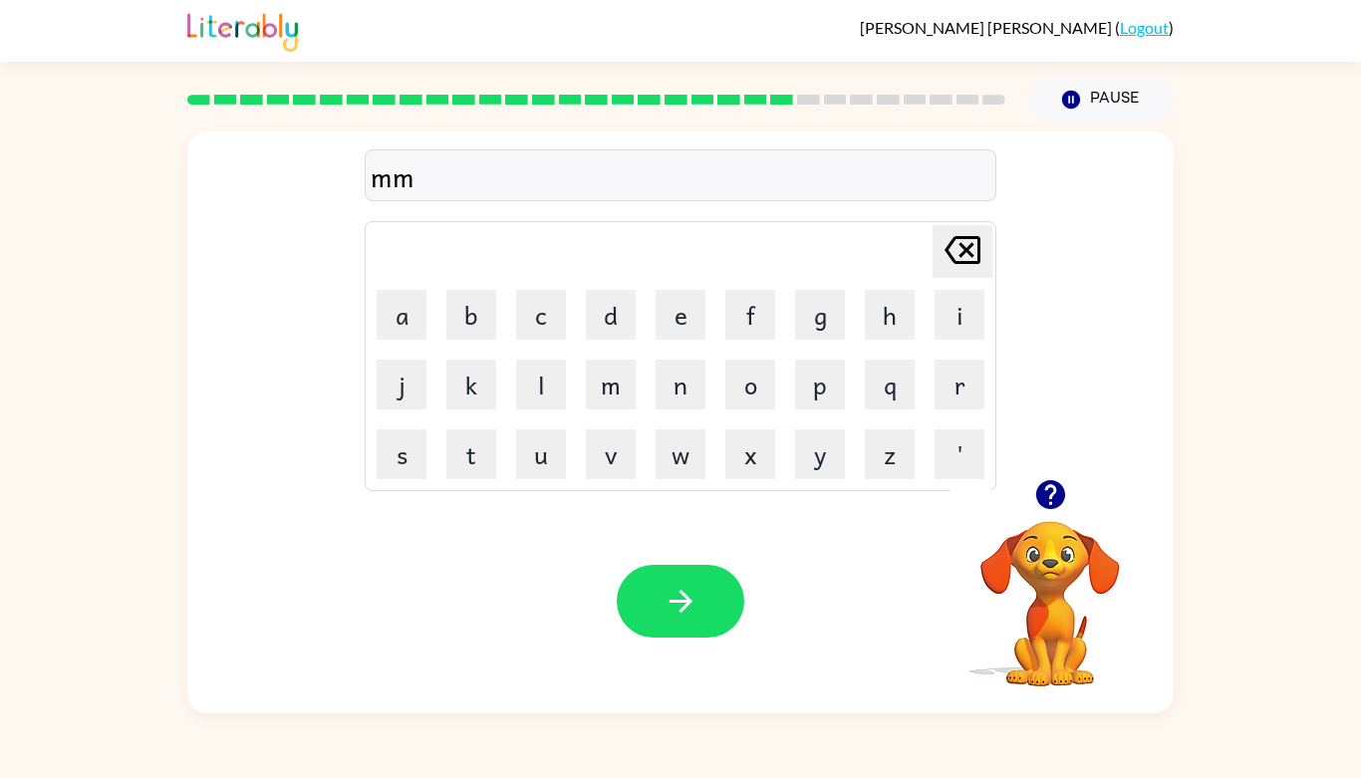
click at [970, 234] on icon "[PERSON_NAME] last character input" at bounding box center [962, 250] width 48 height 48
click at [390, 311] on button "a" at bounding box center [401, 315] width 50 height 50
click at [955, 401] on button "r" at bounding box center [959, 385] width 50 height 50
click at [465, 374] on button "k" at bounding box center [471, 385] width 50 height 50
click at [690, 308] on button "e" at bounding box center [680, 315] width 50 height 50
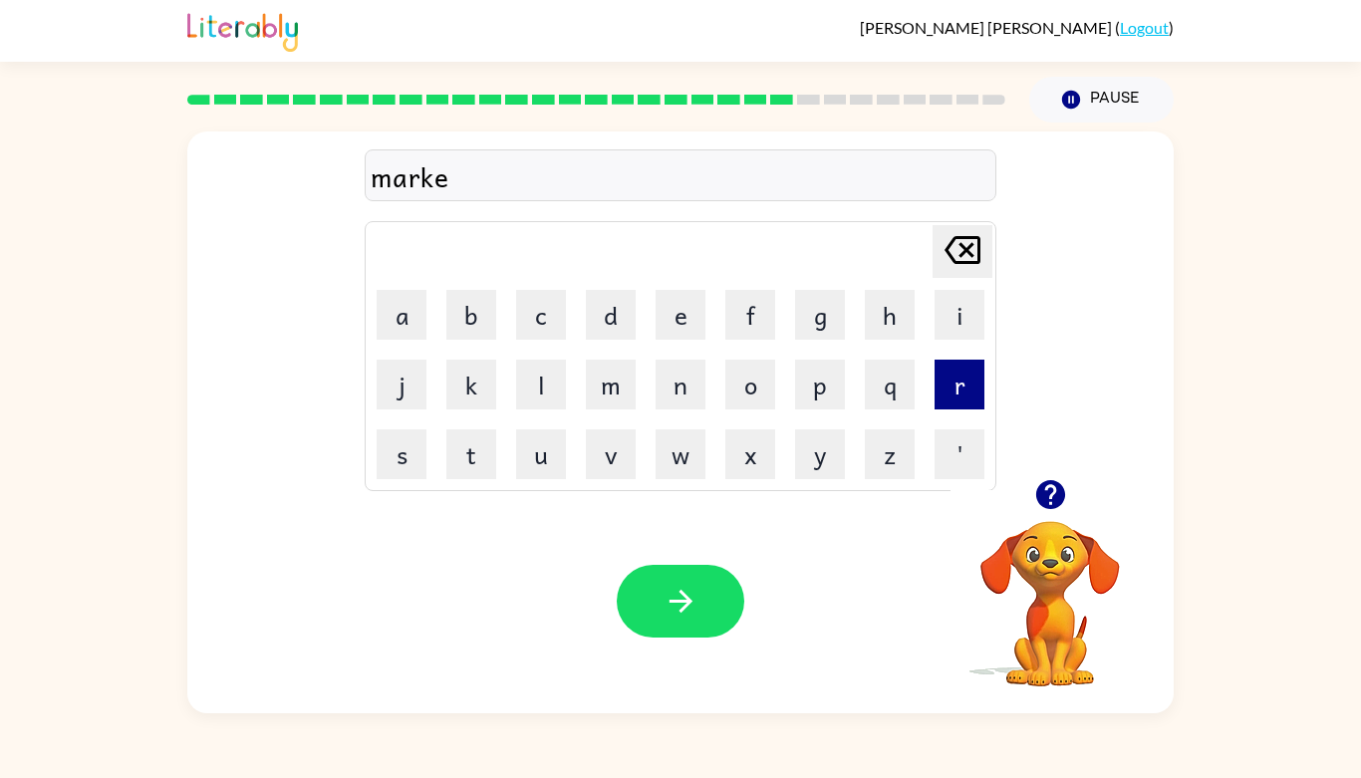
click at [969, 381] on button "r" at bounding box center [959, 385] width 50 height 50
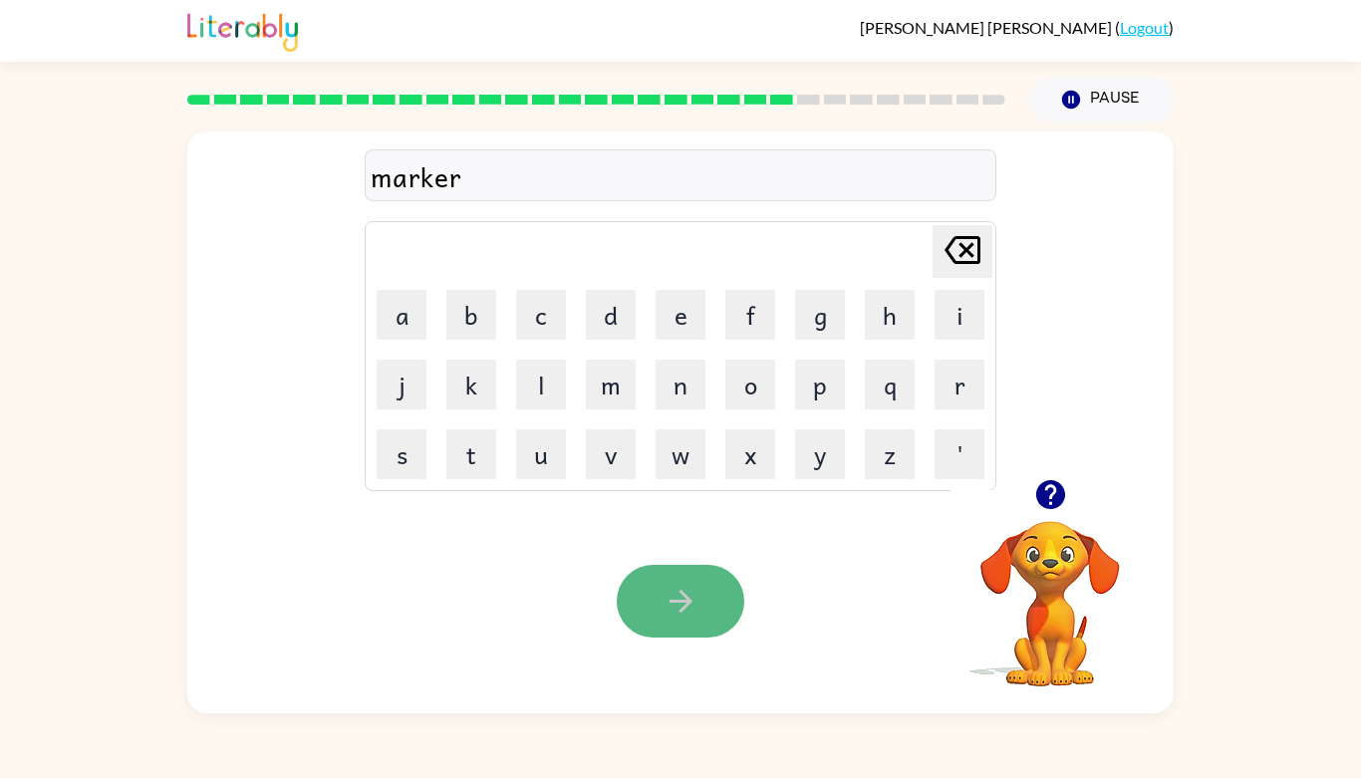
click at [687, 615] on icon "button" at bounding box center [680, 601] width 35 height 35
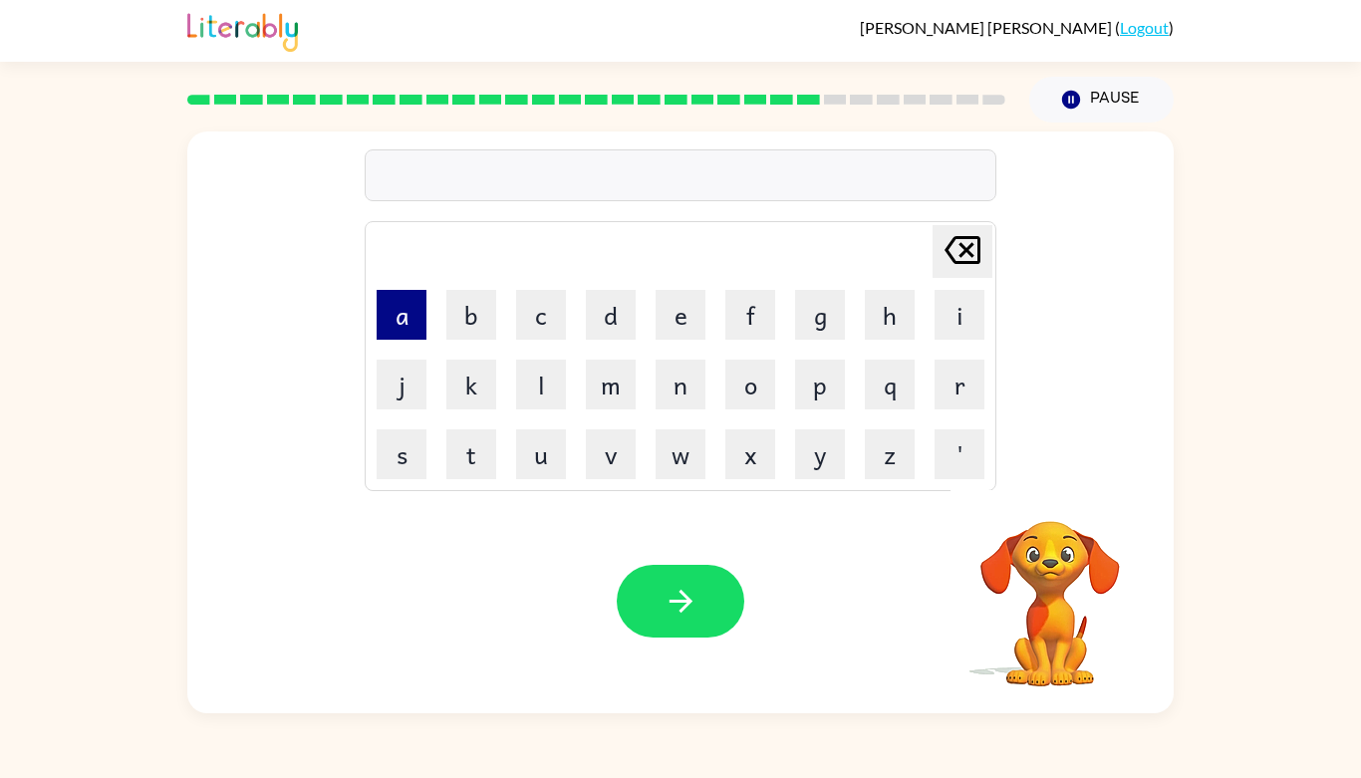
click at [404, 312] on button "a" at bounding box center [401, 315] width 50 height 50
click at [597, 317] on button "d" at bounding box center [611, 315] width 50 height 50
click at [625, 466] on button "v" at bounding box center [611, 454] width 50 height 50
click at [387, 321] on button "a" at bounding box center [401, 315] width 50 height 50
click at [670, 393] on button "n" at bounding box center [680, 385] width 50 height 50
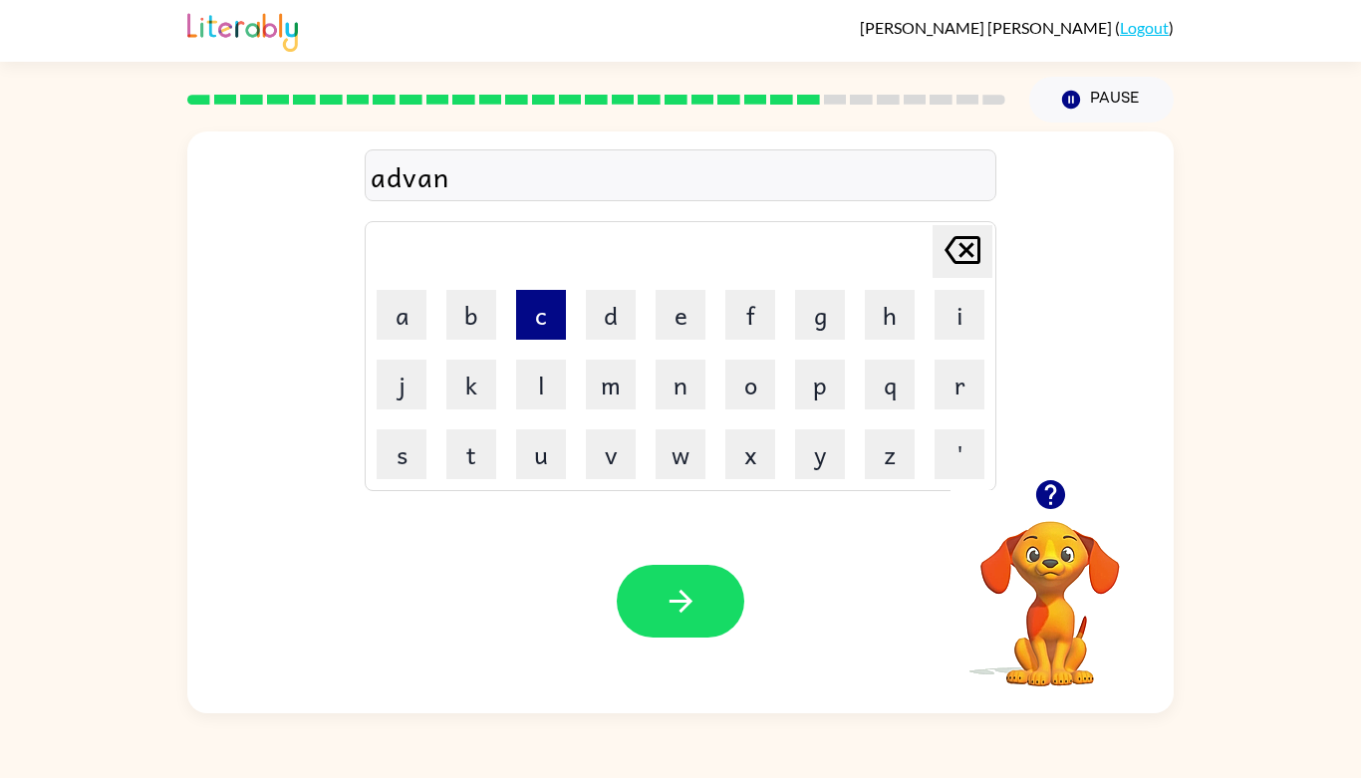
click at [531, 307] on button "c" at bounding box center [541, 315] width 50 height 50
click at [669, 311] on button "e" at bounding box center [680, 315] width 50 height 50
click at [773, 370] on button "o" at bounding box center [750, 385] width 50 height 50
click at [973, 243] on icon "[PERSON_NAME] last character input" at bounding box center [962, 250] width 48 height 48
click at [693, 383] on button "n" at bounding box center [680, 385] width 50 height 50
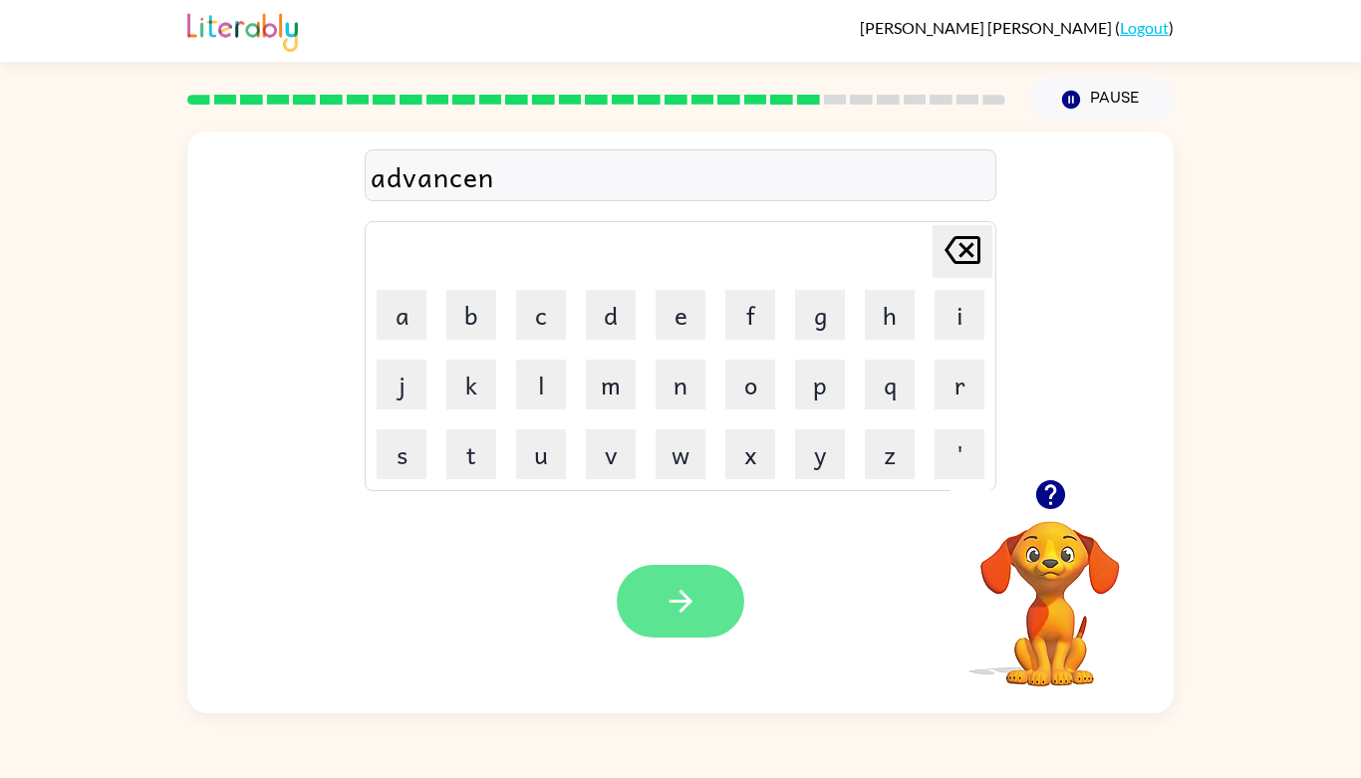
click at [703, 618] on button "button" at bounding box center [680, 601] width 127 height 73
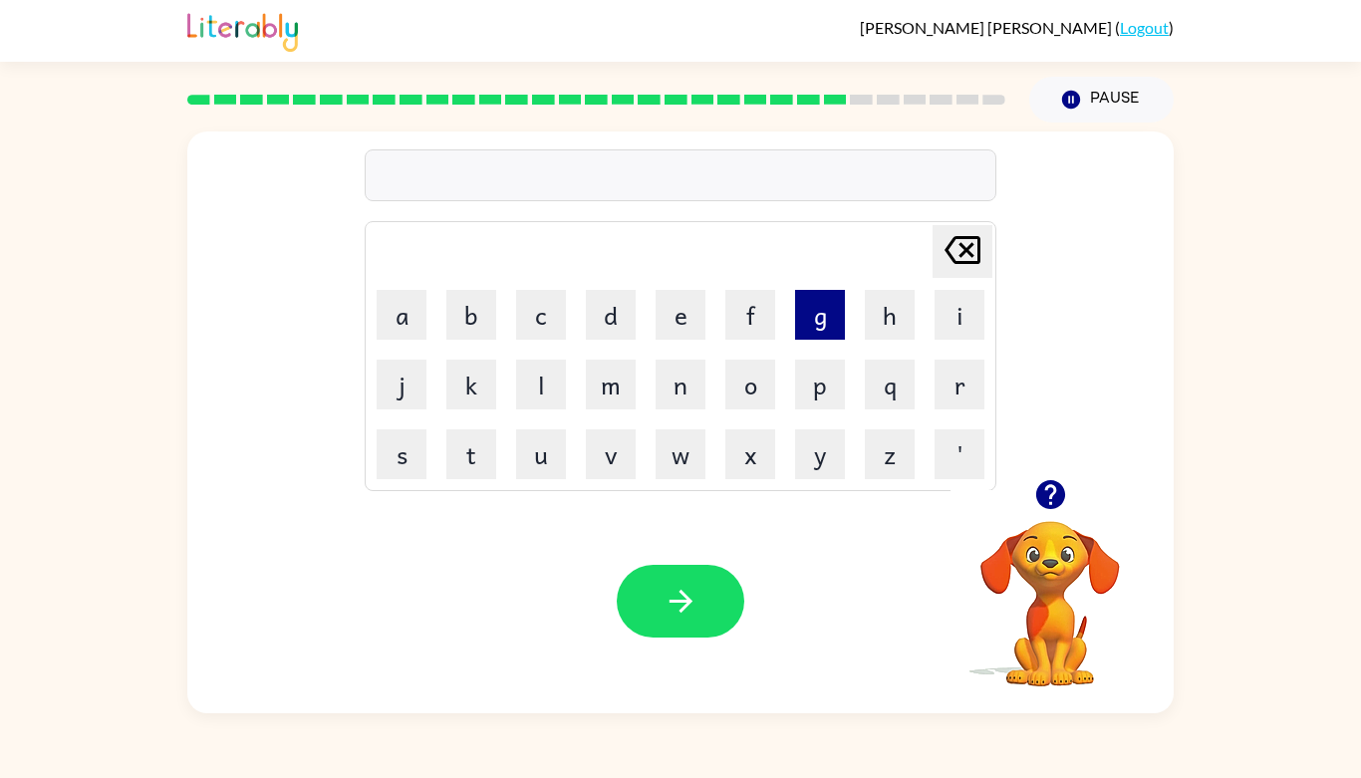
click at [817, 320] on button "g" at bounding box center [820, 315] width 50 height 50
click at [743, 379] on button "o" at bounding box center [750, 385] width 50 height 50
click at [473, 306] on button "b" at bounding box center [471, 315] width 50 height 50
click at [529, 385] on button "l" at bounding box center [541, 385] width 50 height 50
click at [659, 332] on button "e" at bounding box center [680, 315] width 50 height 50
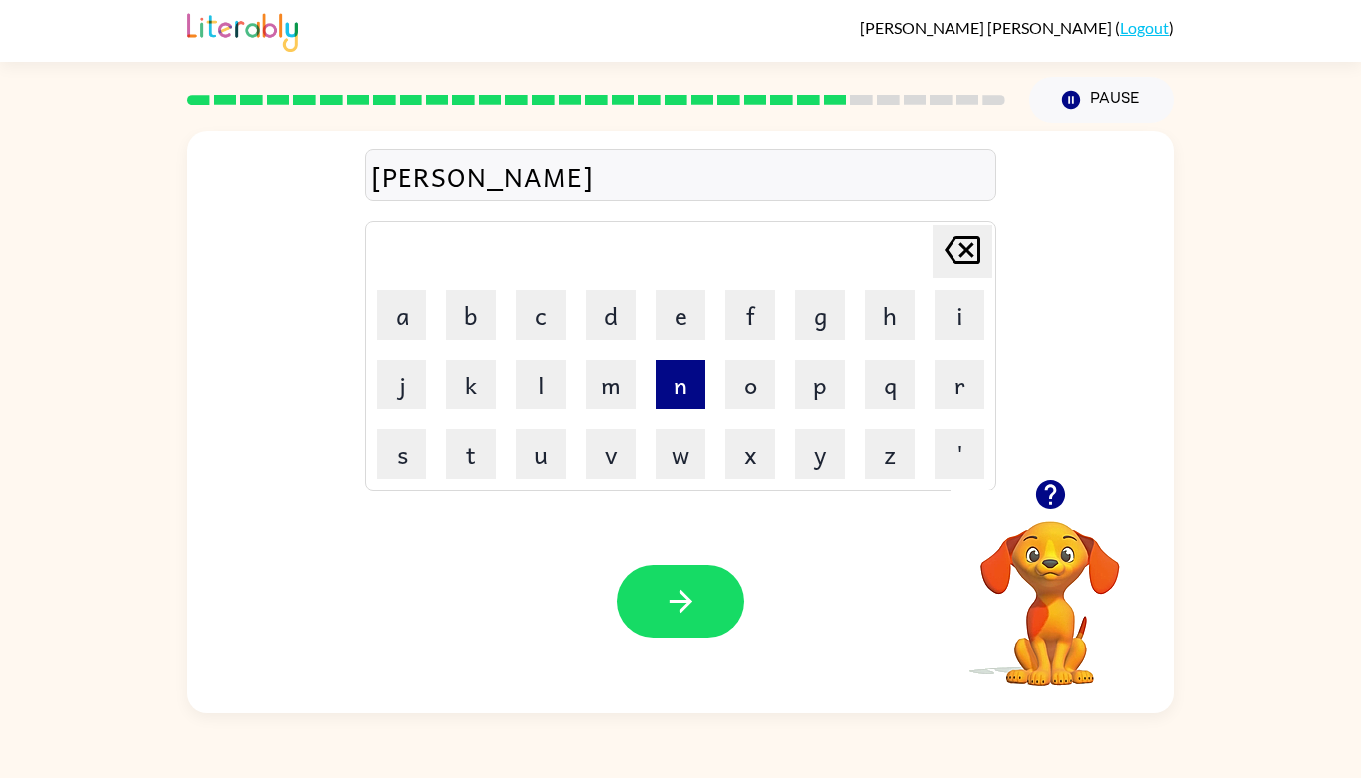
click at [671, 394] on button "n" at bounding box center [680, 385] width 50 height 50
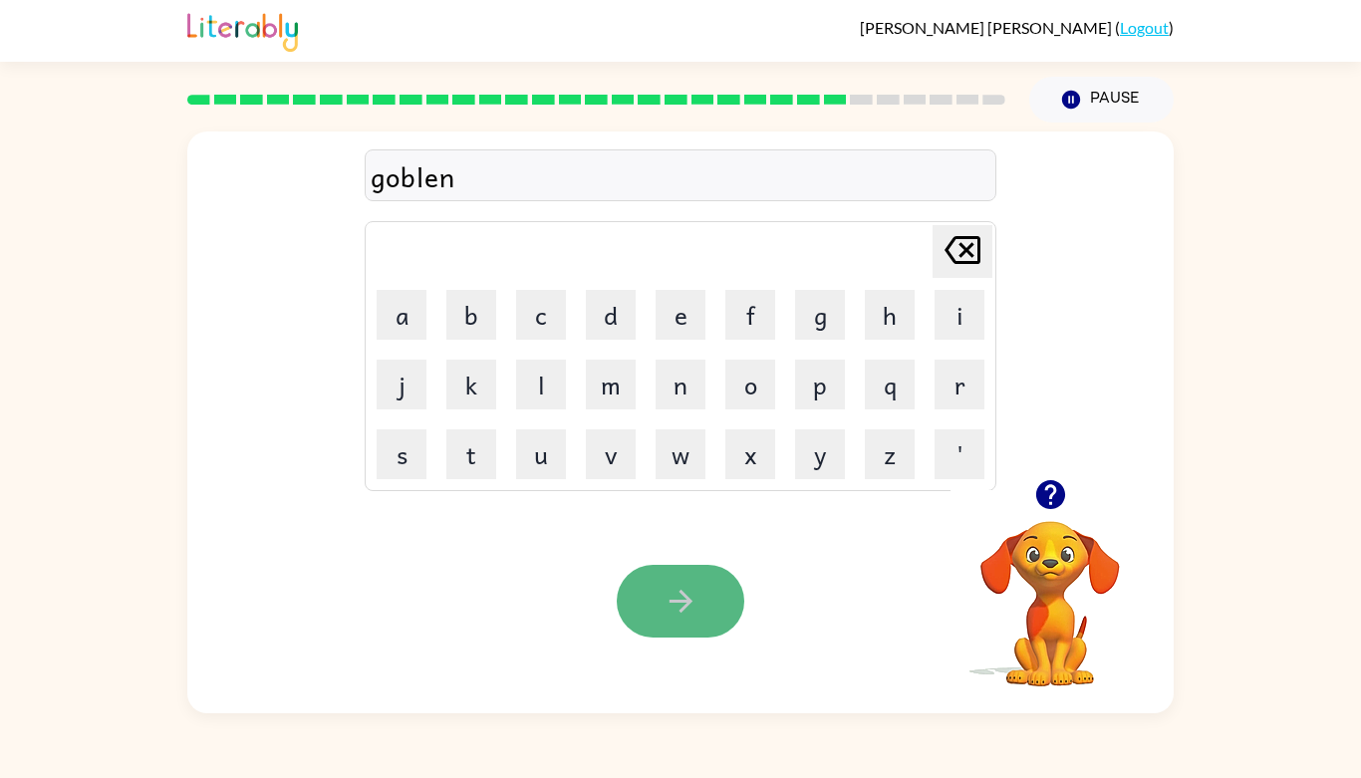
click at [680, 608] on icon "button" at bounding box center [680, 601] width 35 height 35
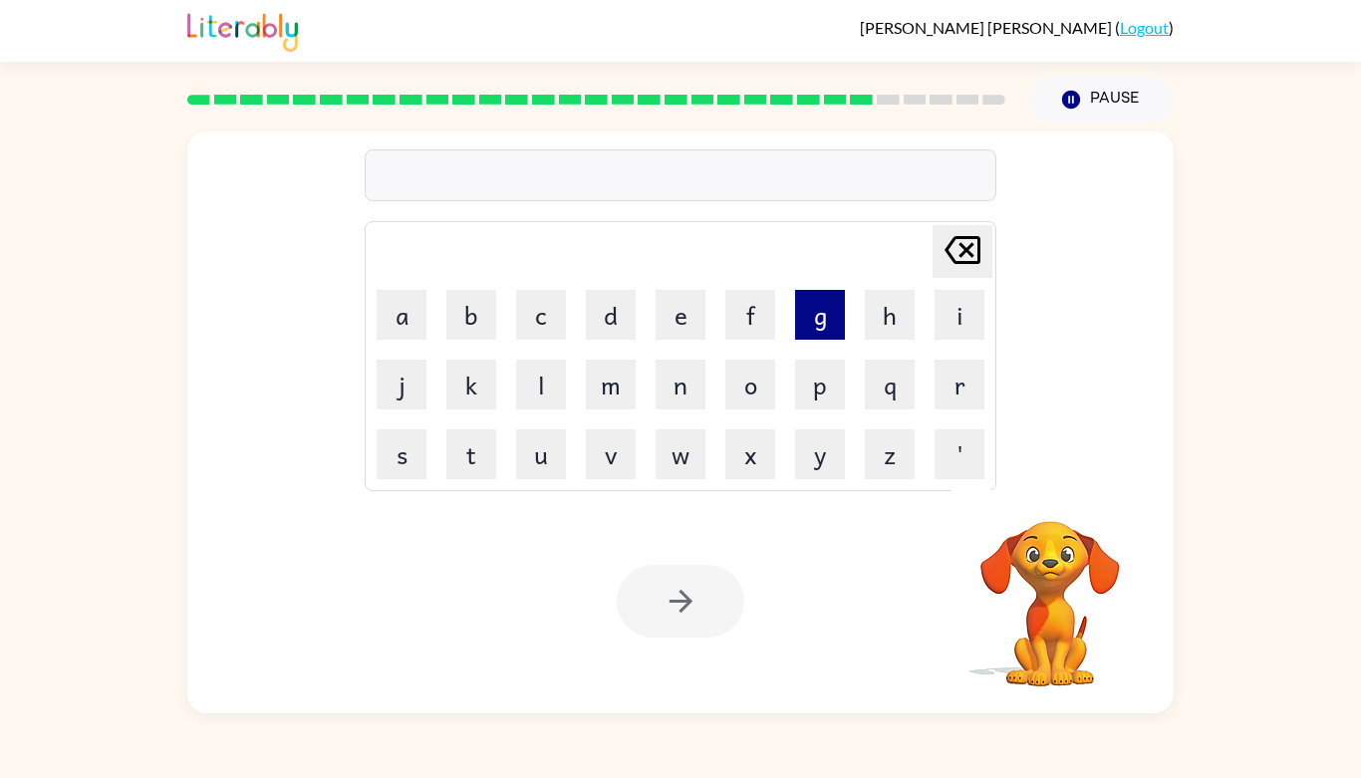
click at [802, 324] on button "g" at bounding box center [820, 315] width 50 height 50
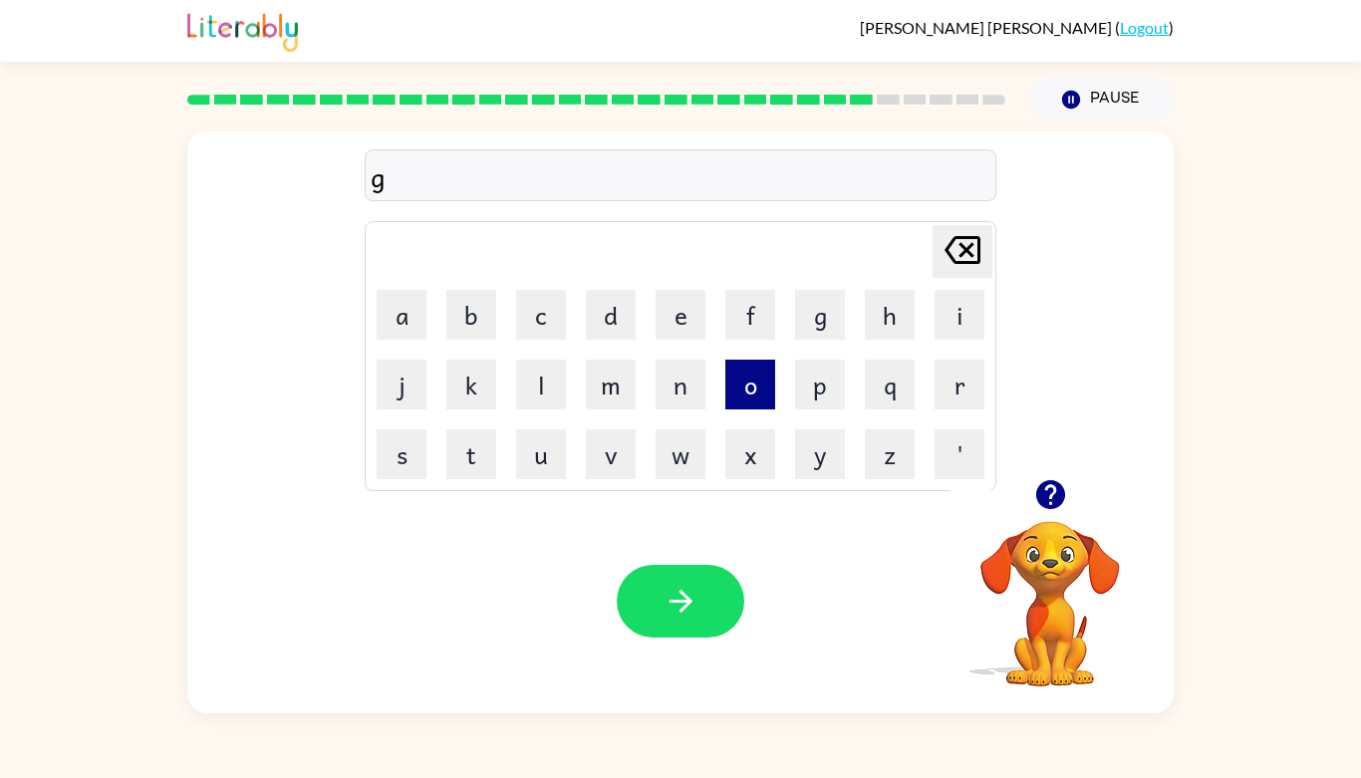
click at [742, 376] on button "o" at bounding box center [750, 385] width 50 height 50
click at [611, 451] on button "v" at bounding box center [611, 454] width 50 height 50
click at [668, 301] on button "e" at bounding box center [680, 315] width 50 height 50
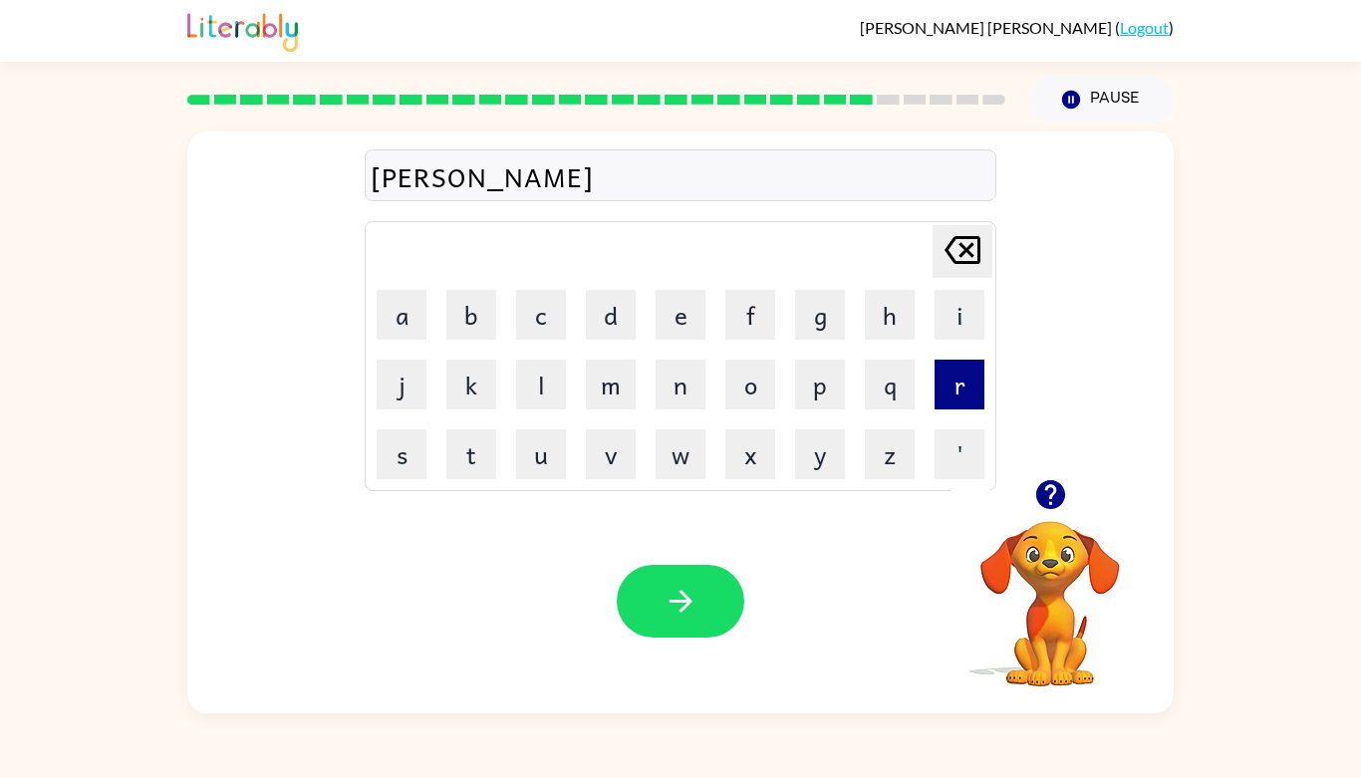
click at [955, 370] on button "r" at bounding box center [959, 385] width 50 height 50
click at [685, 398] on button "n" at bounding box center [680, 385] width 50 height 50
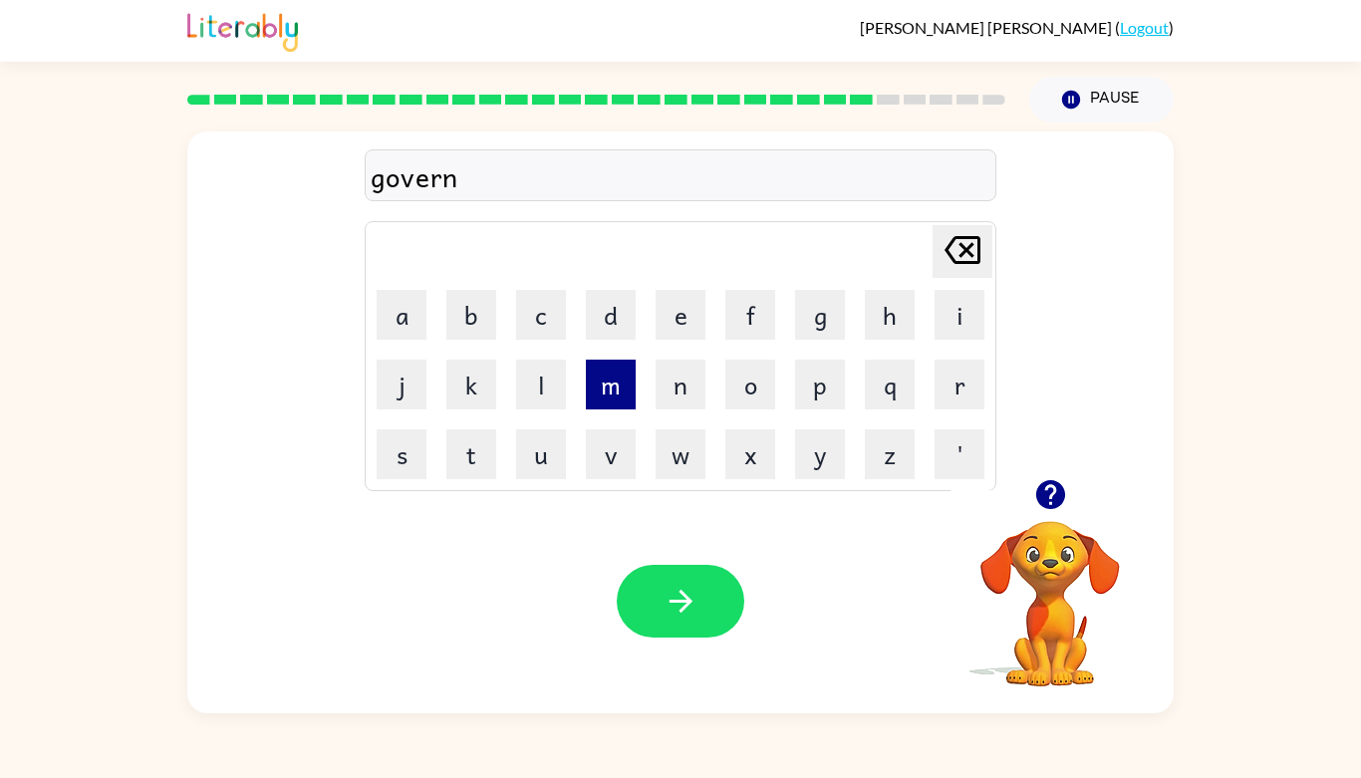
click at [610, 391] on button "m" at bounding box center [611, 385] width 50 height 50
click at [669, 314] on button "e" at bounding box center [680, 315] width 50 height 50
click at [673, 373] on button "n" at bounding box center [680, 385] width 50 height 50
click at [482, 440] on button "t" at bounding box center [471, 454] width 50 height 50
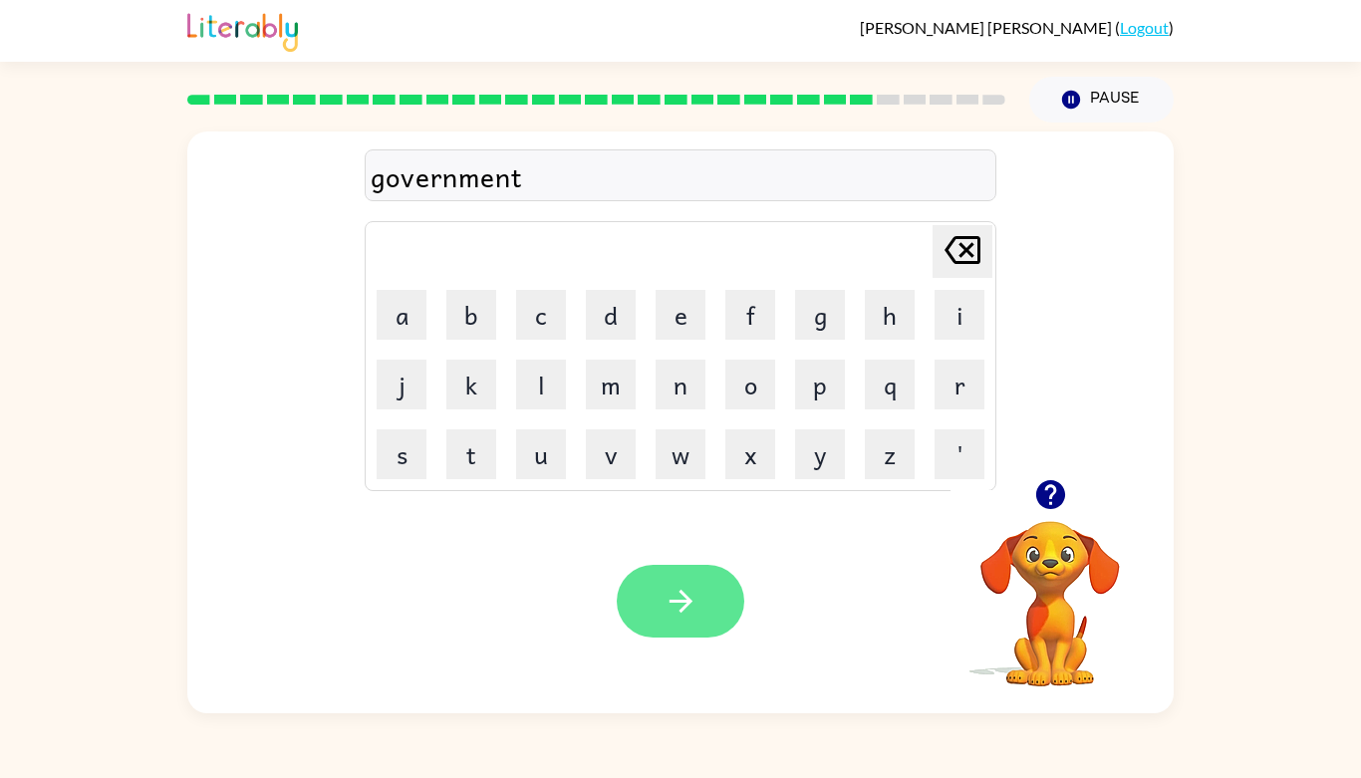
click at [681, 590] on icon "button" at bounding box center [680, 601] width 35 height 35
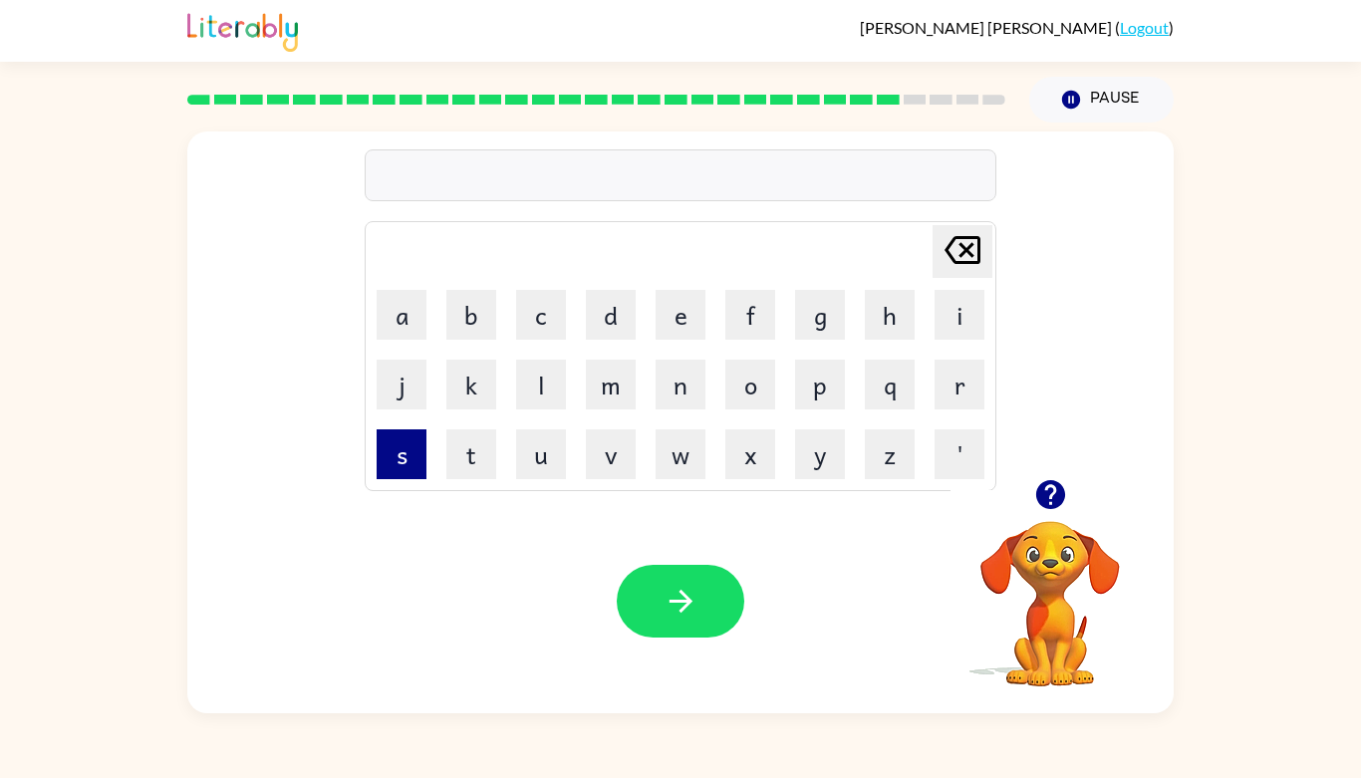
click at [408, 447] on button "s" at bounding box center [401, 454] width 50 height 50
click at [459, 453] on button "t" at bounding box center [471, 454] width 50 height 50
click at [951, 372] on button "r" at bounding box center [959, 385] width 50 height 50
click at [683, 319] on button "e" at bounding box center [680, 315] width 50 height 50
click at [663, 400] on button "n" at bounding box center [680, 385] width 50 height 50
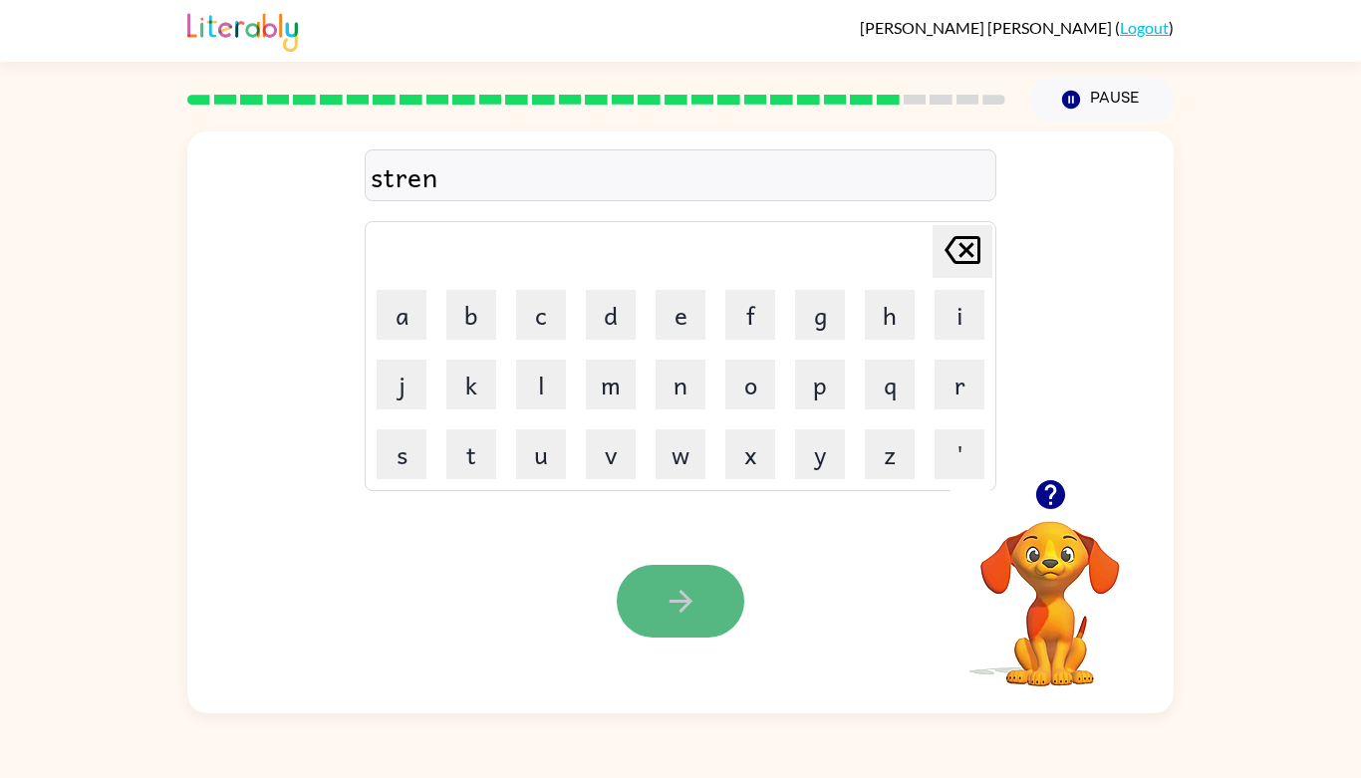
click at [664, 599] on icon "button" at bounding box center [680, 601] width 35 height 35
click at [1038, 471] on button "button" at bounding box center [1050, 494] width 51 height 51
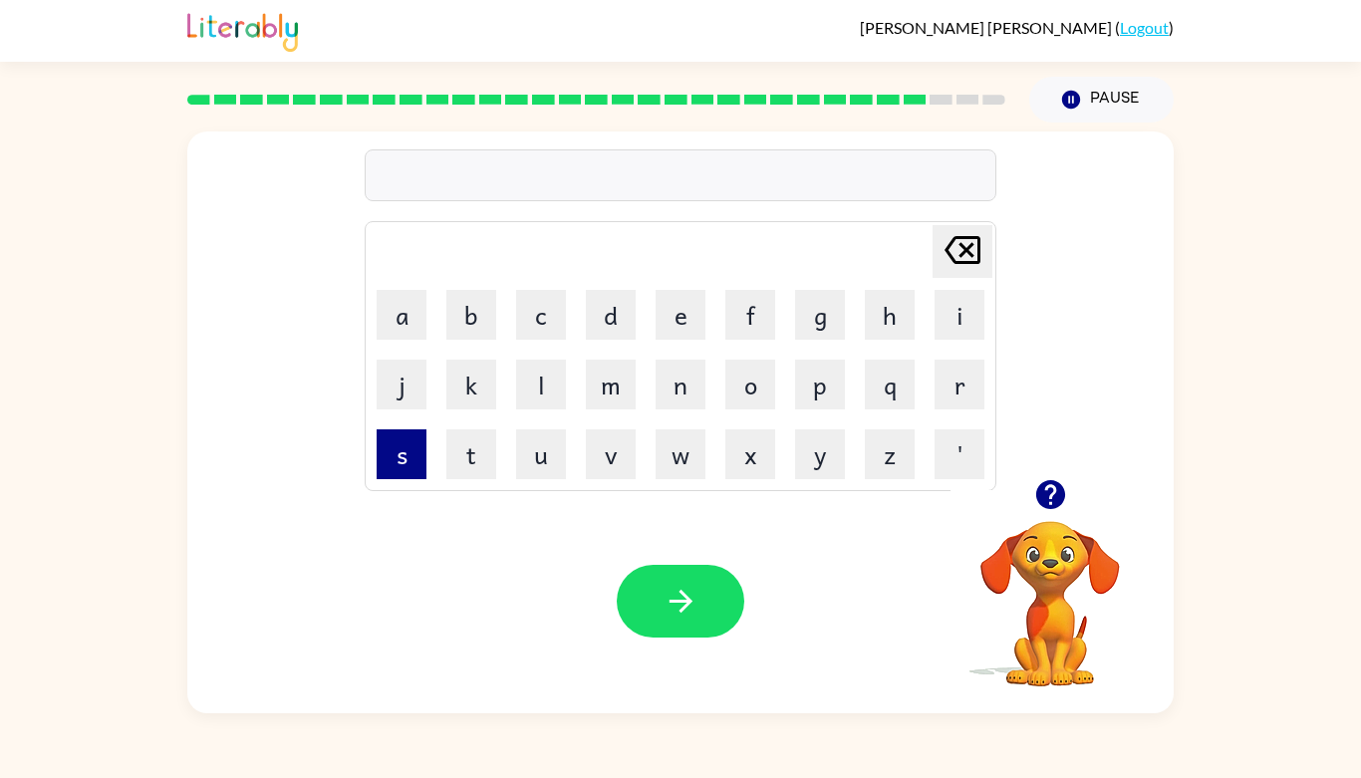
click at [400, 462] on button "s" at bounding box center [401, 454] width 50 height 50
click at [881, 319] on button "h" at bounding box center [890, 315] width 50 height 50
click at [389, 319] on button "a" at bounding box center [401, 315] width 50 height 50
click at [814, 380] on button "p" at bounding box center [820, 385] width 50 height 50
click at [678, 323] on button "e" at bounding box center [680, 315] width 50 height 50
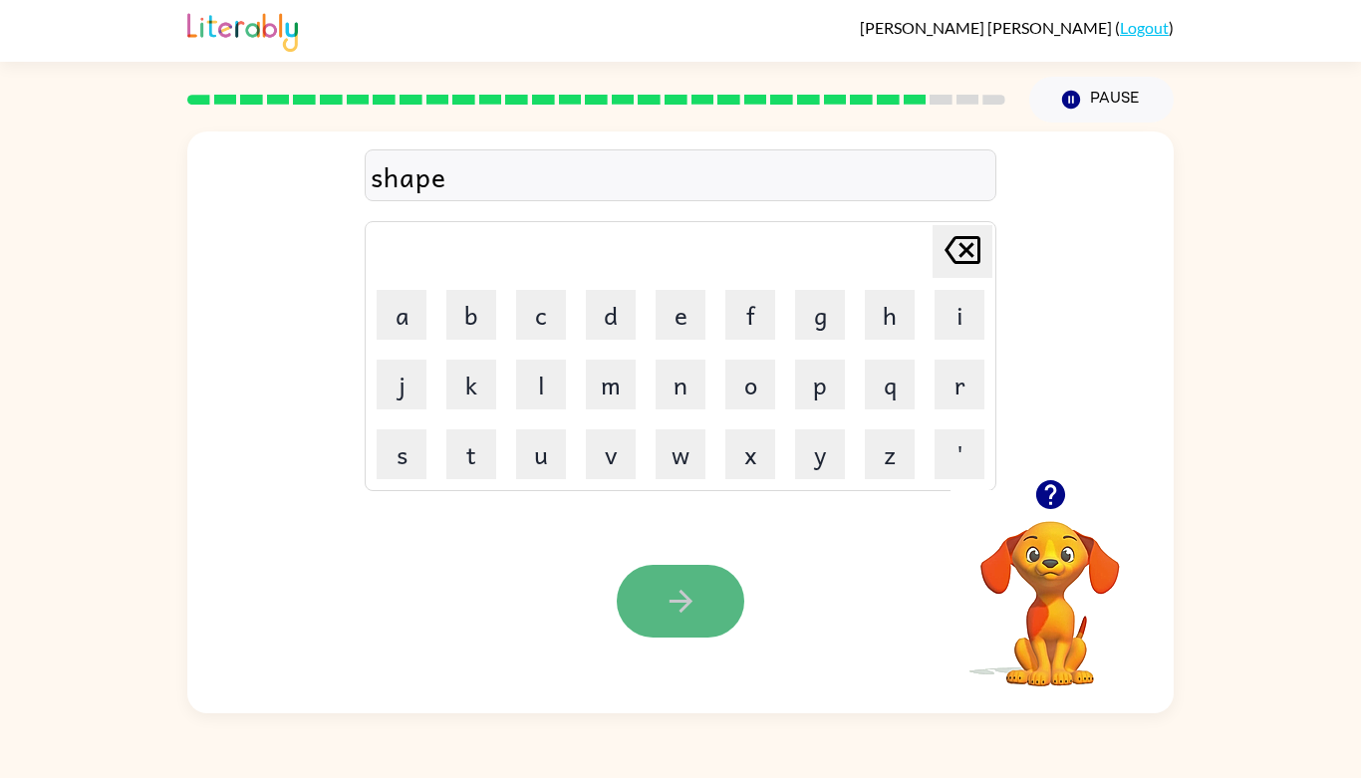
click at [696, 609] on icon "button" at bounding box center [680, 601] width 35 height 35
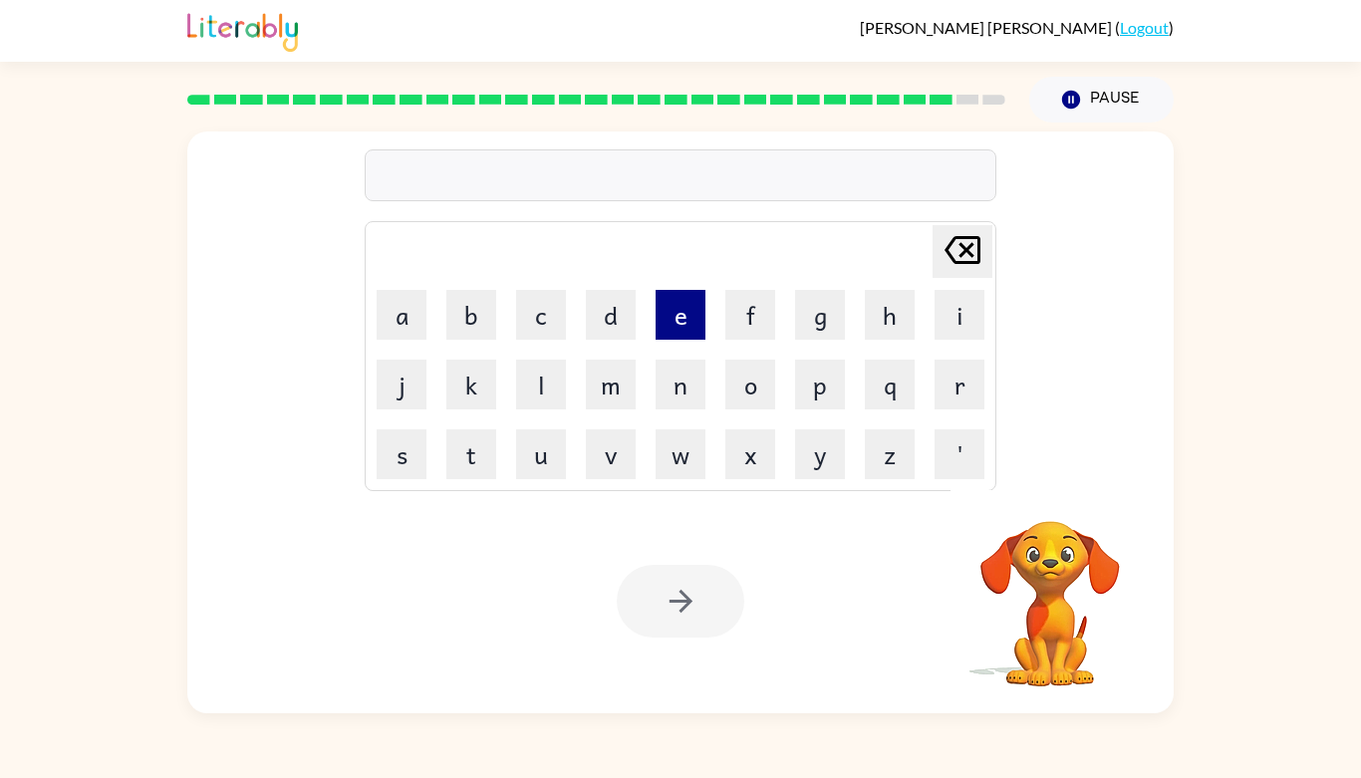
click at [675, 311] on button "e" at bounding box center [680, 315] width 50 height 50
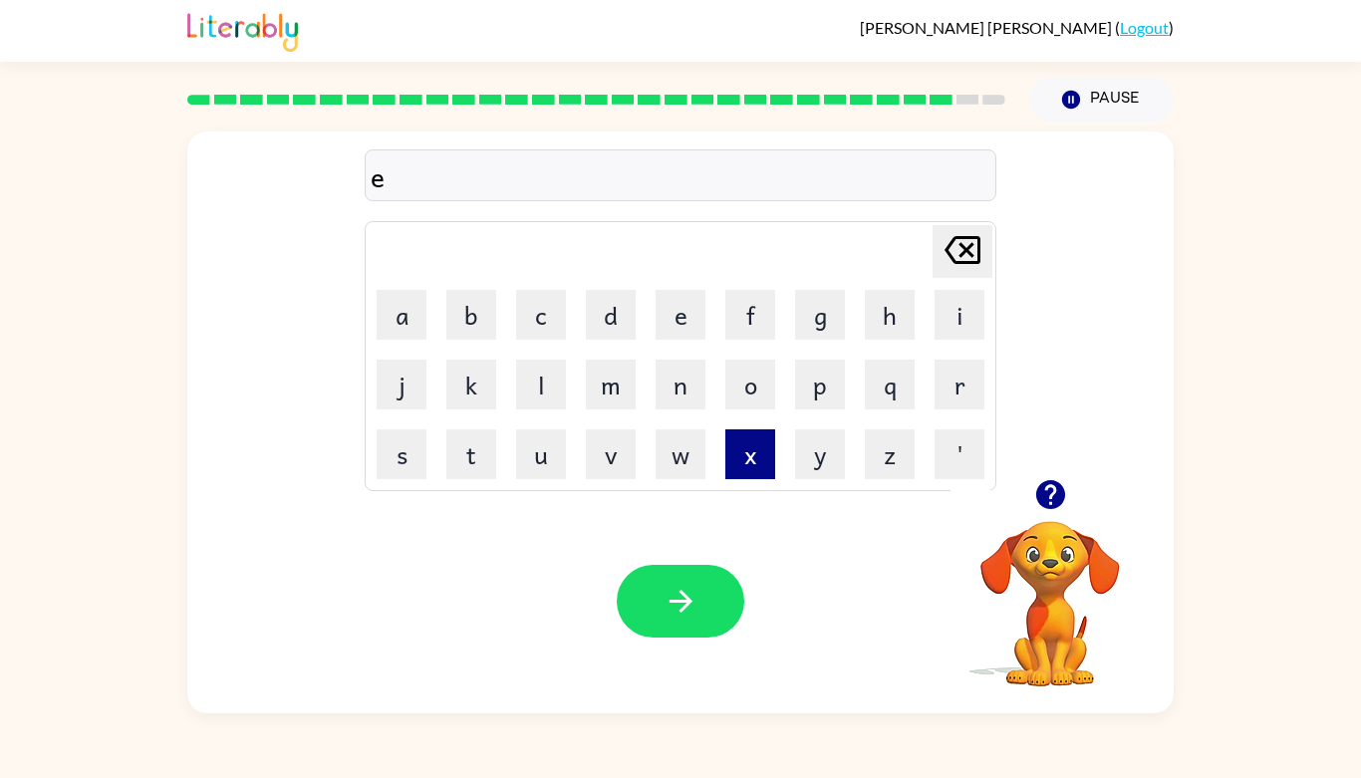
click at [757, 440] on button "x" at bounding box center [750, 454] width 50 height 50
click at [403, 313] on button "a" at bounding box center [401, 315] width 50 height 50
click at [534, 377] on button "l" at bounding box center [541, 385] width 50 height 50
click at [680, 312] on button "e" at bounding box center [680, 315] width 50 height 50
click at [676, 368] on button "n" at bounding box center [680, 385] width 50 height 50
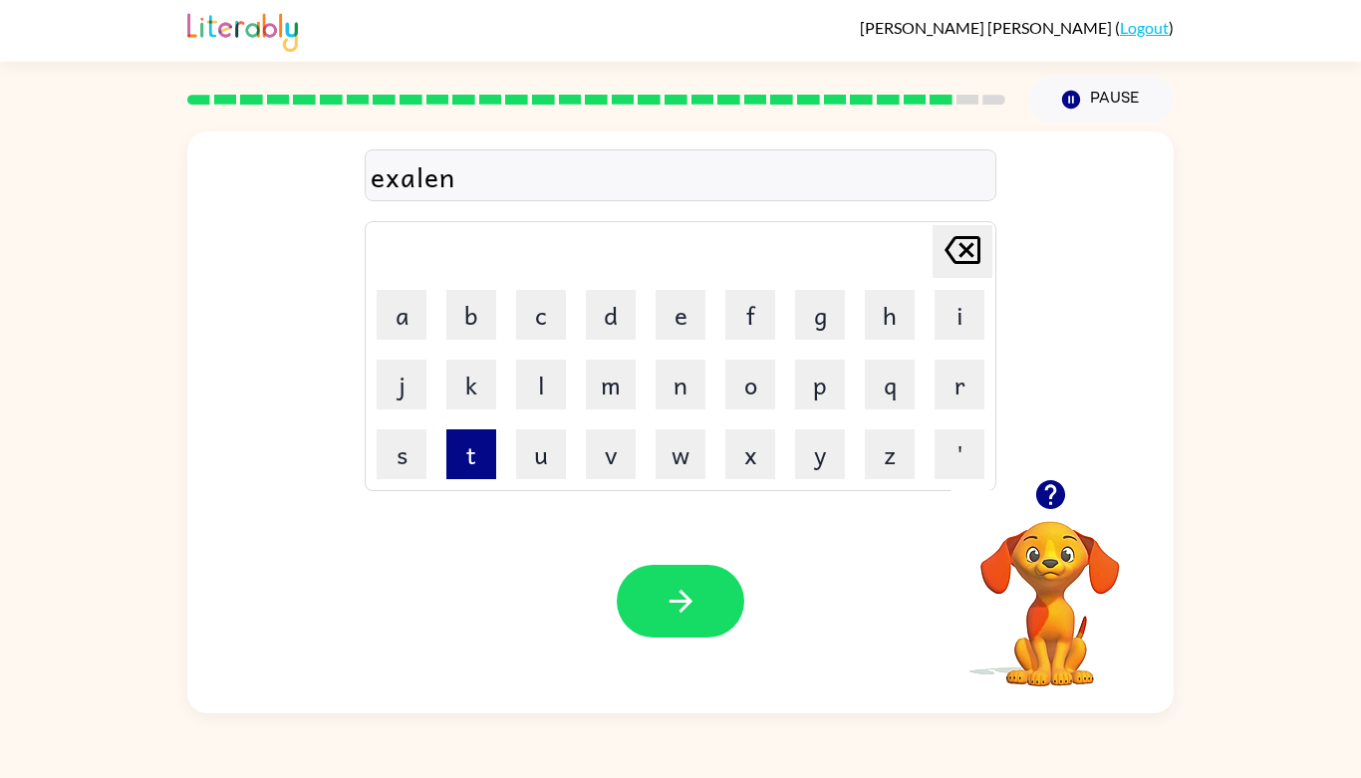
click at [460, 468] on button "t" at bounding box center [471, 454] width 50 height 50
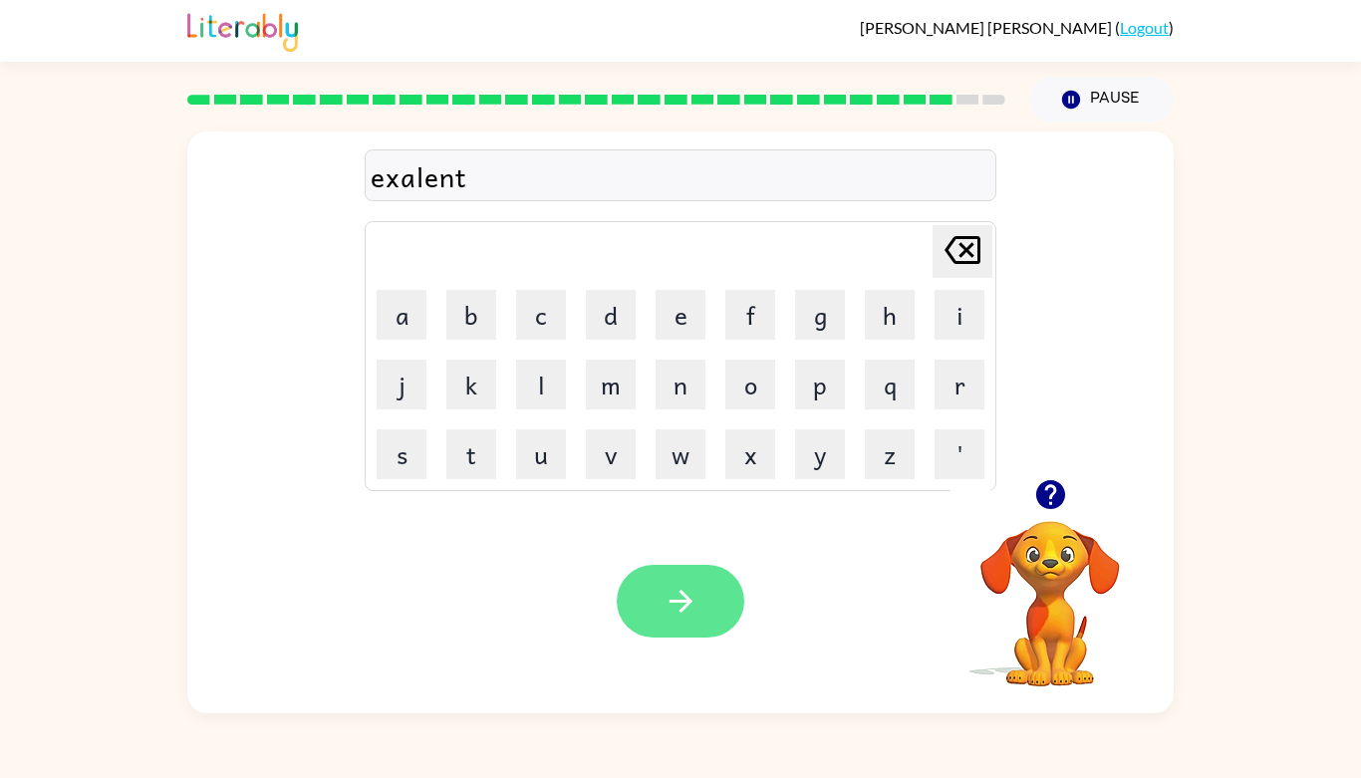
click at [641, 586] on button "button" at bounding box center [680, 601] width 127 height 73
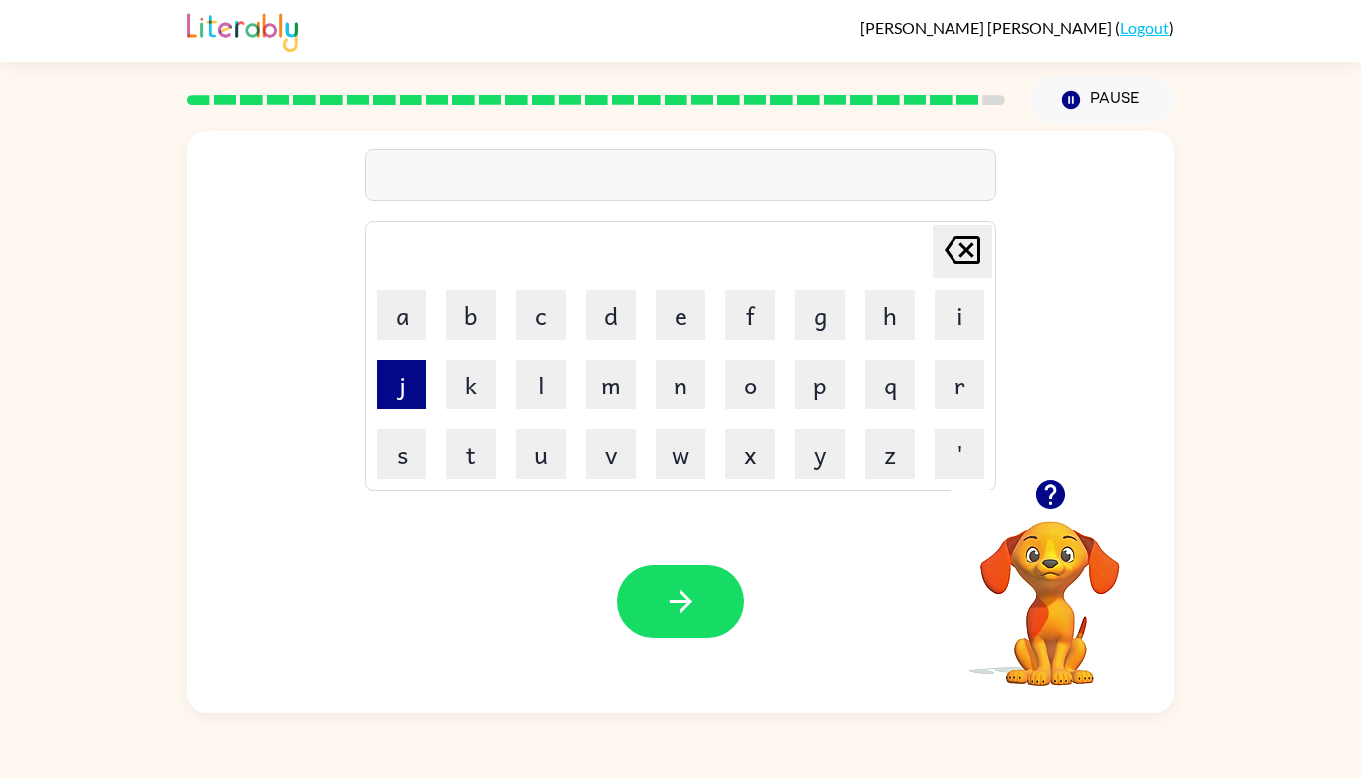
click at [402, 374] on button "j" at bounding box center [401, 385] width 50 height 50
click at [390, 313] on button "a" at bounding box center [401, 315] width 50 height 50
click at [690, 443] on button "w" at bounding box center [680, 454] width 50 height 50
click at [451, 325] on button "b" at bounding box center [471, 315] width 50 height 50
click at [958, 372] on button "r" at bounding box center [959, 385] width 50 height 50
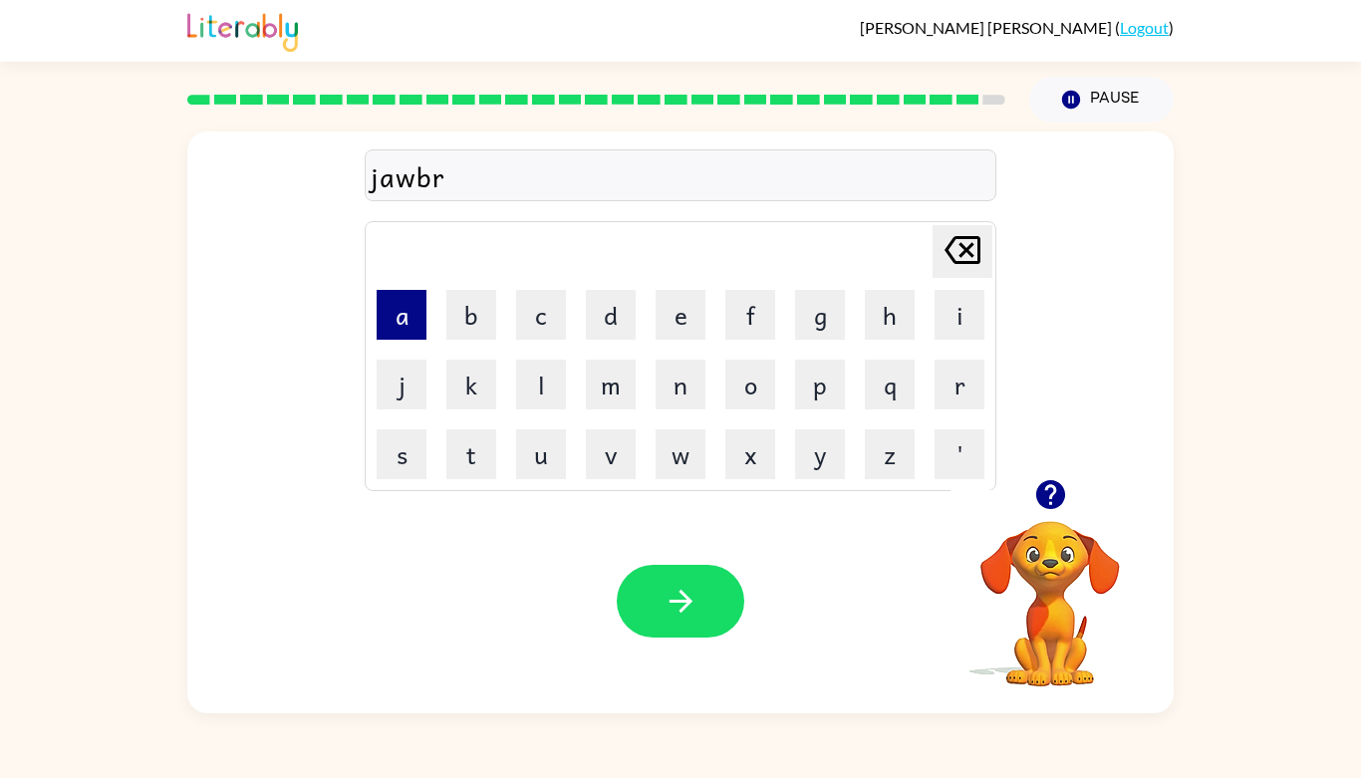
click at [399, 310] on button "a" at bounding box center [401, 315] width 50 height 50
click at [547, 323] on button "c" at bounding box center [541, 315] width 50 height 50
click at [678, 314] on button "e" at bounding box center [680, 315] width 50 height 50
click at [938, 373] on button "r" at bounding box center [959, 385] width 50 height 50
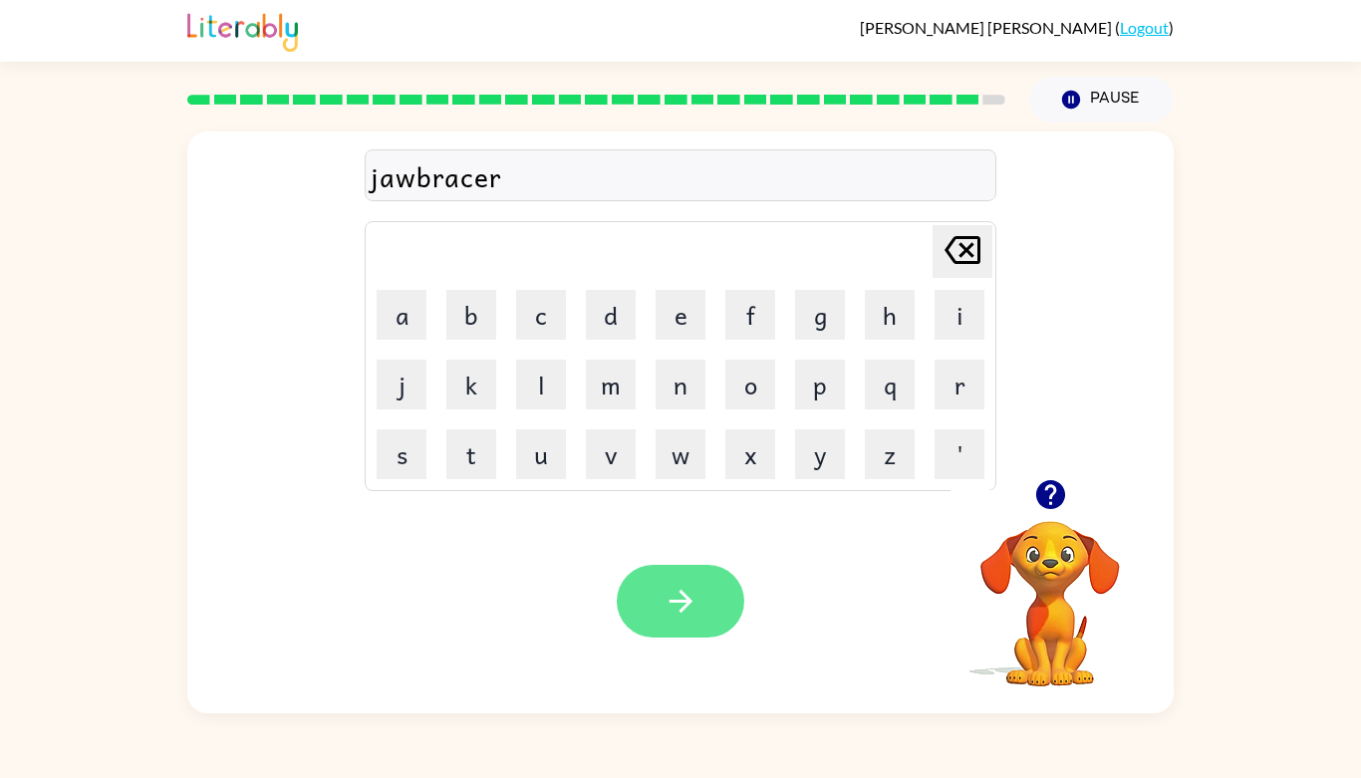
click at [694, 581] on button "button" at bounding box center [680, 601] width 127 height 73
